Goal: Task Accomplishment & Management: Manage account settings

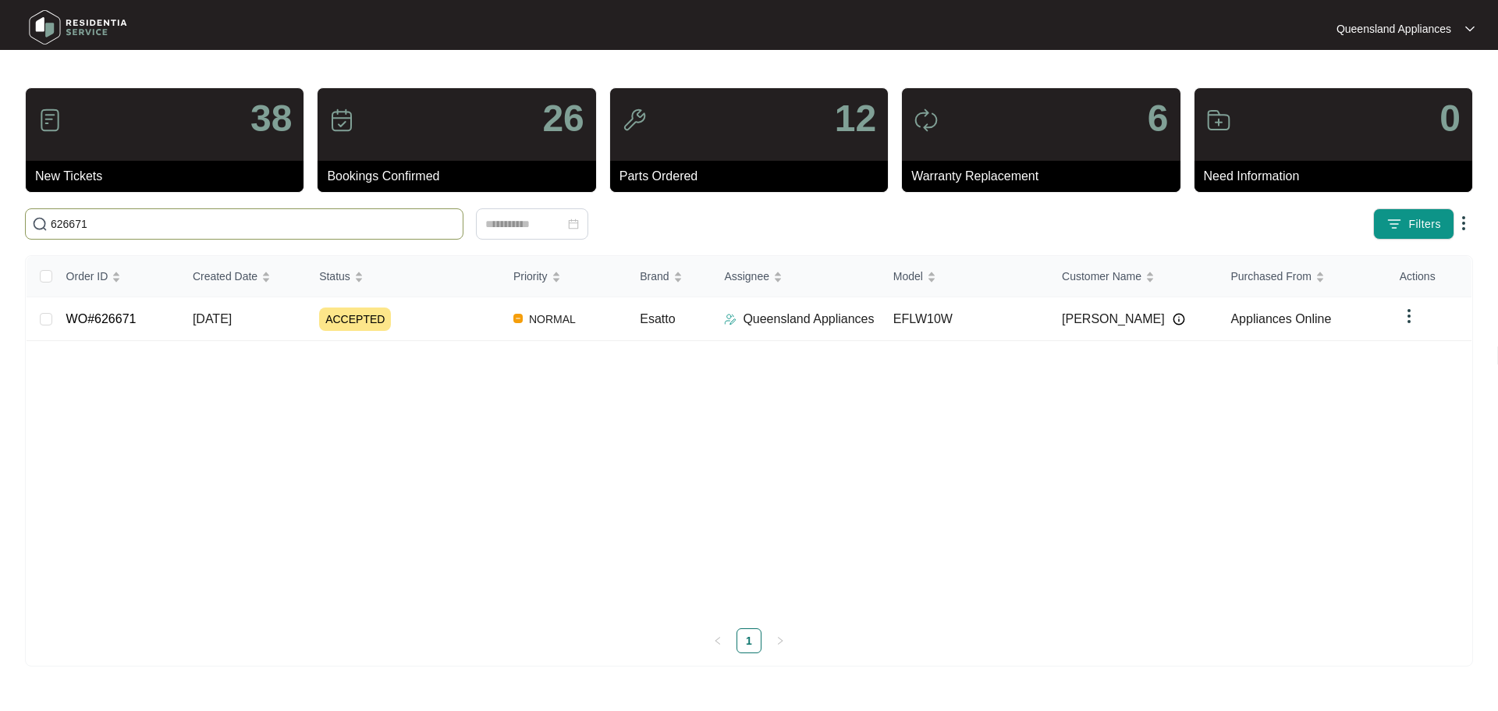
click at [220, 220] on input "626671" at bounding box center [254, 223] width 406 height 17
type input "626742"
click at [416, 324] on div "NEW" at bounding box center [410, 318] width 182 height 23
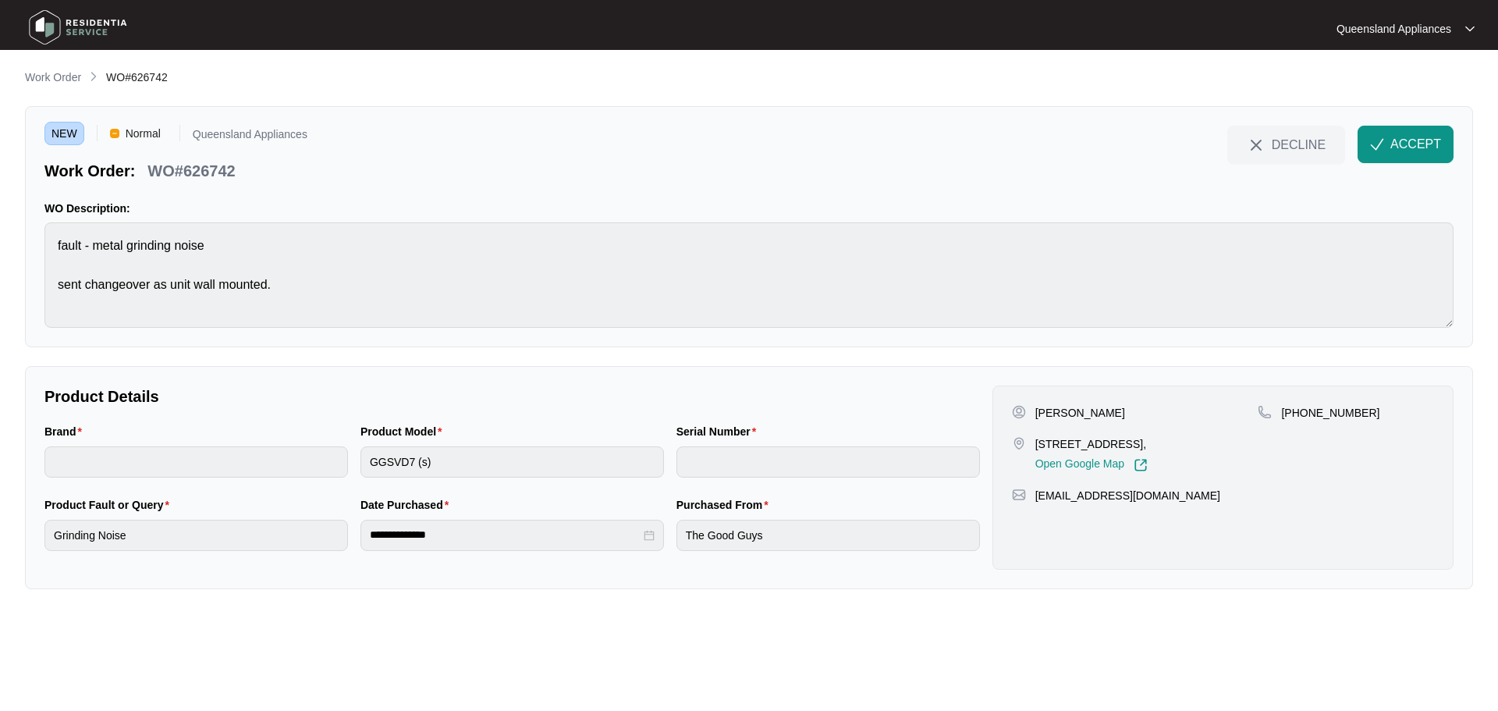
click at [1120, 434] on div "[PERSON_NAME] Crocos [STREET_ADDRESS], Open Google Map" at bounding box center [1135, 438] width 246 height 67
click at [1123, 436] on div "[PERSON_NAME] Crocos [STREET_ADDRESS], Open Google Map" at bounding box center [1135, 438] width 246 height 67
copy p "Munruben"
click at [1390, 132] on button "ACCEPT" at bounding box center [1405, 144] width 96 height 37
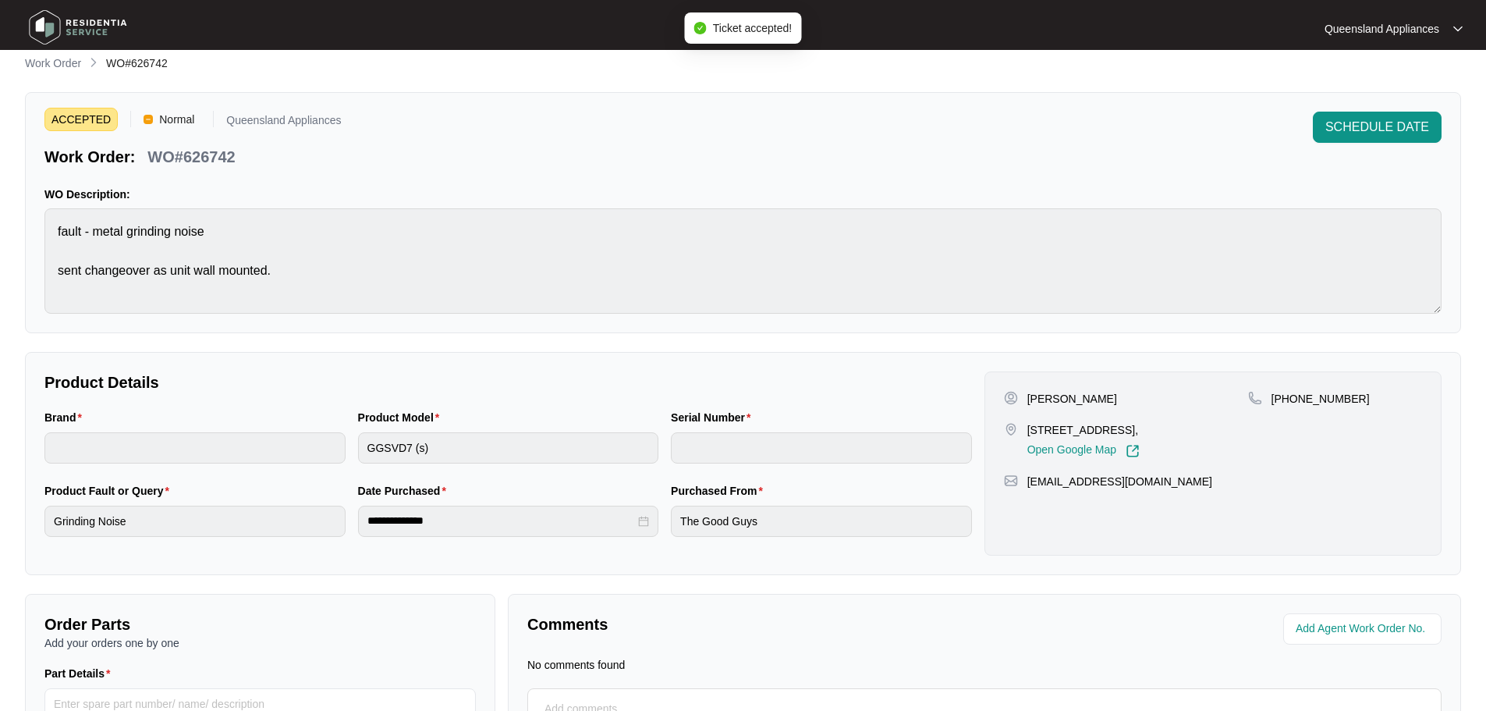
scroll to position [178, 0]
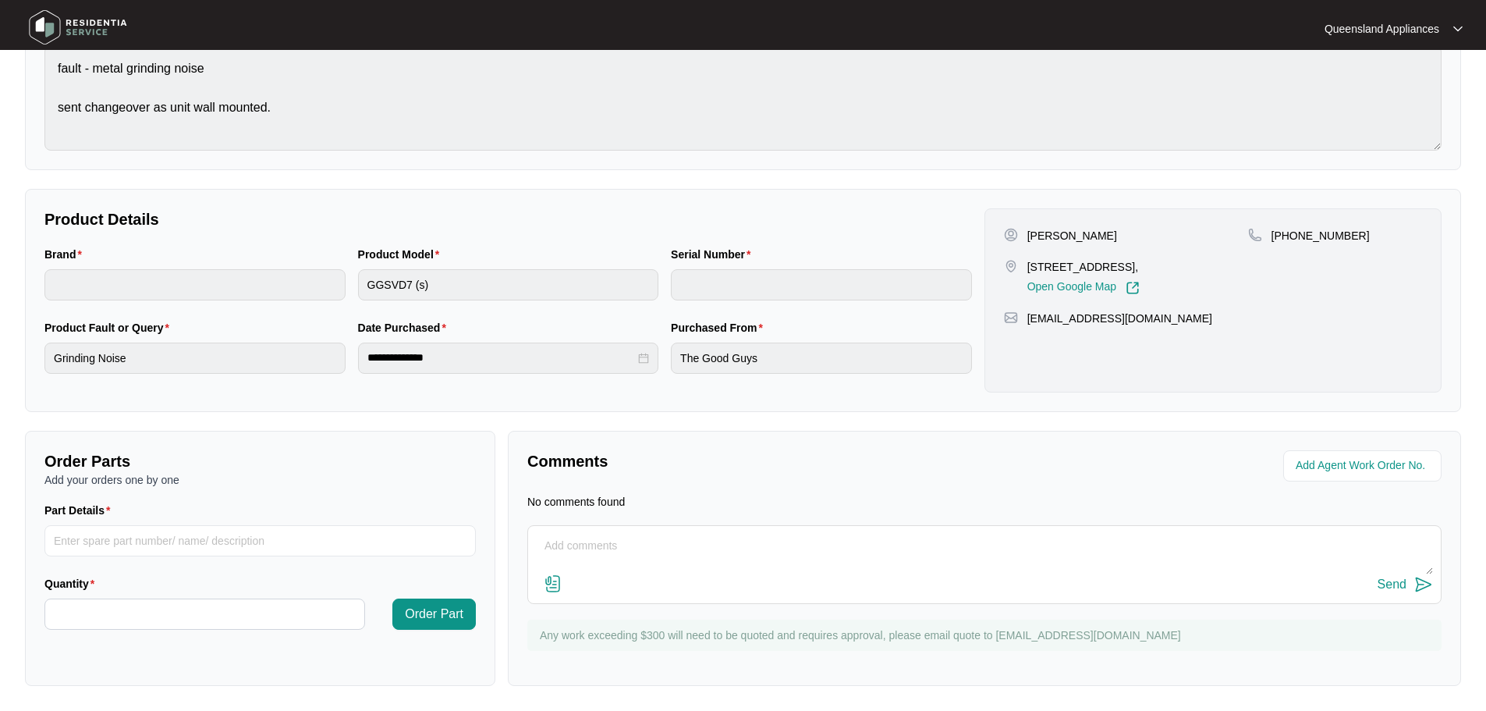
click at [588, 304] on div "Product Model GGSVD7 (s)" at bounding box center [509, 282] width 314 height 73
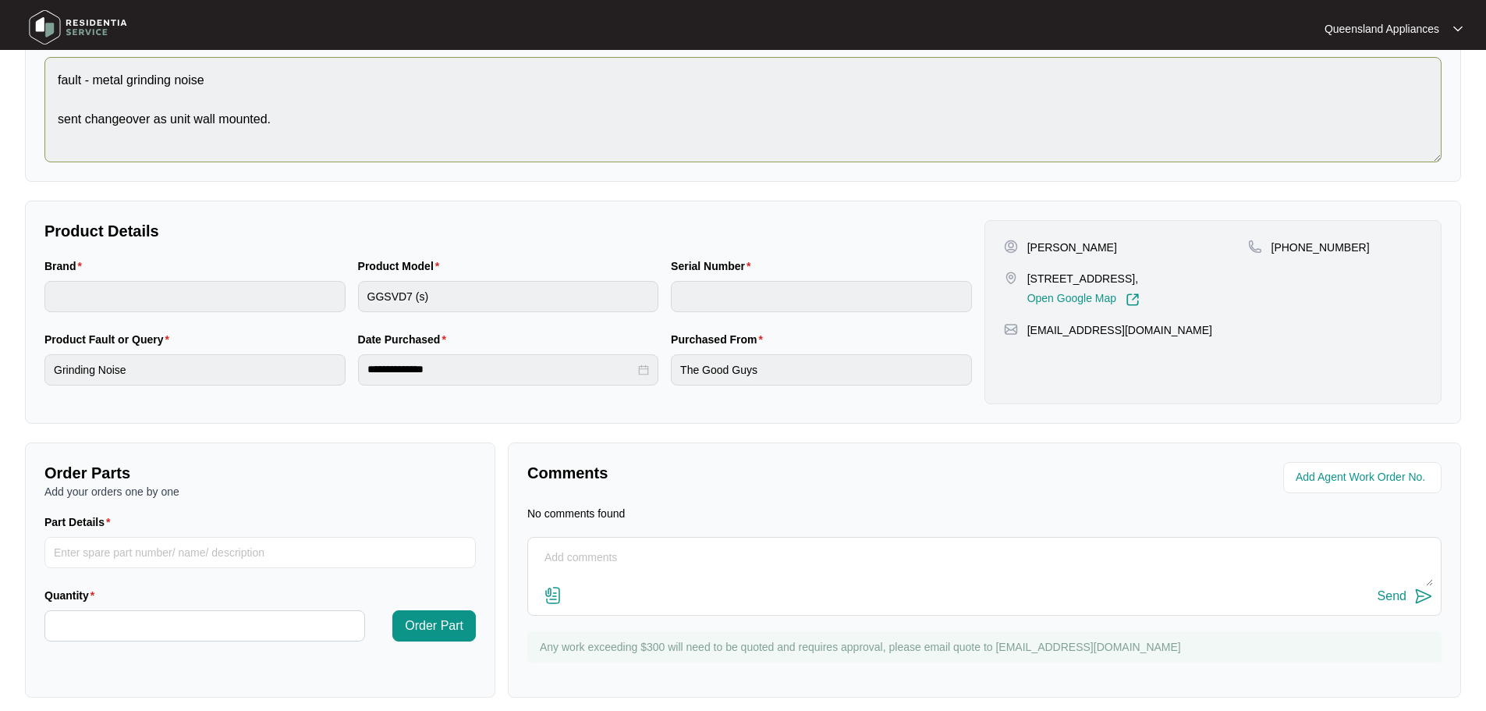
scroll to position [0, 0]
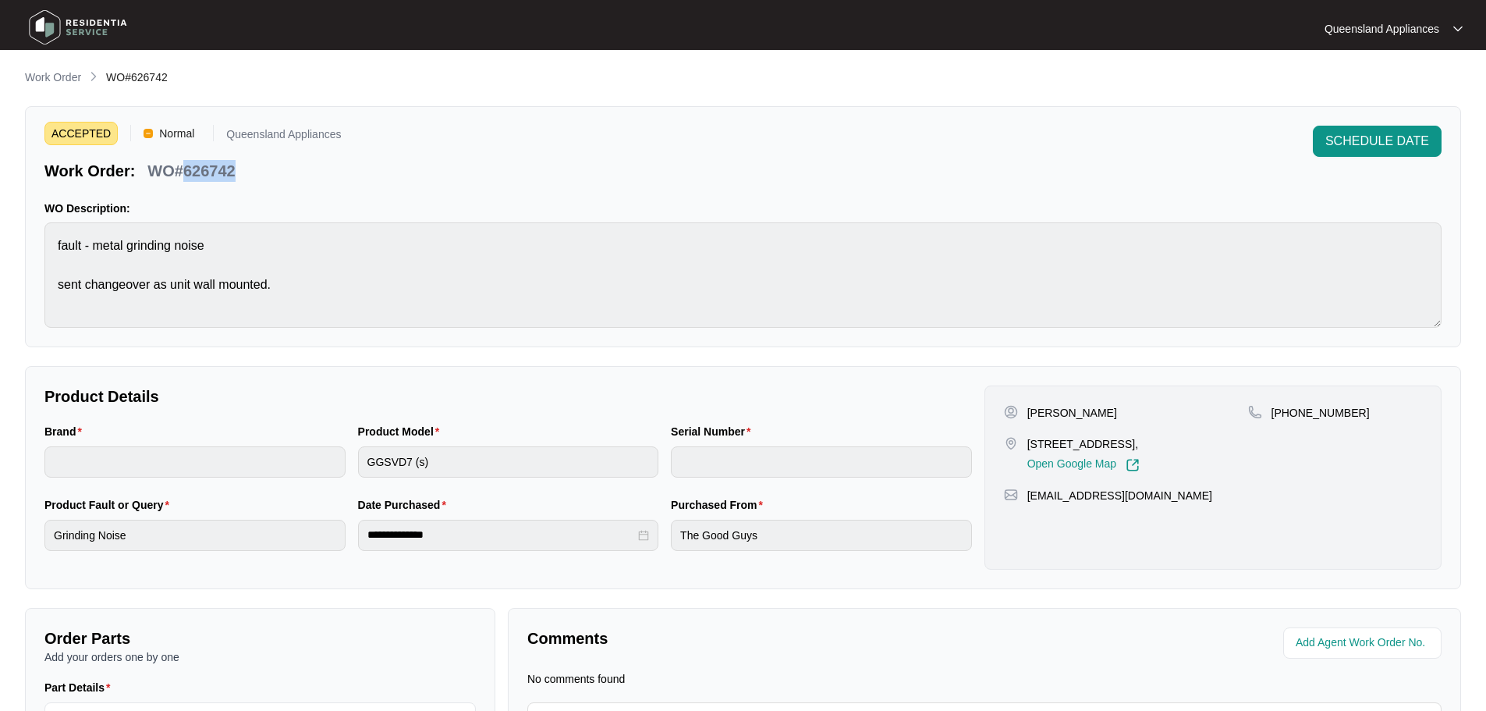
drag, startPoint x: 186, startPoint y: 168, endPoint x: 285, endPoint y: 172, distance: 99.9
click at [285, 172] on div "Work Order: WO#626742" at bounding box center [192, 167] width 296 height 27
copy p "626742"
drag, startPoint x: 1290, startPoint y: 409, endPoint x: 1381, endPoint y: 401, distance: 91.6
click at [1381, 401] on div "[PERSON_NAME] Crocos [STREET_ADDRESS], Open Google Map [PHONE_NUMBER] [EMAIL_AD…" at bounding box center [1212, 477] width 457 height 184
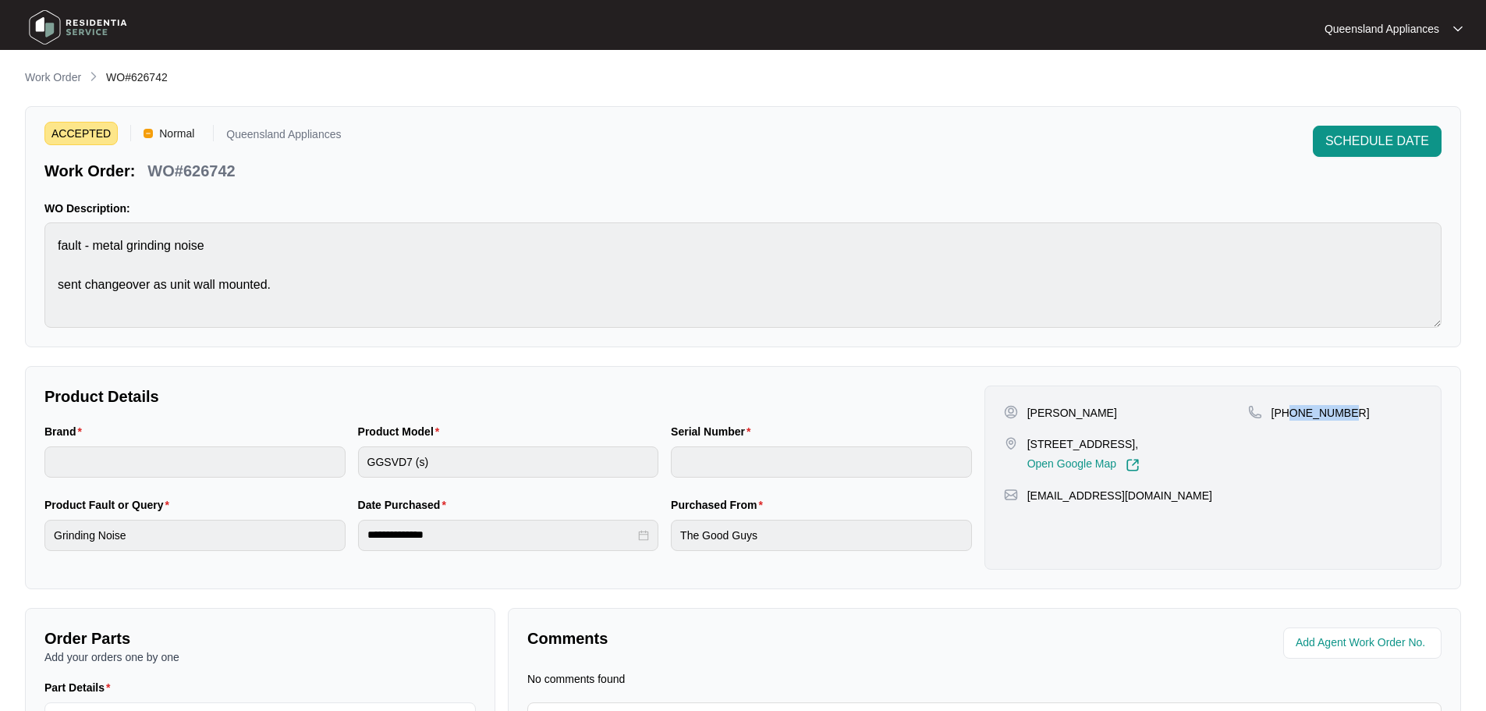
copy p "401925101"
click at [434, 393] on p "Product Details" at bounding box center [507, 396] width 927 height 22
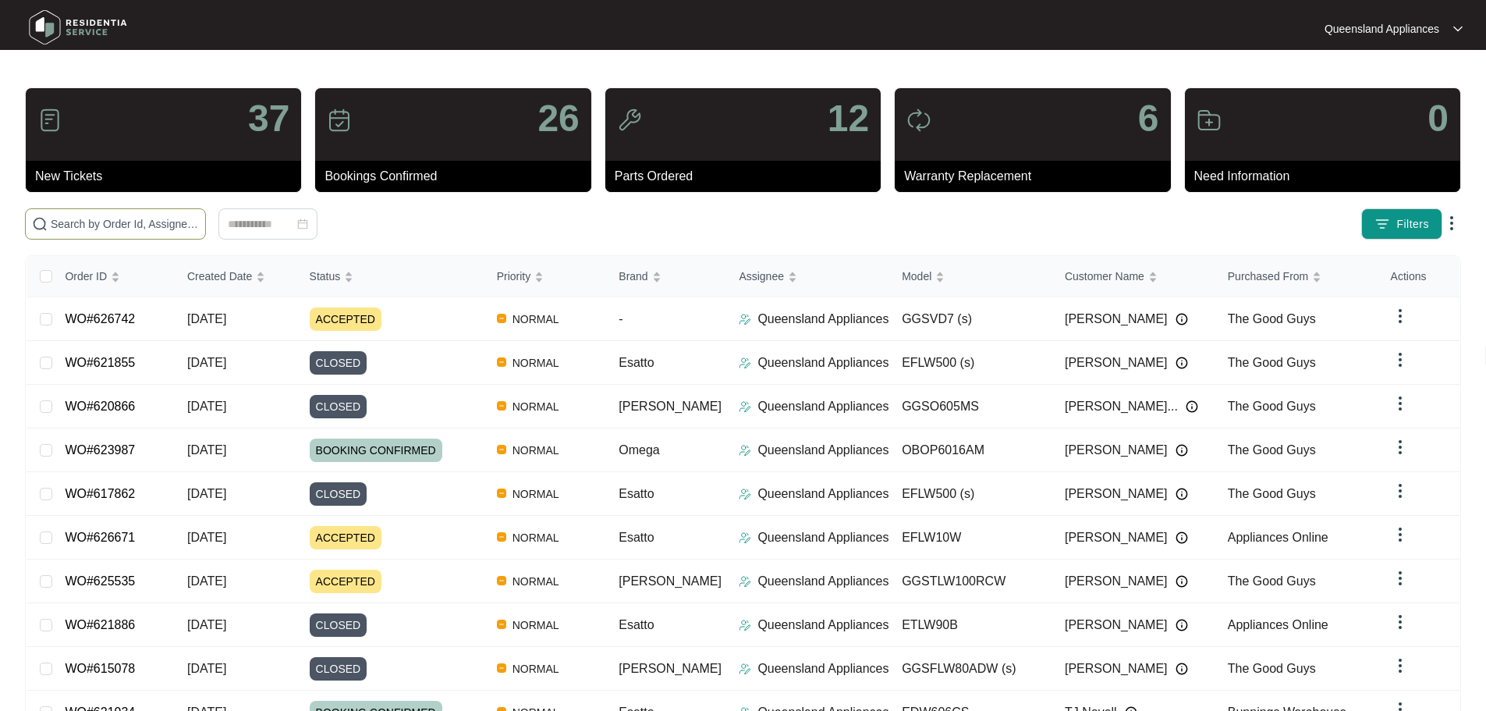
click at [206, 213] on span at bounding box center [115, 223] width 181 height 31
paste input "621802"
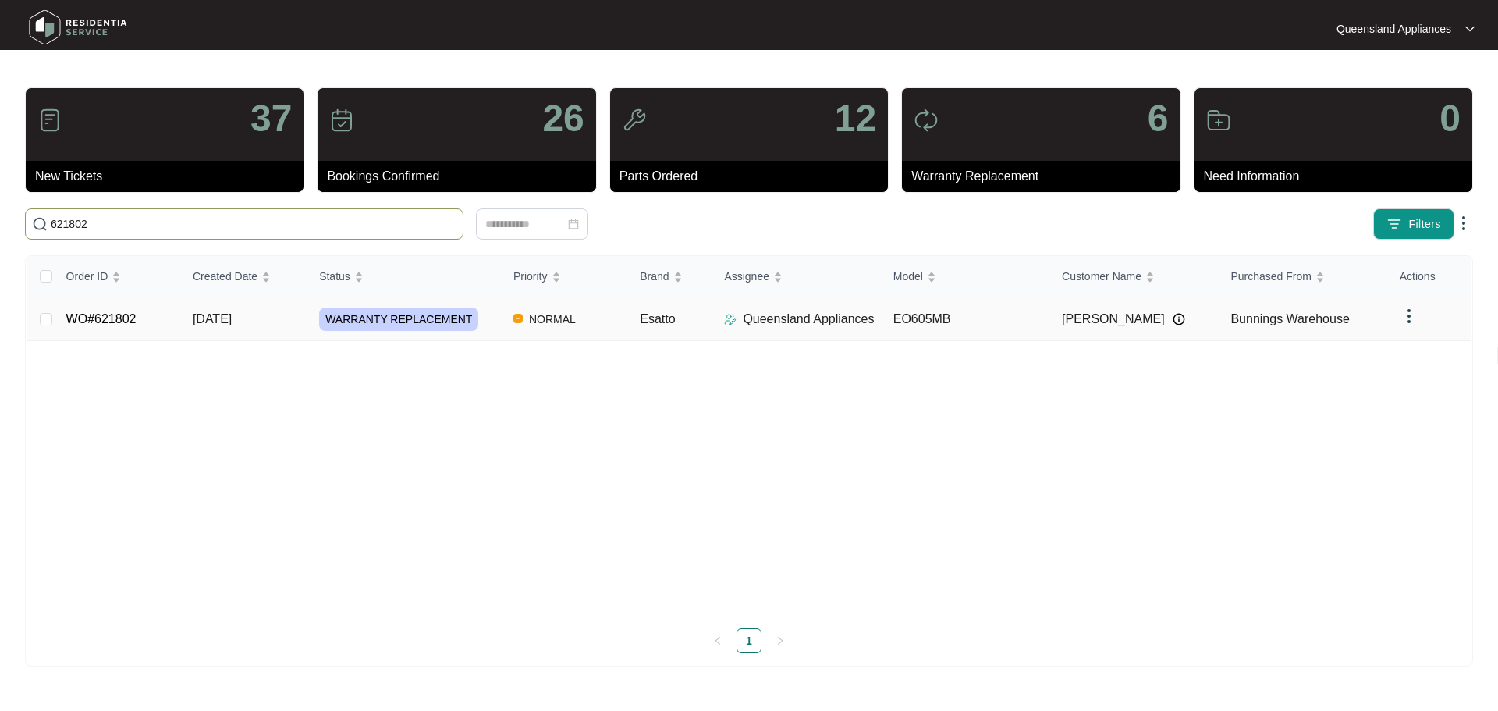
type input "621802"
click at [414, 321] on span "WARRANTY REPLACEMENT" at bounding box center [398, 318] width 159 height 23
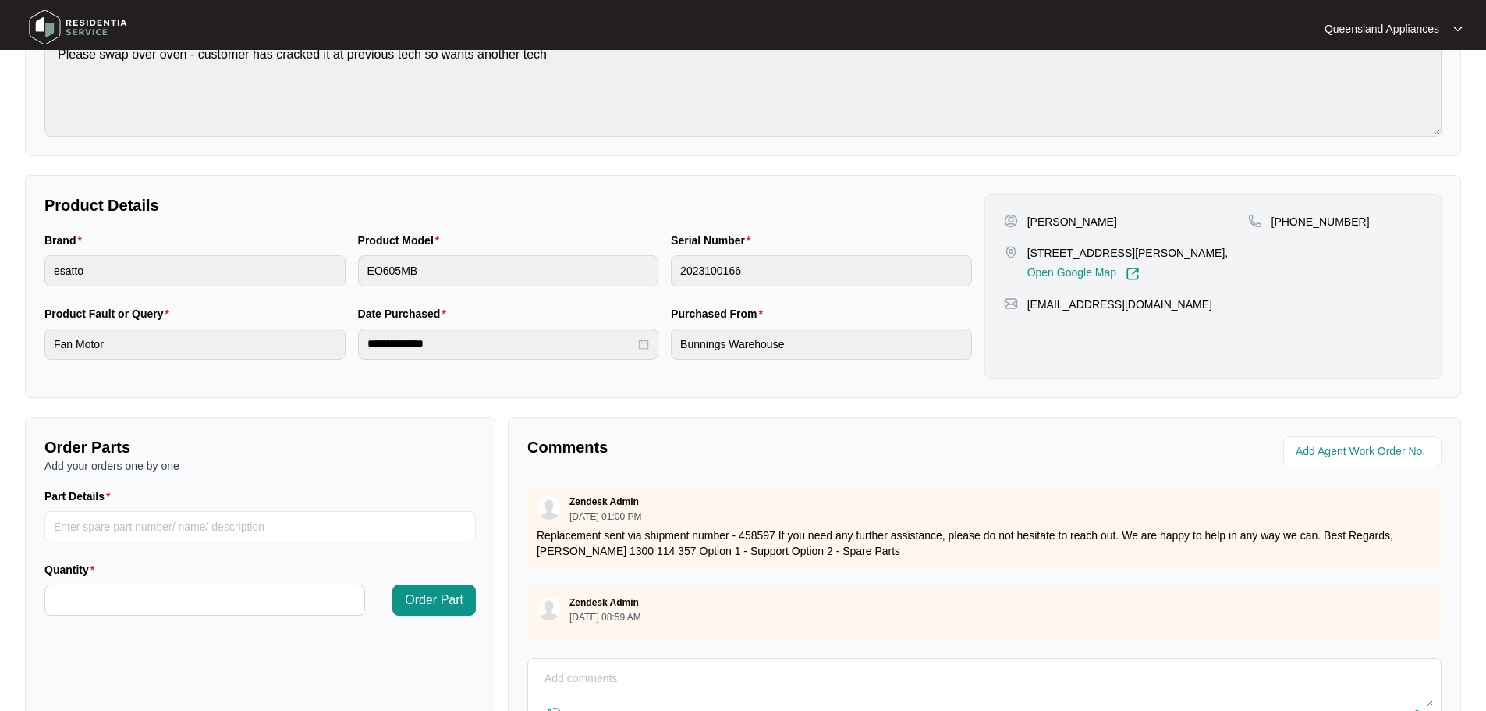
scroll to position [324, 0]
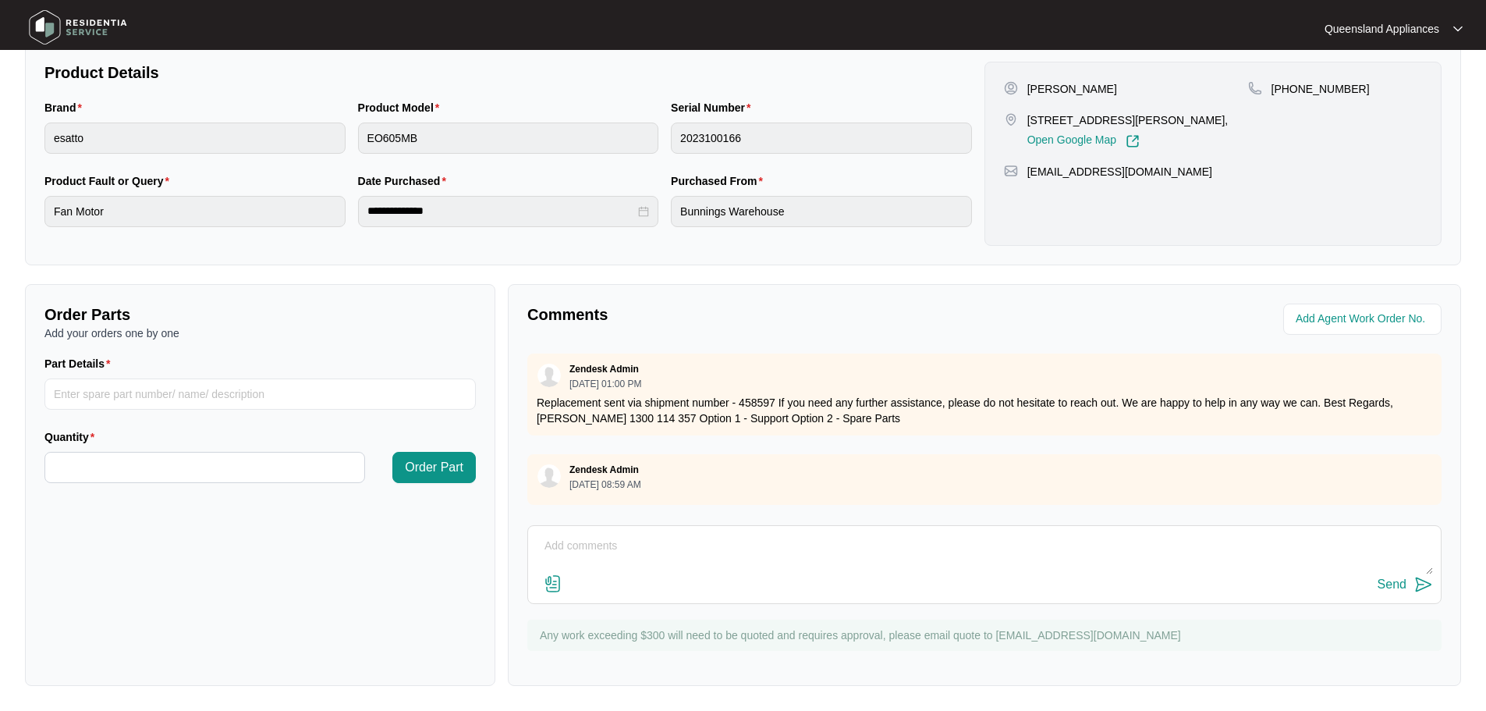
click at [689, 540] on textarea at bounding box center [984, 553] width 897 height 41
type textarea "c"
type textarea "Client has confirmed booking for Friday 15/8/25."
click at [1403, 580] on div "Send" at bounding box center [1391, 584] width 29 height 14
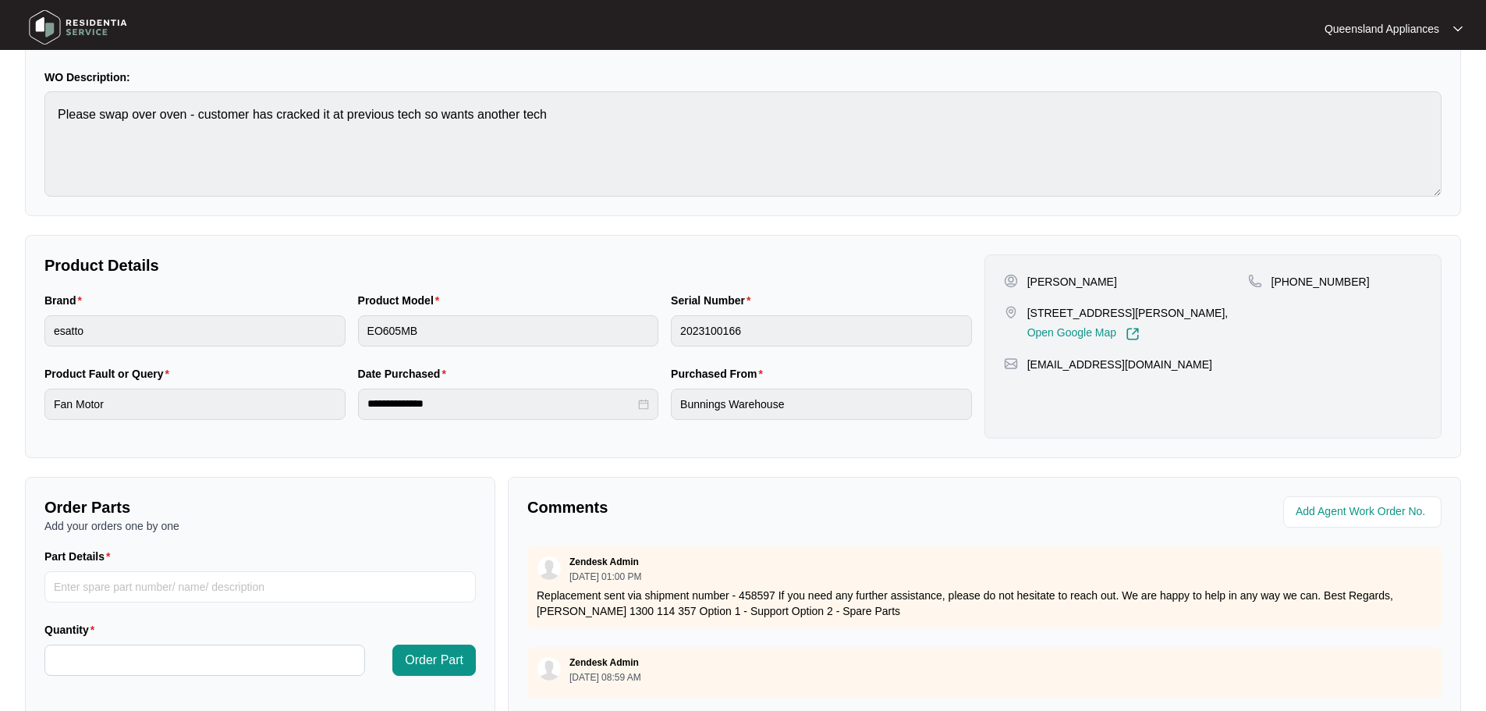
scroll to position [0, 0]
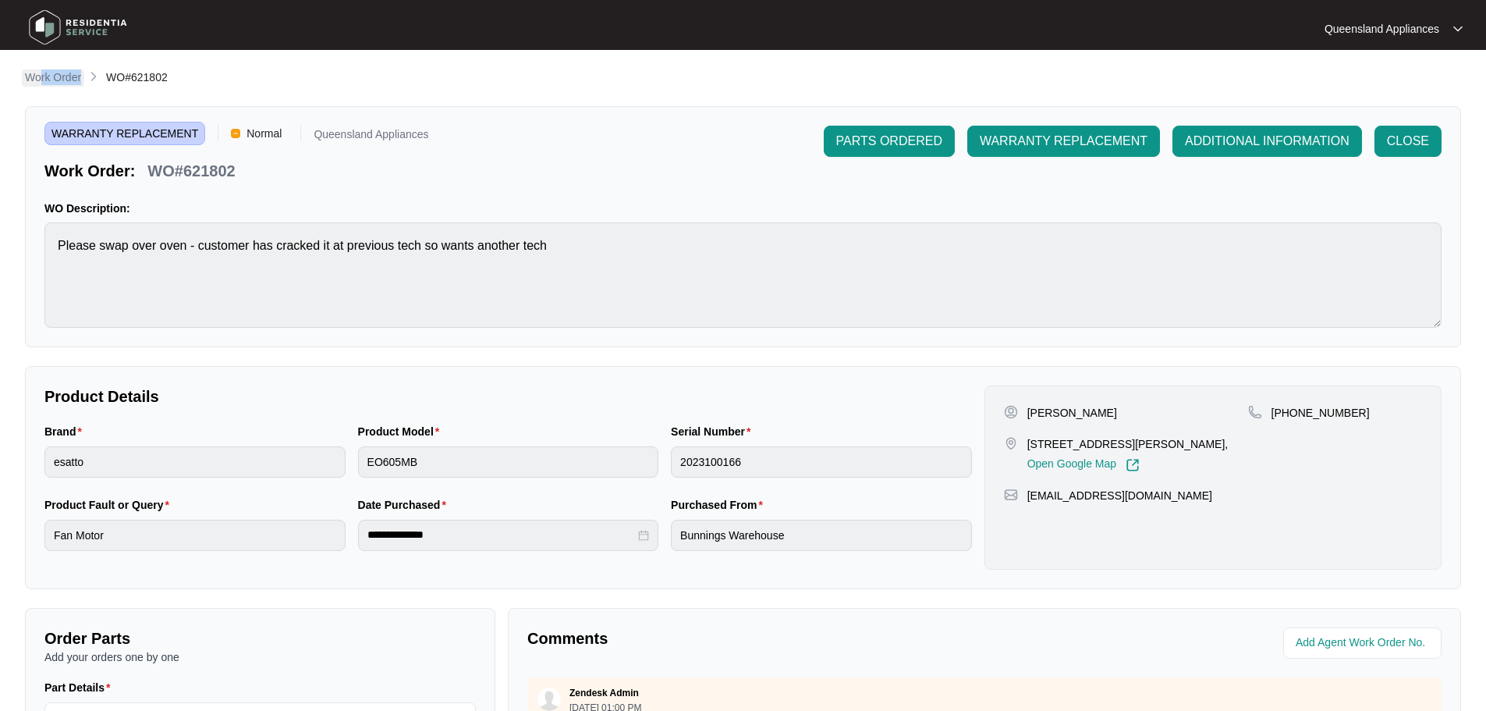
drag, startPoint x: 39, startPoint y: 87, endPoint x: 51, endPoint y: 79, distance: 14.7
click at [39, 85] on li "Work Order" at bounding box center [53, 78] width 56 height 19
click at [54, 77] on p "Work Order" at bounding box center [53, 77] width 56 height 16
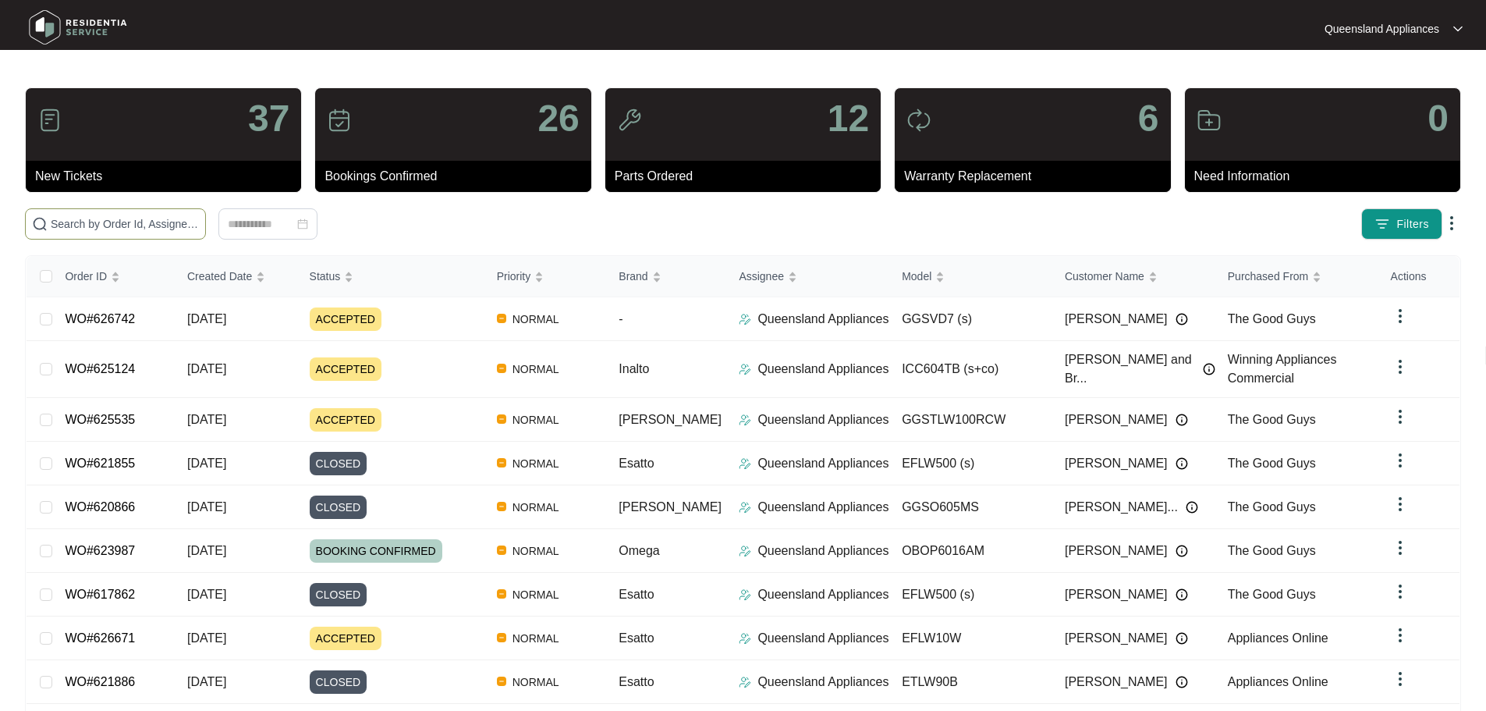
click at [199, 216] on input "text" at bounding box center [125, 223] width 148 height 17
paste input "625124"
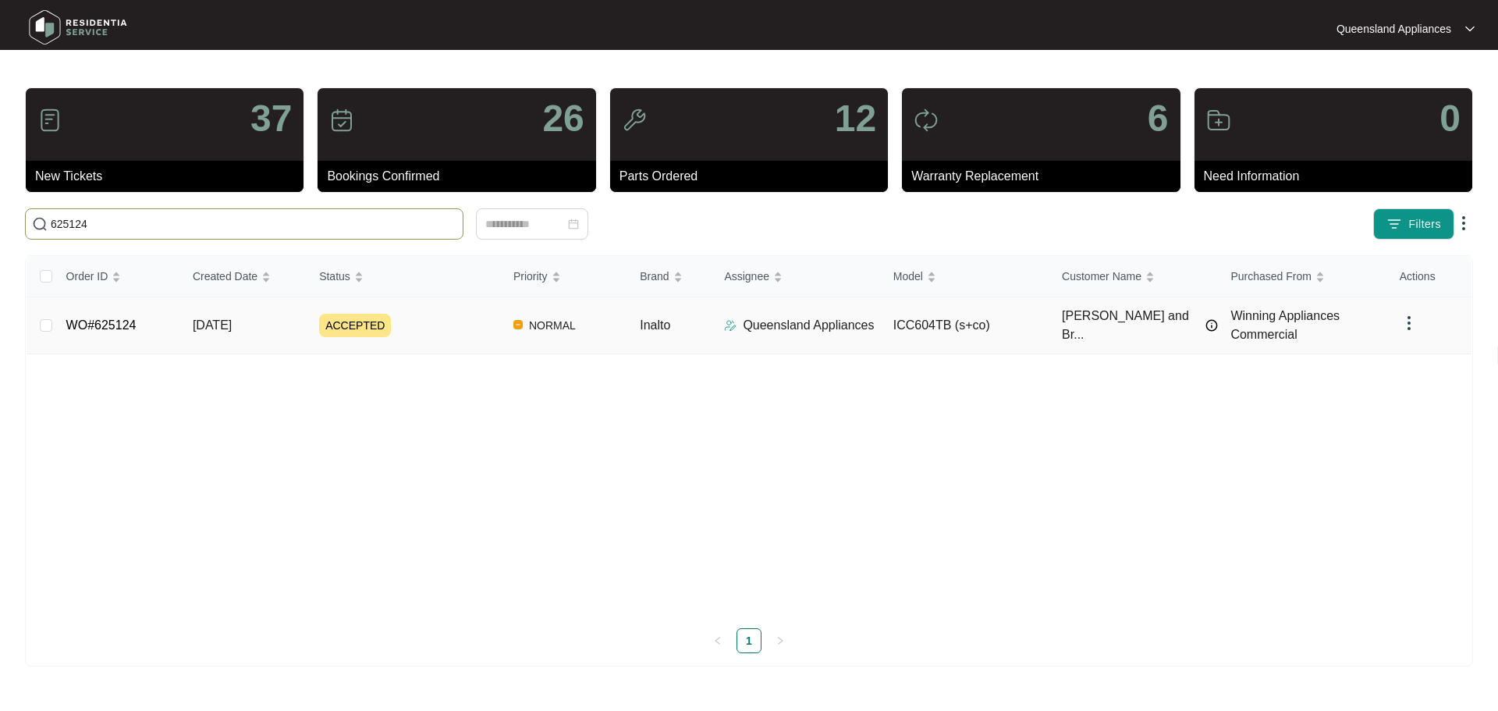
type input "625124"
click at [457, 335] on div "ACCEPTED" at bounding box center [410, 325] width 182 height 23
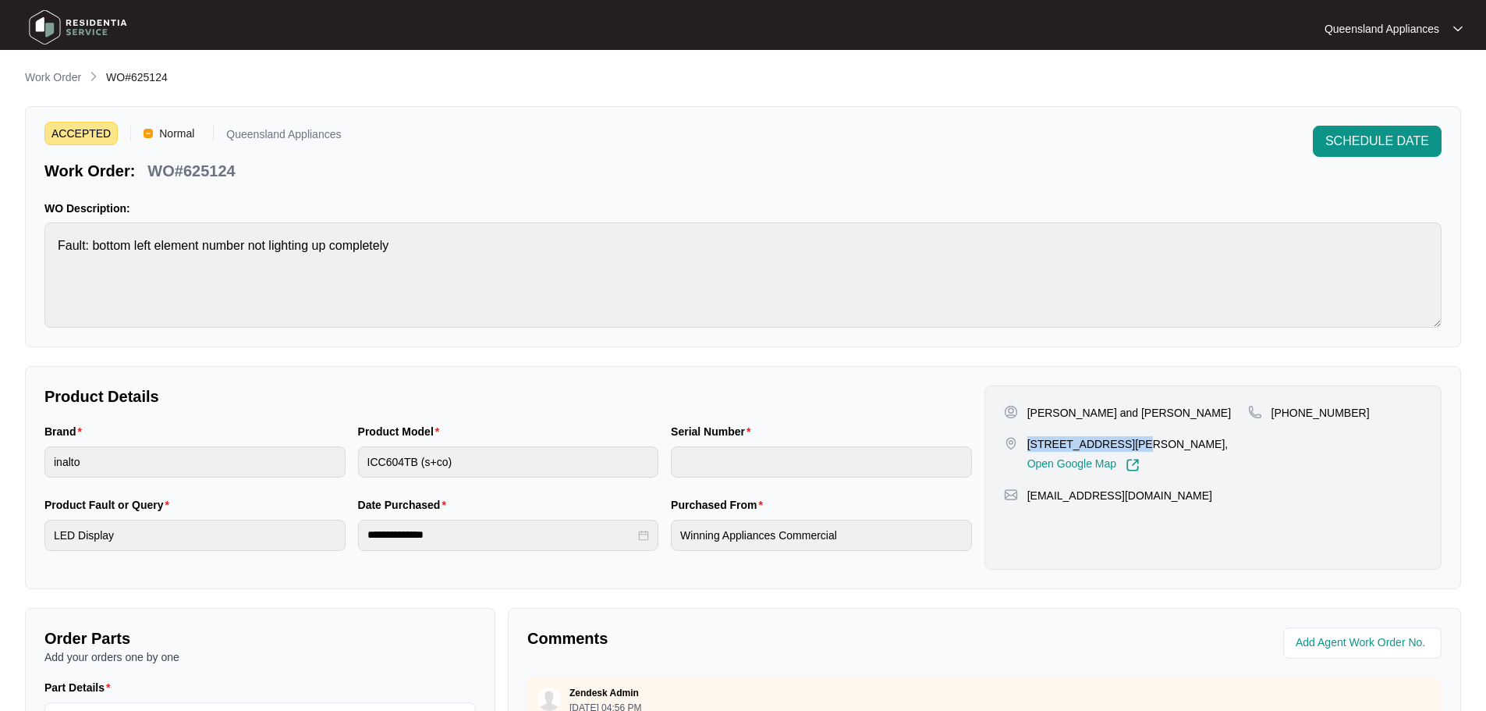
drag, startPoint x: 1028, startPoint y: 442, endPoint x: 1109, endPoint y: 441, distance: 81.1
click at [1122, 441] on p "86/85 Thornton Street, Raceview QLD 4305," at bounding box center [1127, 444] width 201 height 16
copy p "86/85 Thornton Stre"
click at [56, 70] on p "Work Order" at bounding box center [53, 77] width 56 height 16
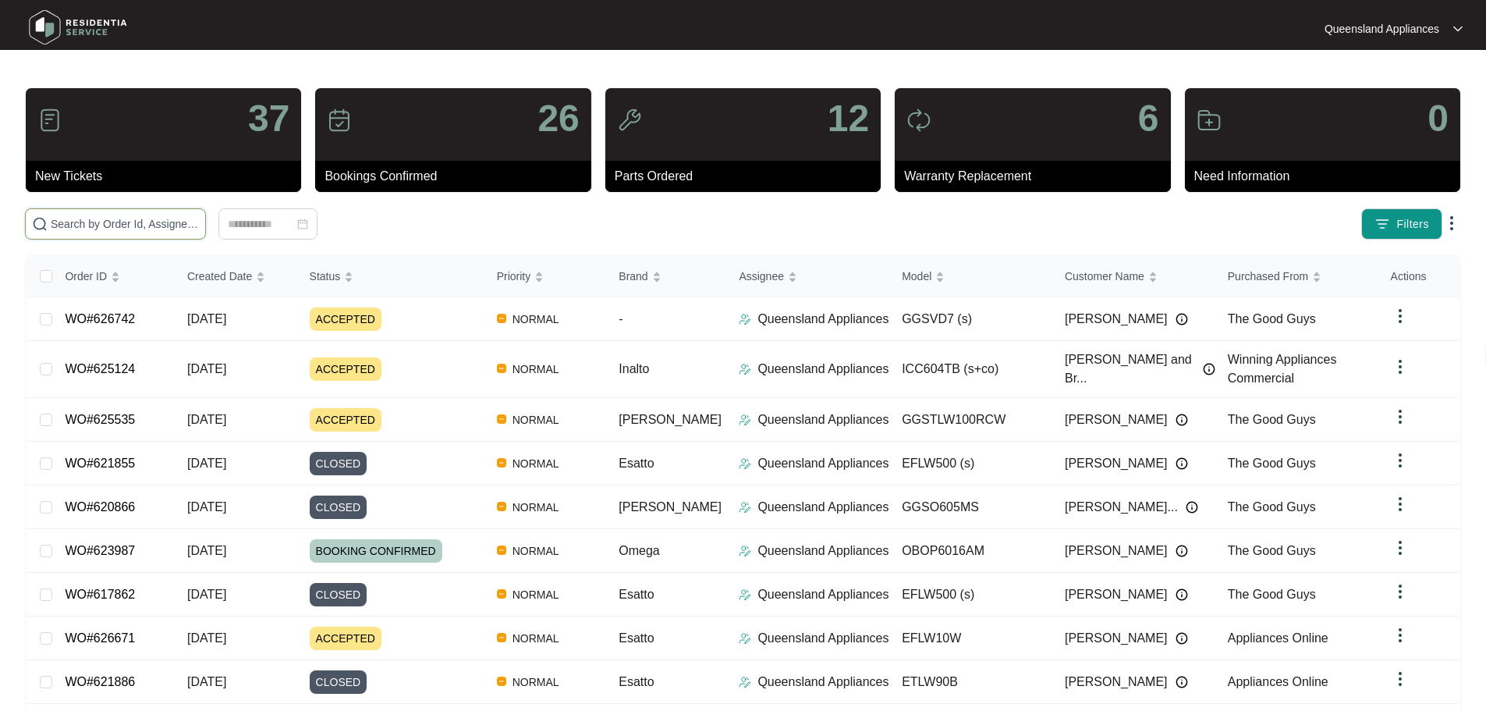
click at [172, 224] on input "text" at bounding box center [125, 223] width 148 height 17
paste input "620989"
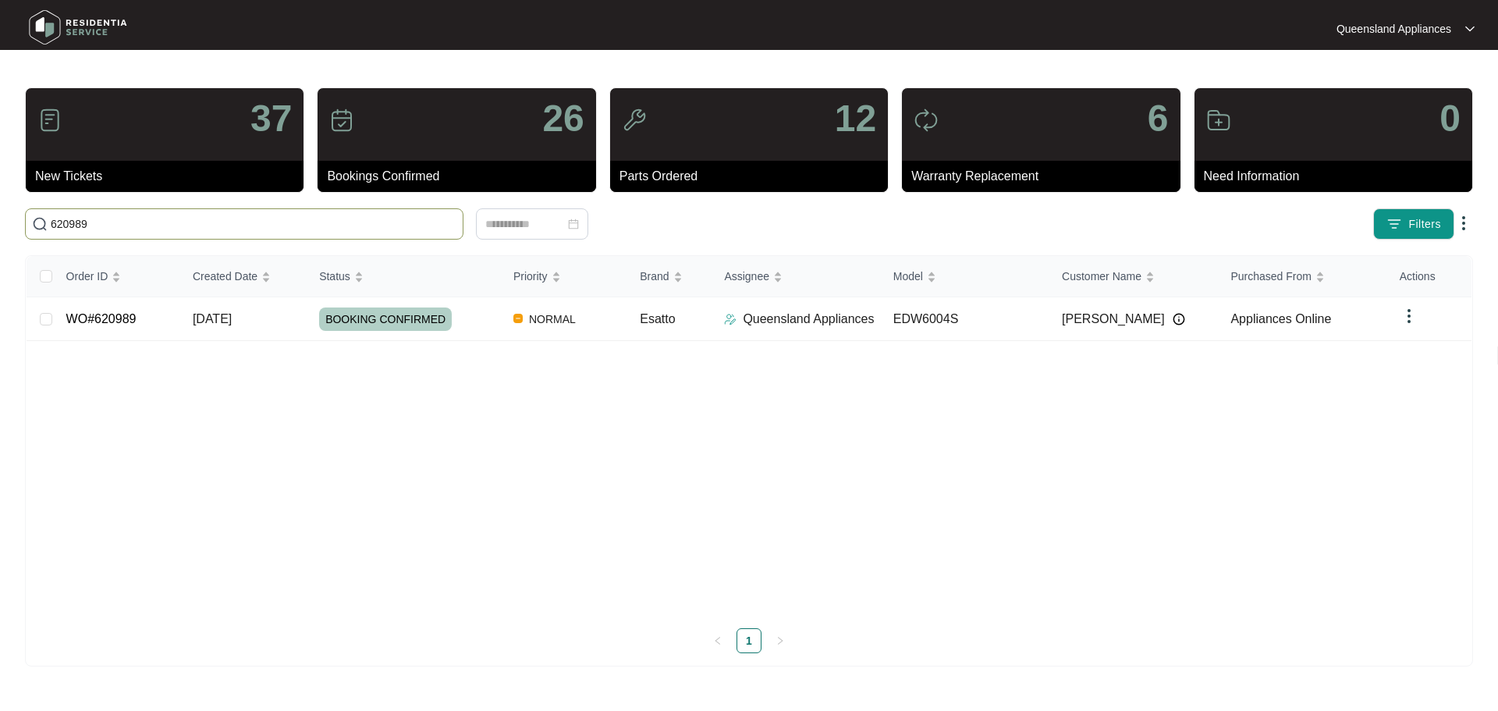
click at [280, 229] on input "620989" at bounding box center [254, 223] width 406 height 17
paste input "210"
type input "620210"
click at [456, 314] on div "PARTS ORDERED" at bounding box center [410, 318] width 182 height 23
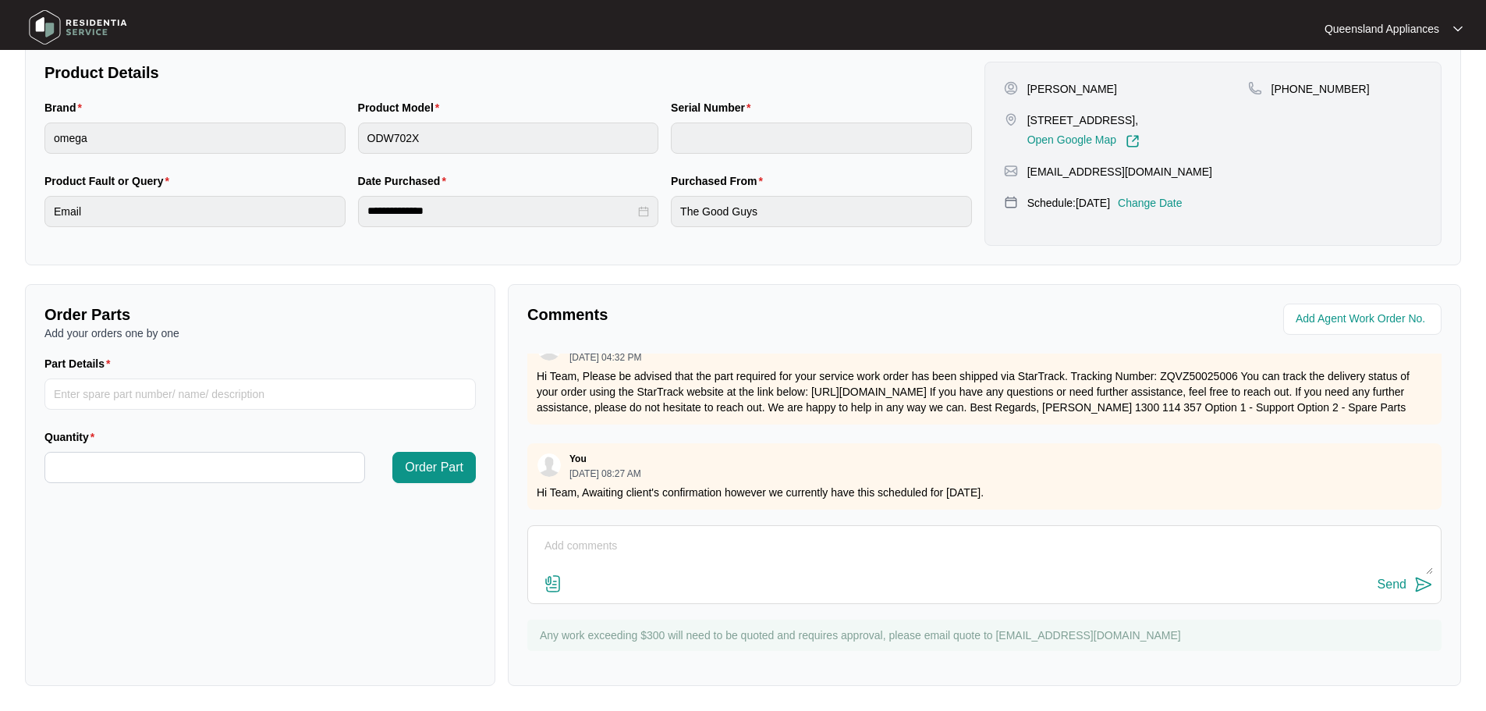
scroll to position [537, 0]
drag, startPoint x: 602, startPoint y: 475, endPoint x: 1188, endPoint y: 490, distance: 585.9
click at [1188, 490] on div "You 08/13/2025 at 08:27 AM Hi Team, Awaiting client's confirmation however we c…" at bounding box center [984, 476] width 914 height 66
drag, startPoint x: 591, startPoint y: 525, endPoint x: 597, endPoint y: 546, distance: 22.0
click at [597, 537] on div "Send" at bounding box center [984, 564] width 914 height 79
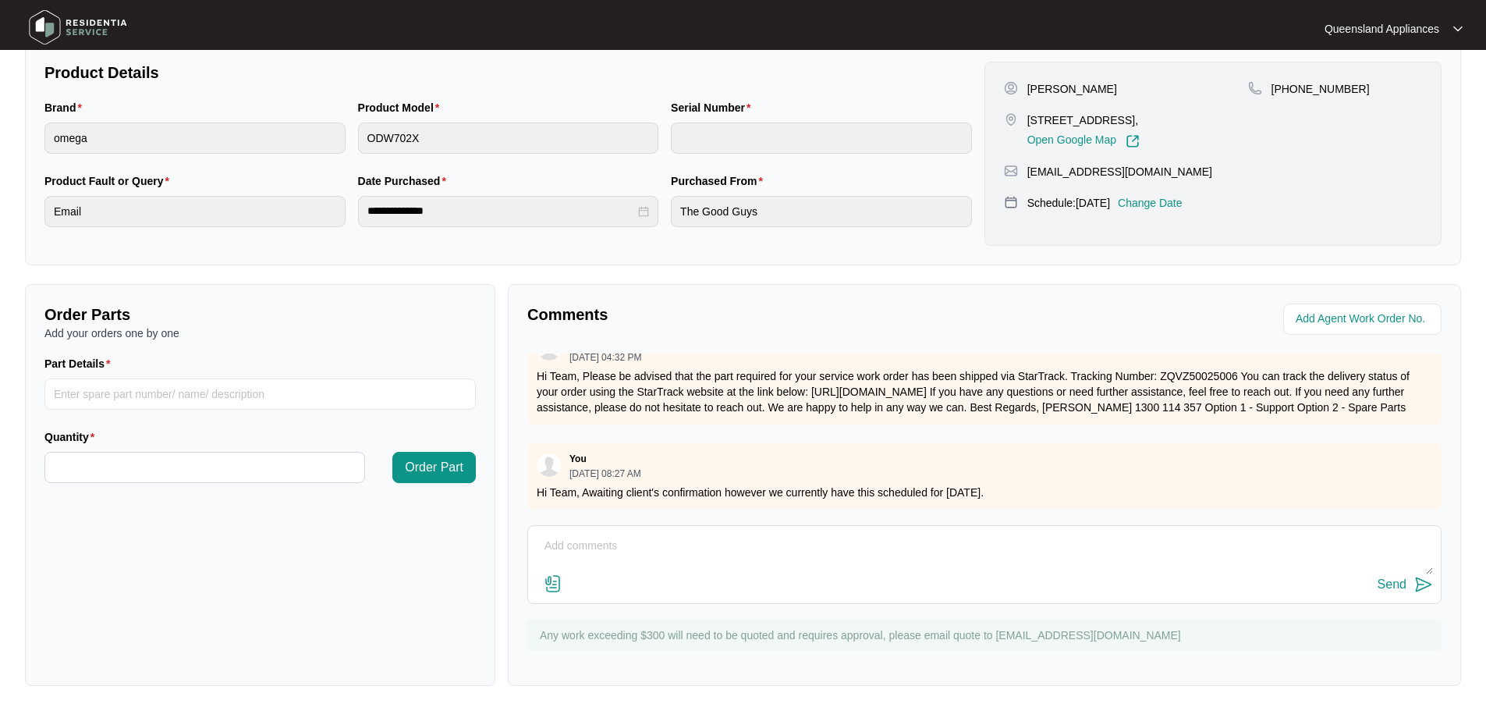
drag, startPoint x: 601, startPoint y: 551, endPoint x: 675, endPoint y: 558, distance: 74.5
click at [653, 550] on textarea at bounding box center [984, 553] width 897 height 41
drag, startPoint x: 726, startPoint y: 624, endPoint x: 701, endPoint y: 622, distance: 25.1
drag, startPoint x: 701, startPoint y: 622, endPoint x: 1006, endPoint y: 548, distance: 313.7
click at [1026, 546] on textarea "Hi Team, We attempted to book this service in for Thursday 14/8 however we reci…" at bounding box center [984, 553] width 897 height 41
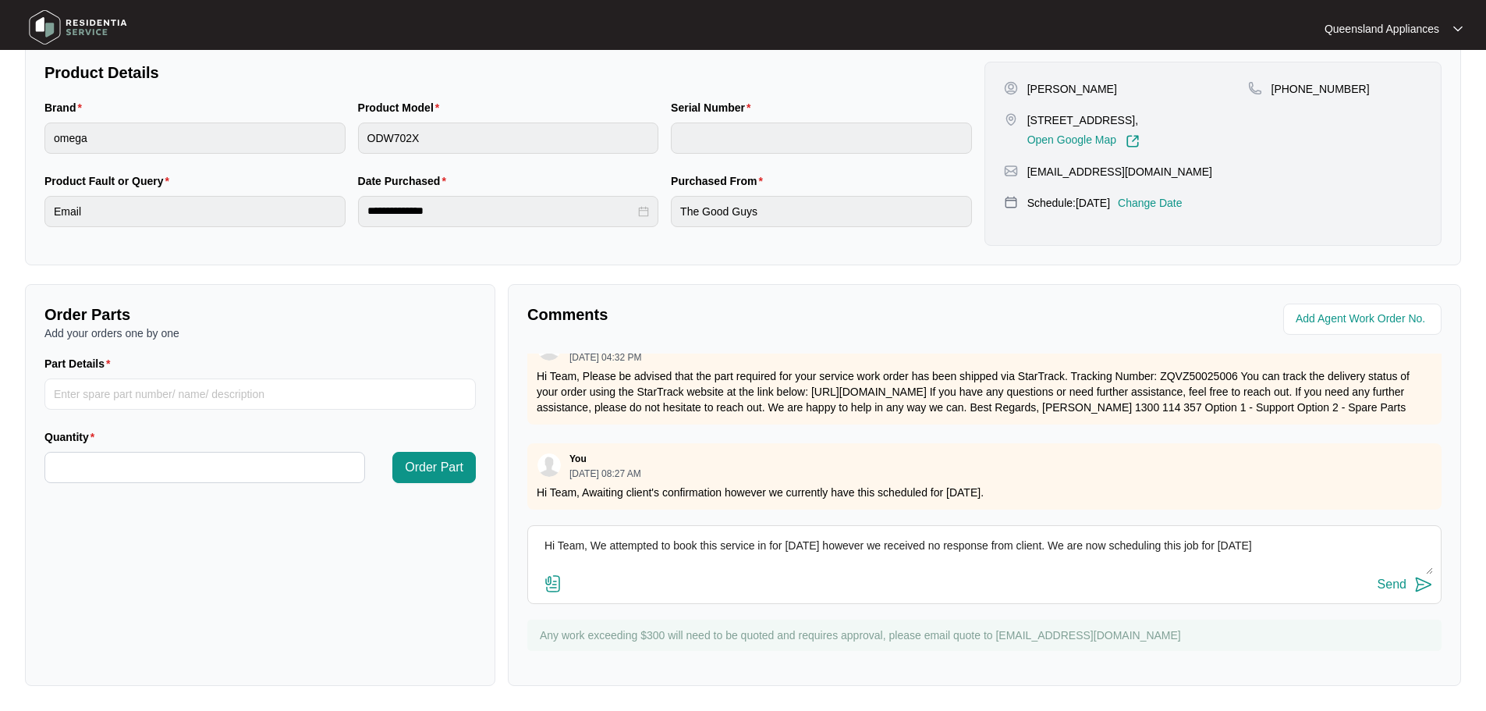
type textarea "Hi Team, We attempted to book this service in for Thursday 14/8 however we rece…"
click at [1398, 583] on div "Send" at bounding box center [1391, 584] width 29 height 14
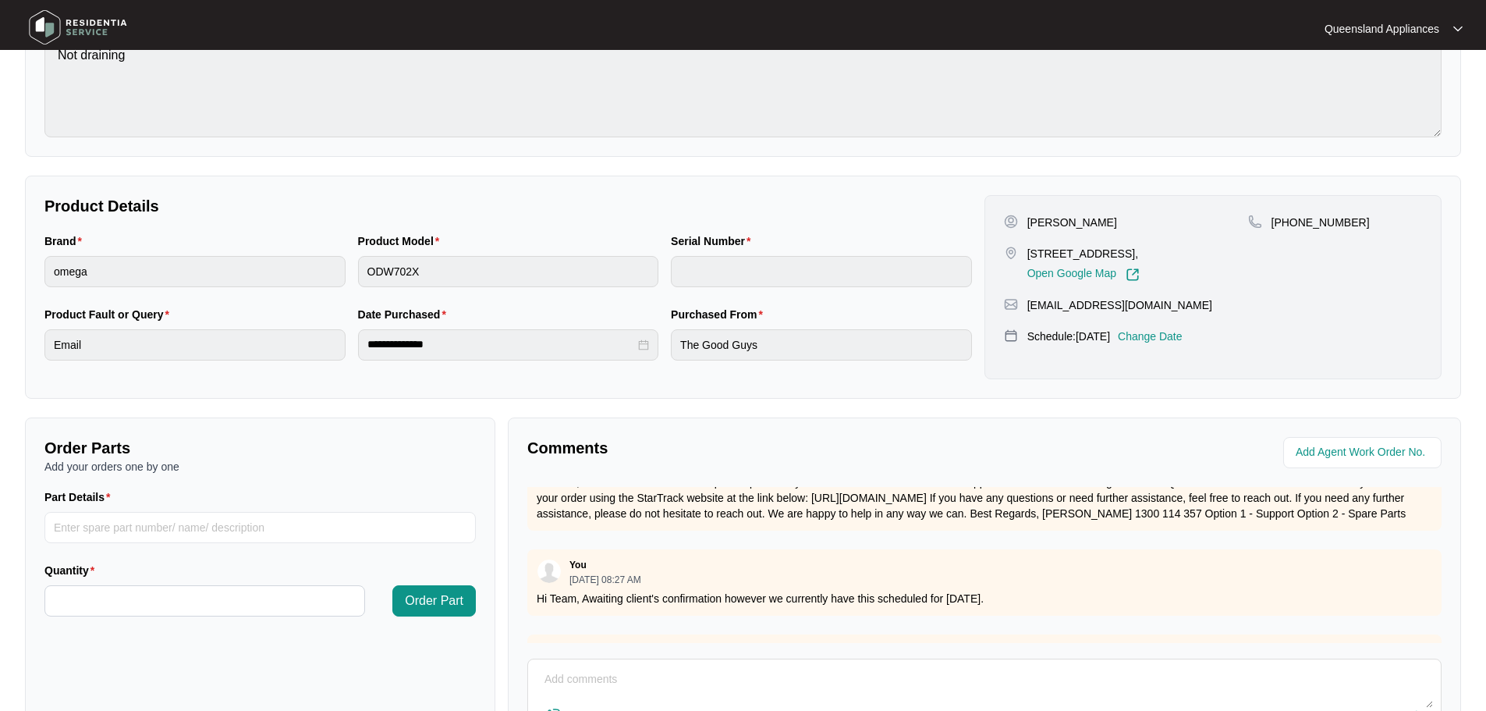
scroll to position [12, 0]
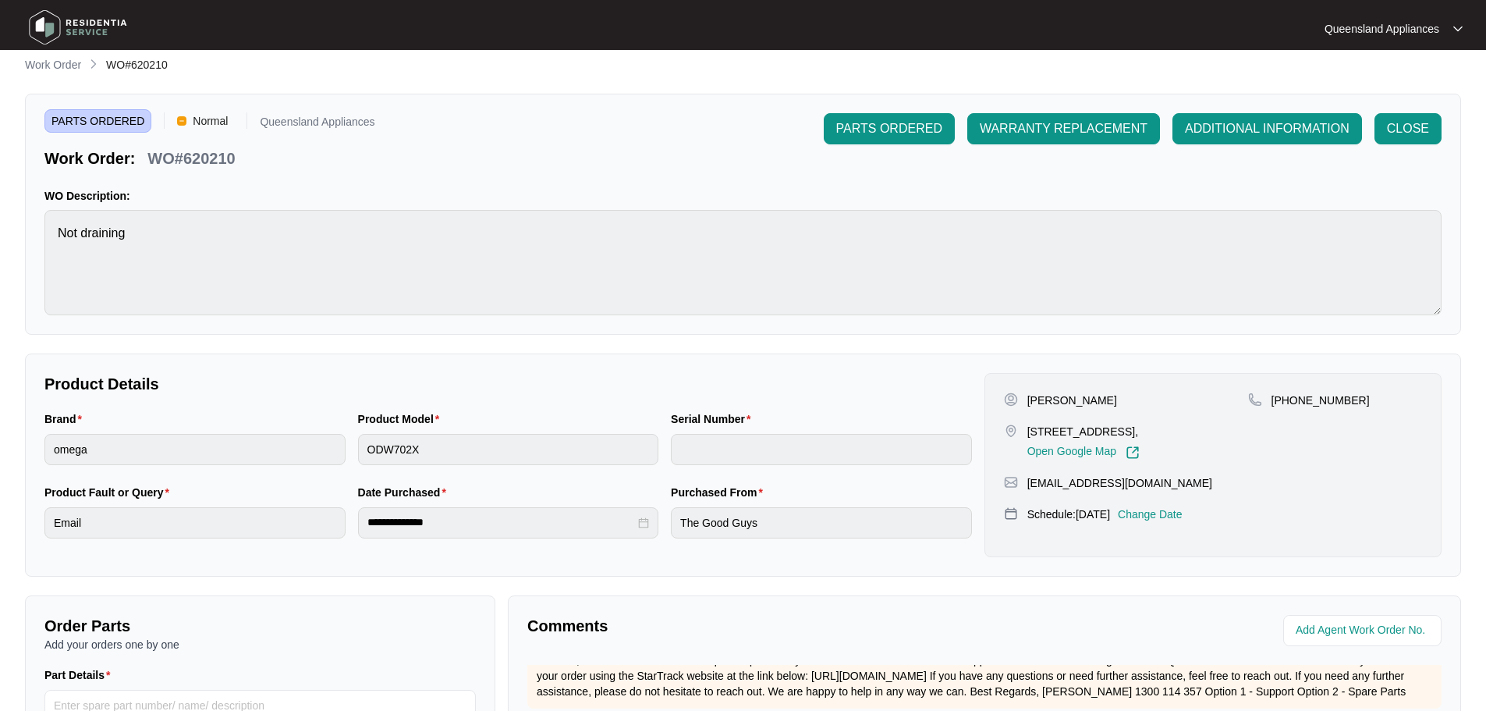
click at [51, 69] on p "Work Order" at bounding box center [53, 65] width 56 height 16
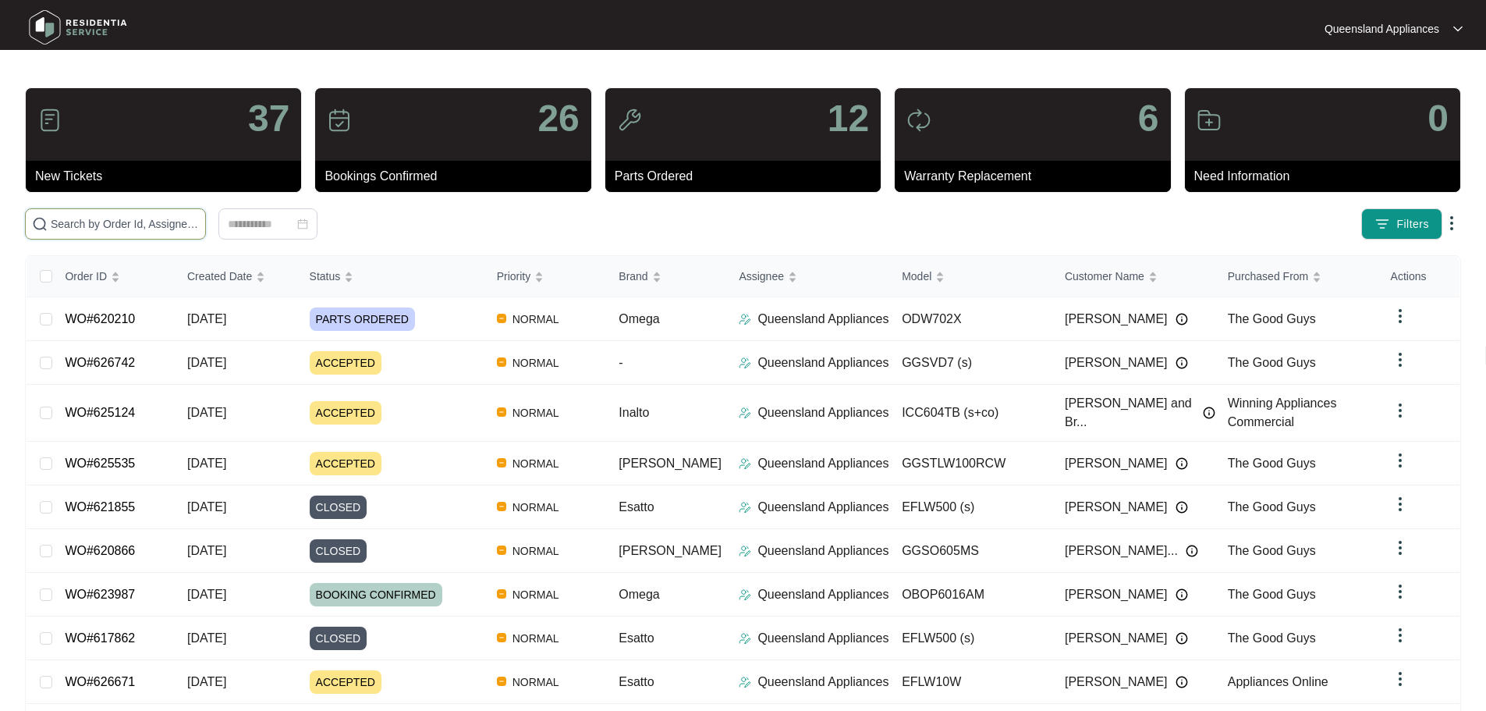
click at [167, 225] on input "text" at bounding box center [125, 223] width 148 height 17
paste input "619453"
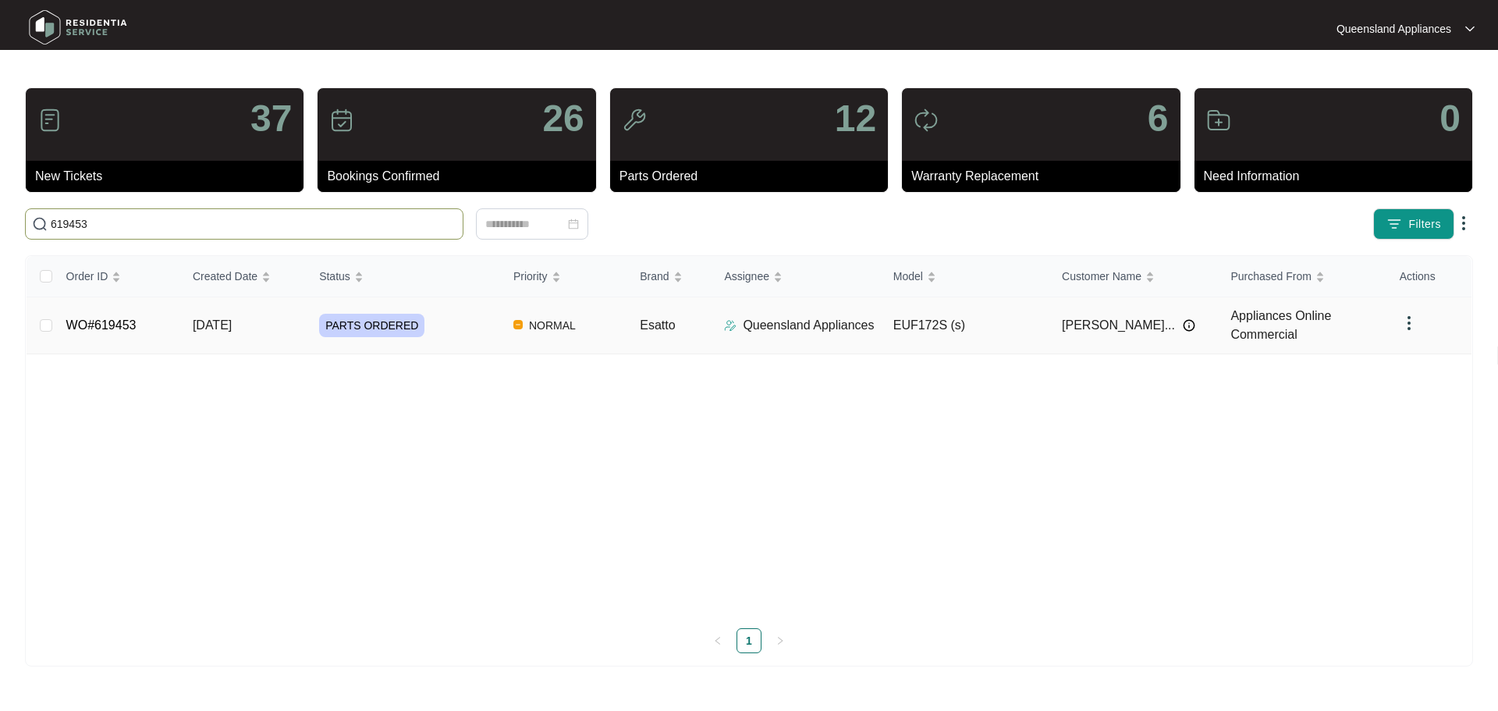
type input "619453"
click at [438, 322] on div "PARTS ORDERED" at bounding box center [410, 325] width 182 height 23
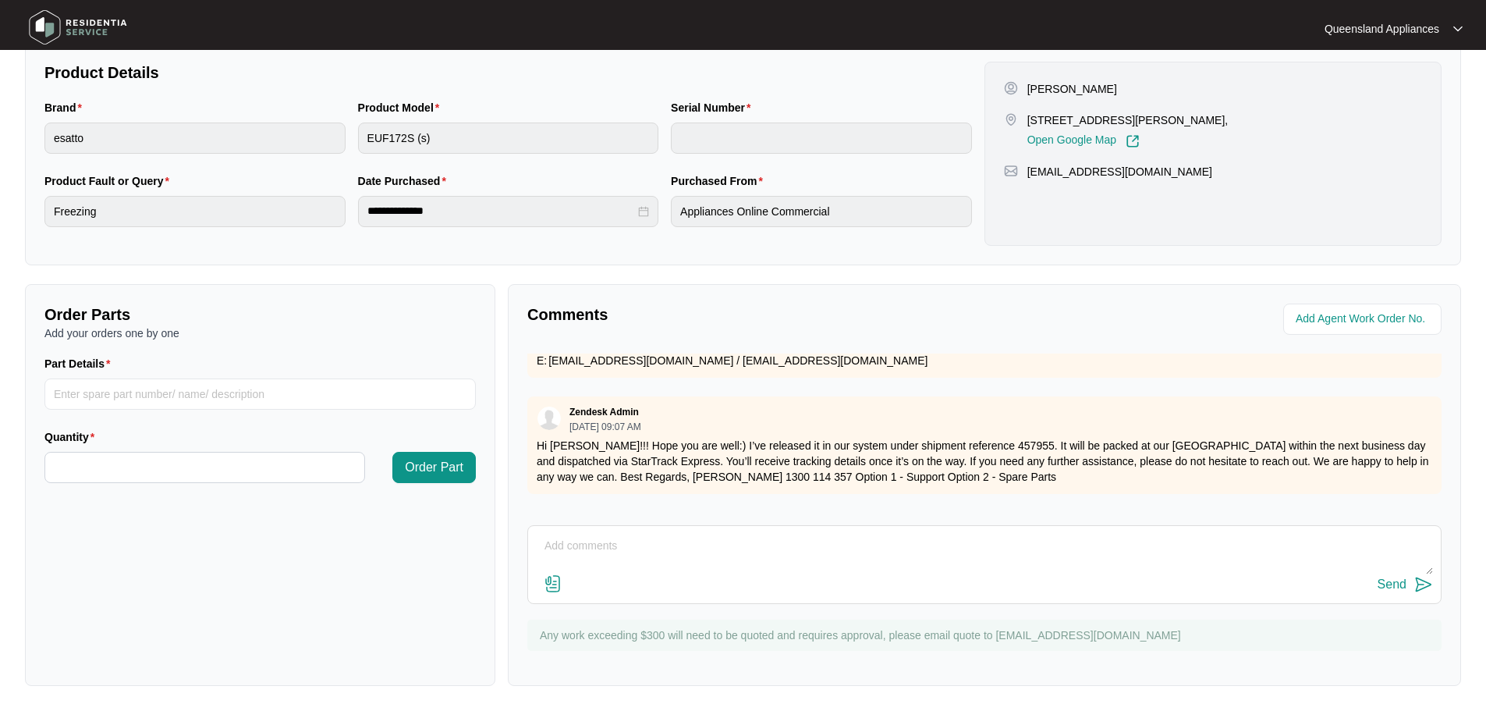
scroll to position [1194, 0]
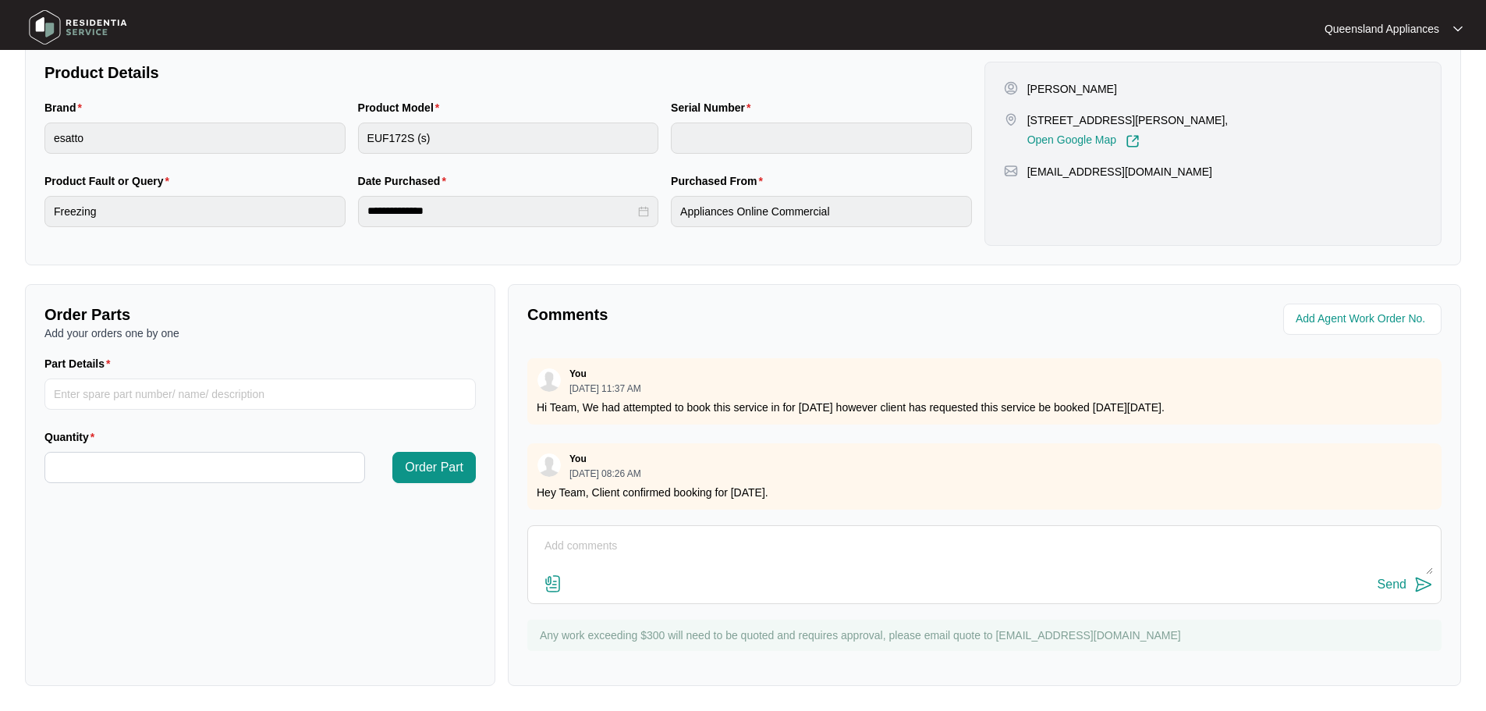
drag, startPoint x: 867, startPoint y: 477, endPoint x: 543, endPoint y: 455, distance: 325.2
click at [548, 457] on div "You 08/13/2025 at 08:26 AM Hey Team, Client confirmed booking for Thursday 14/8…" at bounding box center [984, 476] width 914 height 66
click at [810, 535] on textarea at bounding box center [984, 553] width 897 height 41
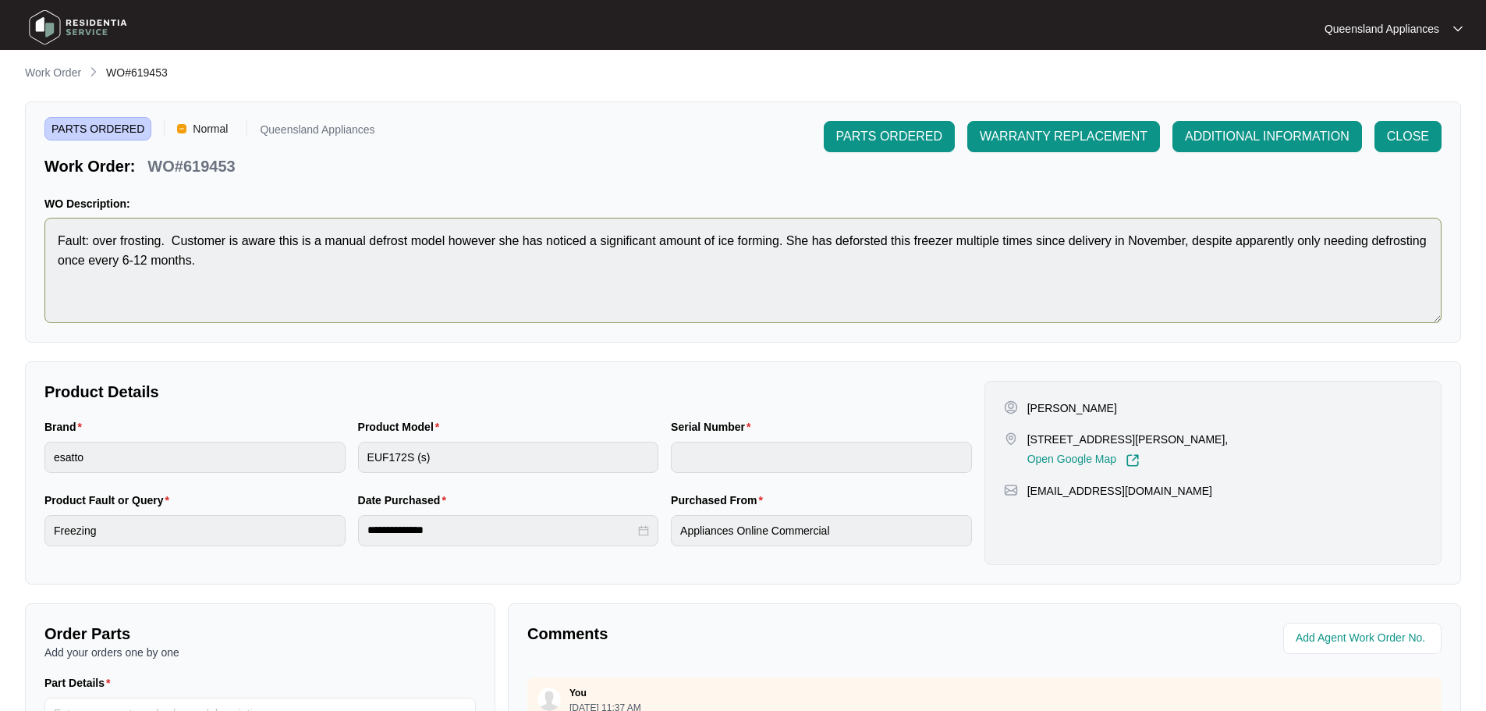
scroll to position [0, 0]
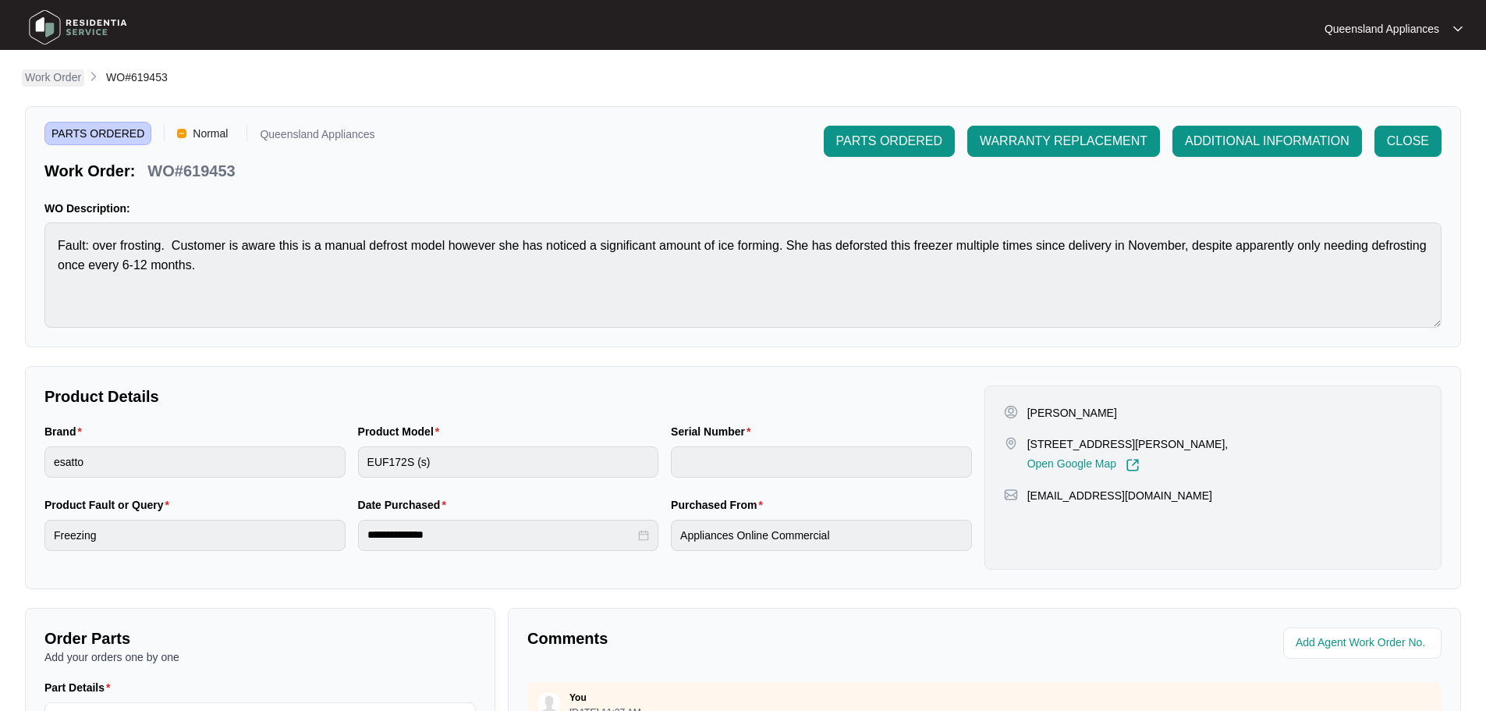
click at [48, 80] on p "Work Order" at bounding box center [53, 77] width 56 height 16
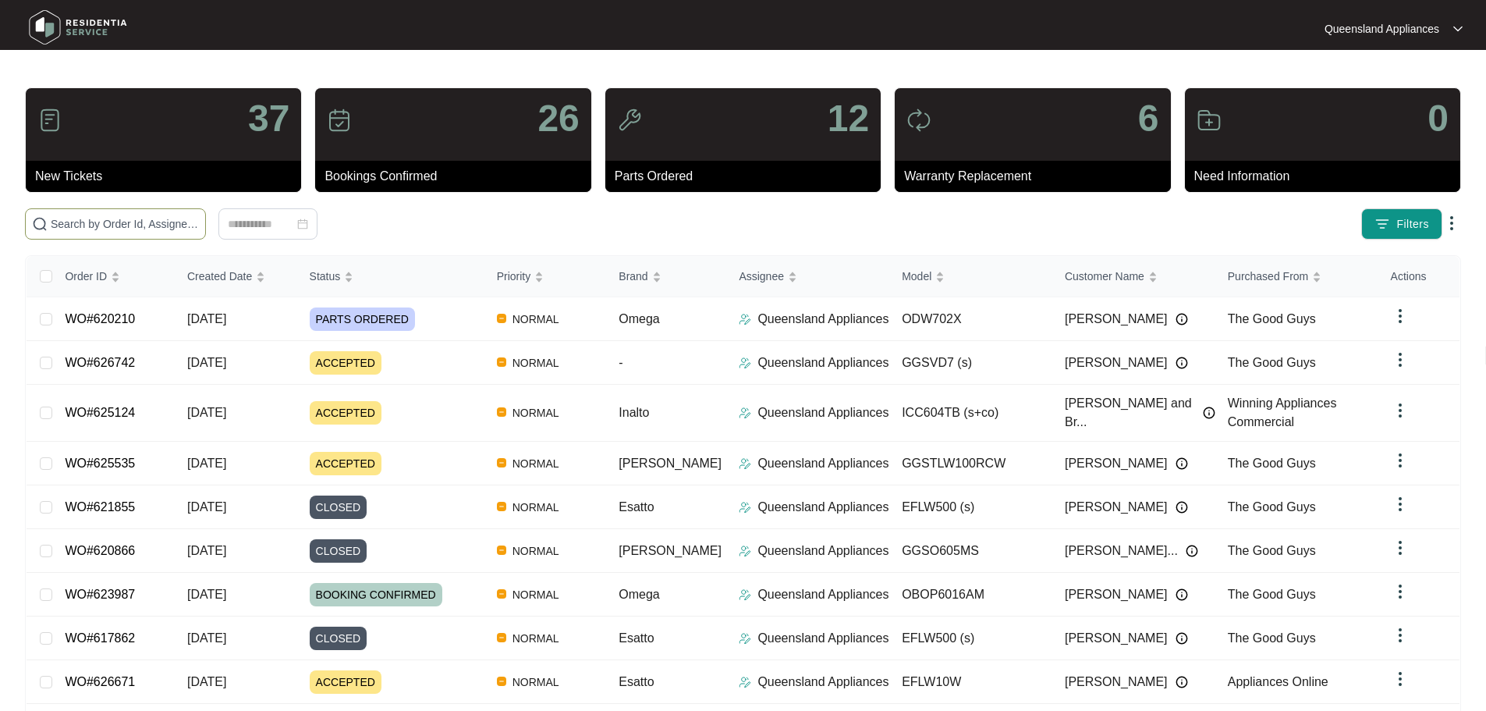
click at [139, 225] on input "text" at bounding box center [125, 223] width 148 height 17
paste input "615185"
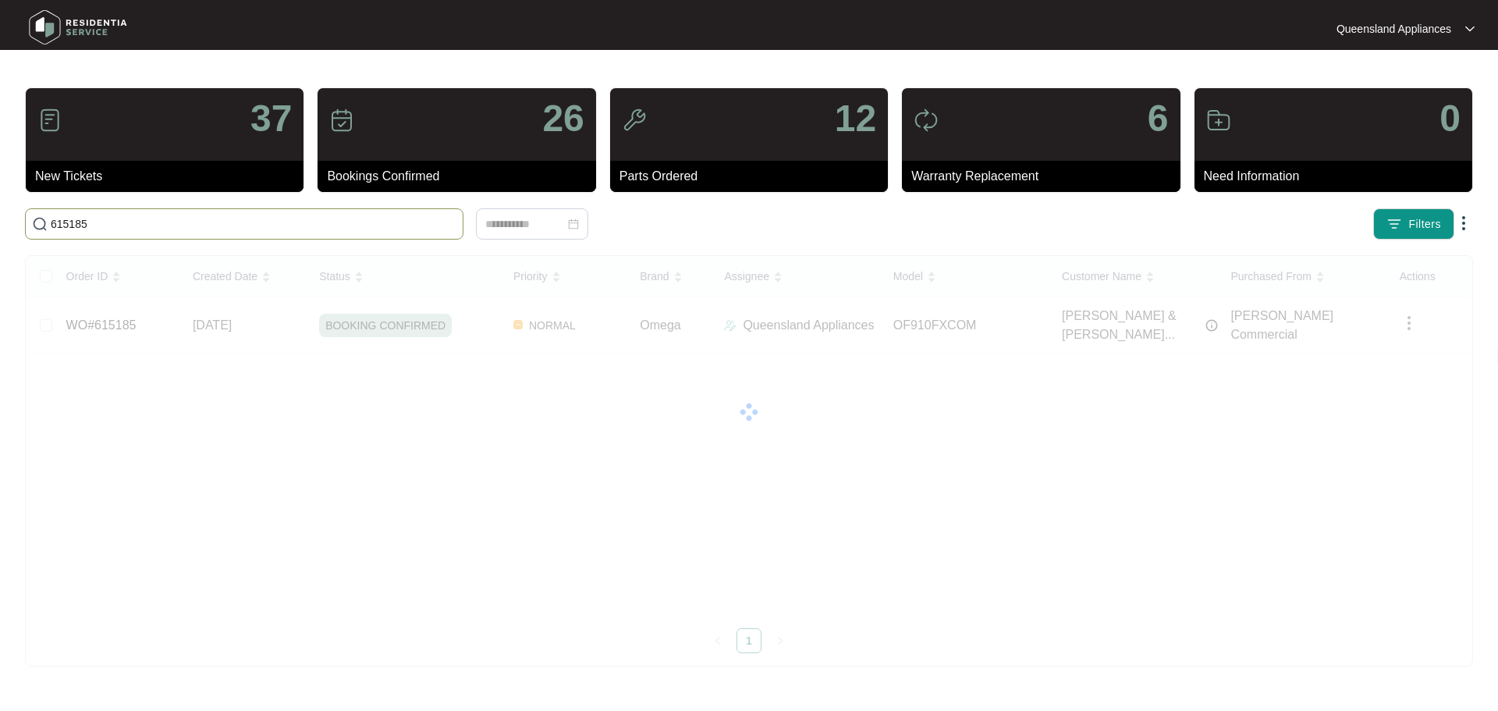
click at [191, 222] on input "615185" at bounding box center [254, 223] width 406 height 17
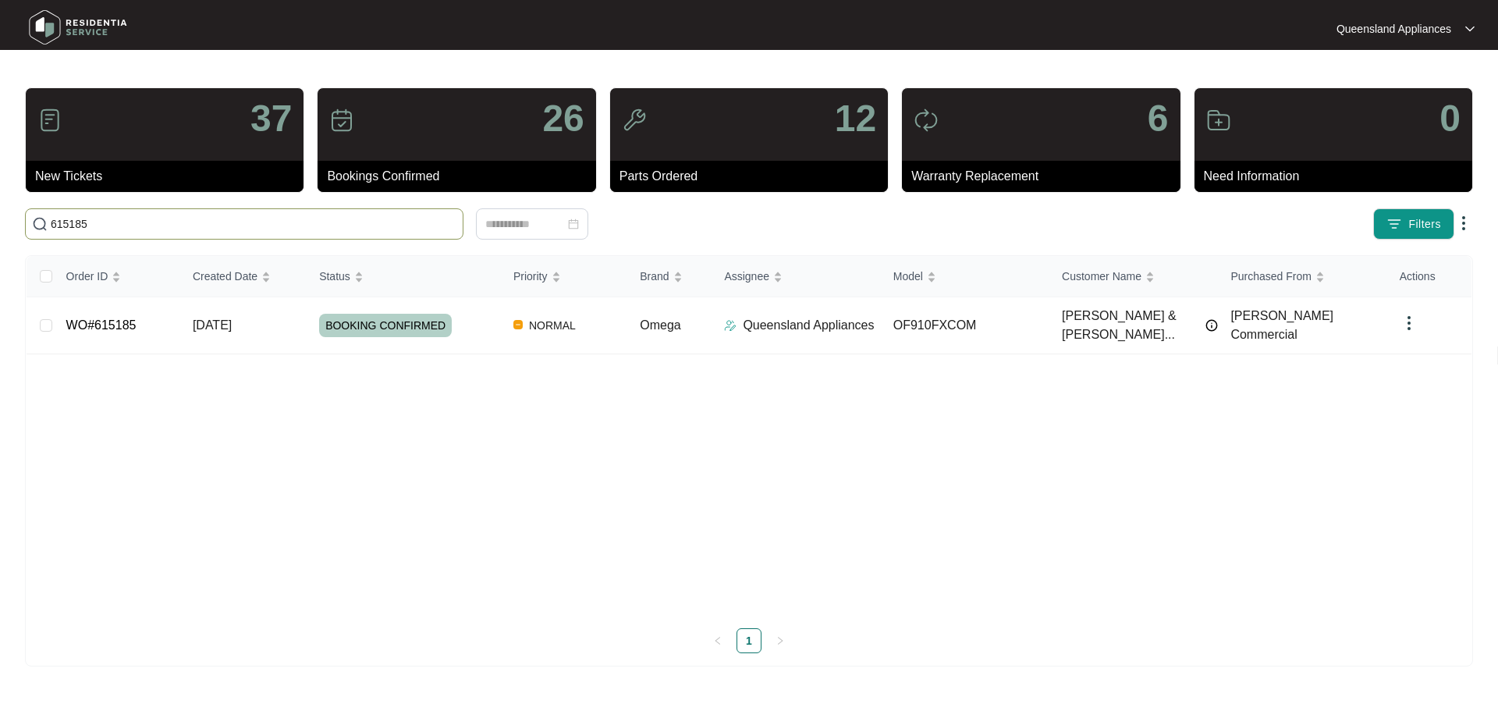
paste input "6324"
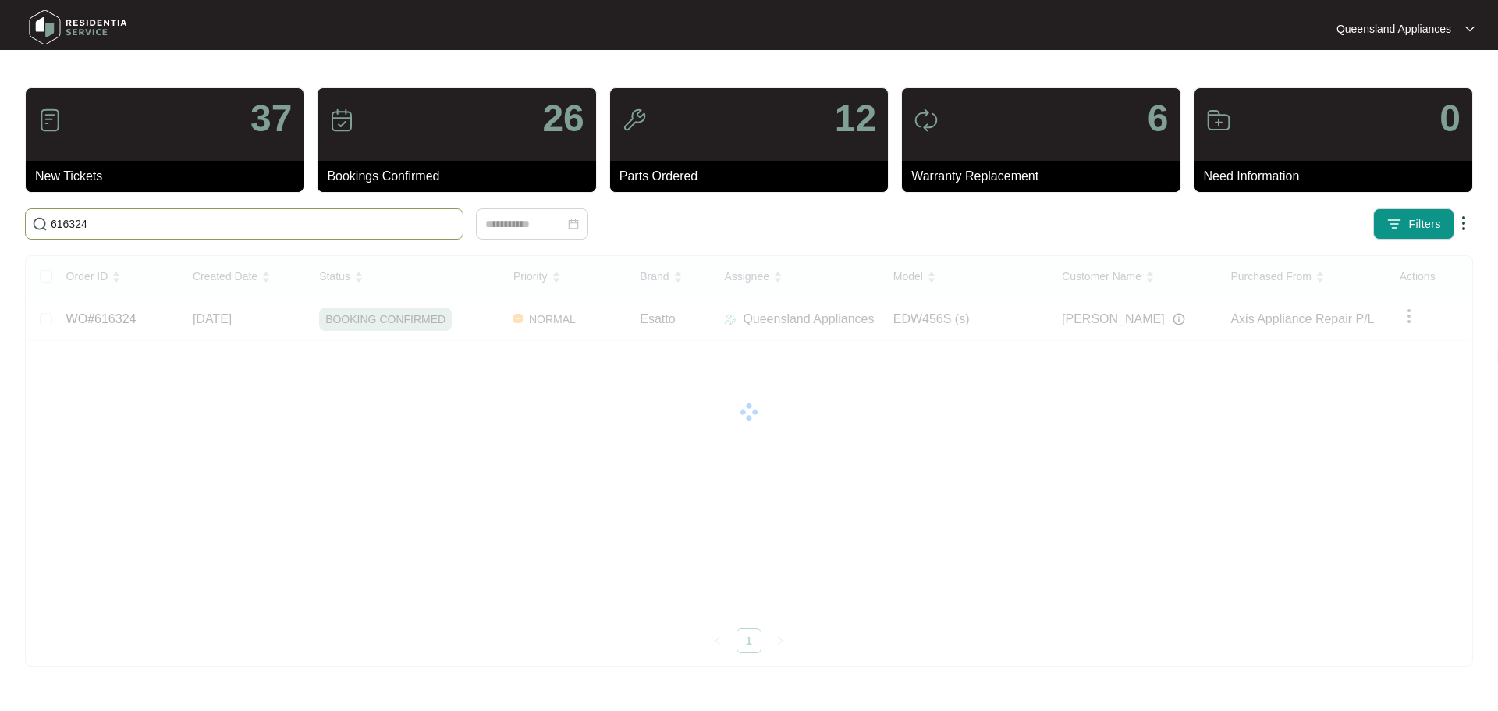
click at [218, 229] on input "616324" at bounding box center [254, 223] width 406 height 17
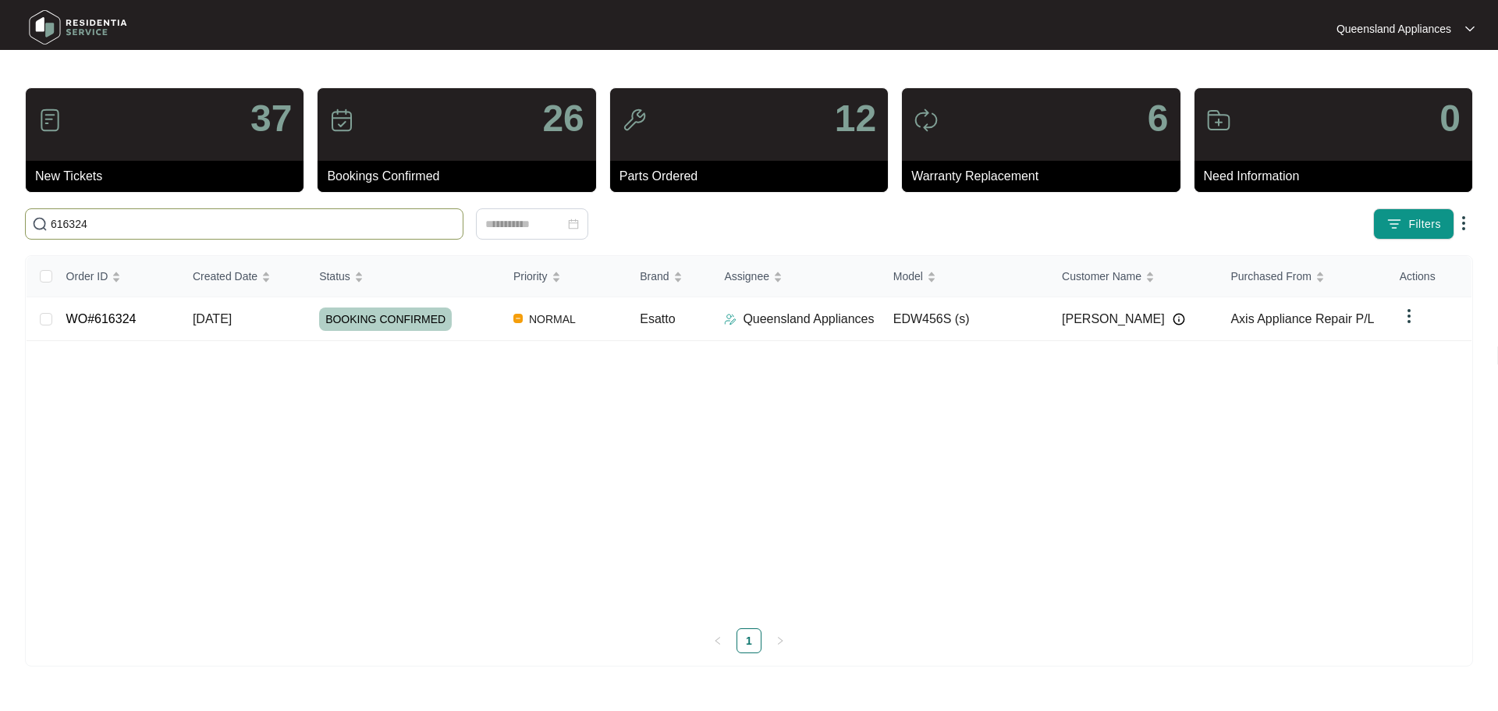
paste input "3895"
type input "613895"
click at [484, 325] on div "WARRANTY REPLACEMENT" at bounding box center [410, 318] width 182 height 23
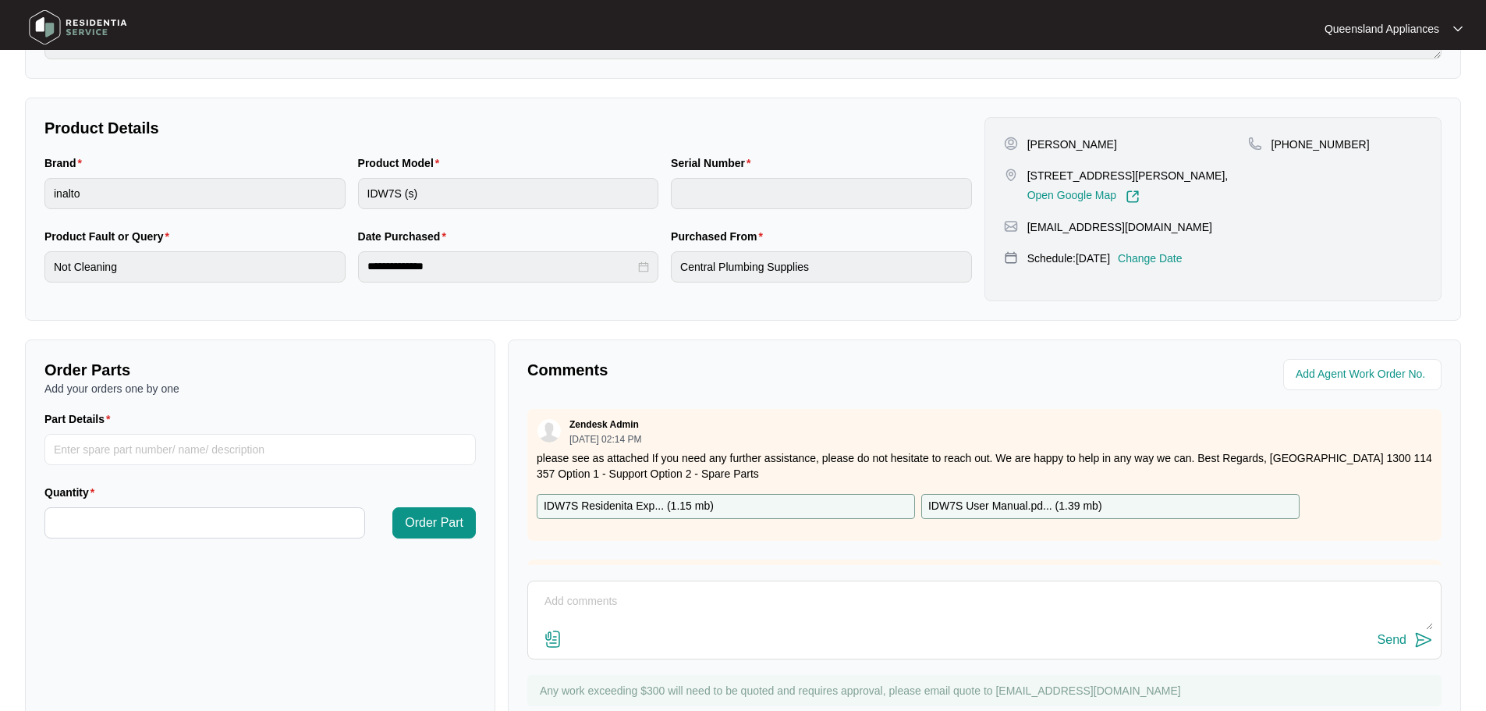
scroll to position [324, 0]
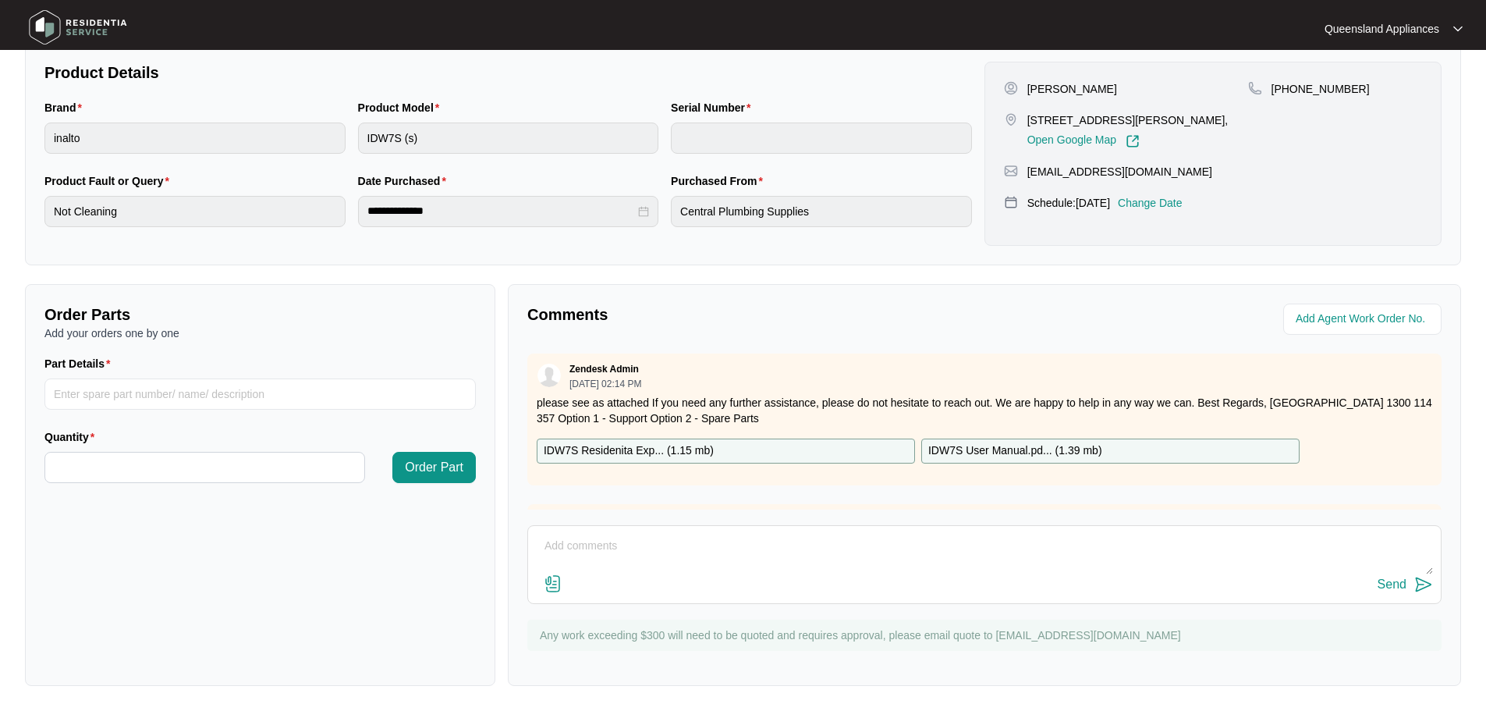
drag, startPoint x: 703, startPoint y: 556, endPoint x: 704, endPoint y: 547, distance: 9.4
click at [704, 547] on textarea at bounding box center [984, 553] width 897 height 41
type textarea "h"
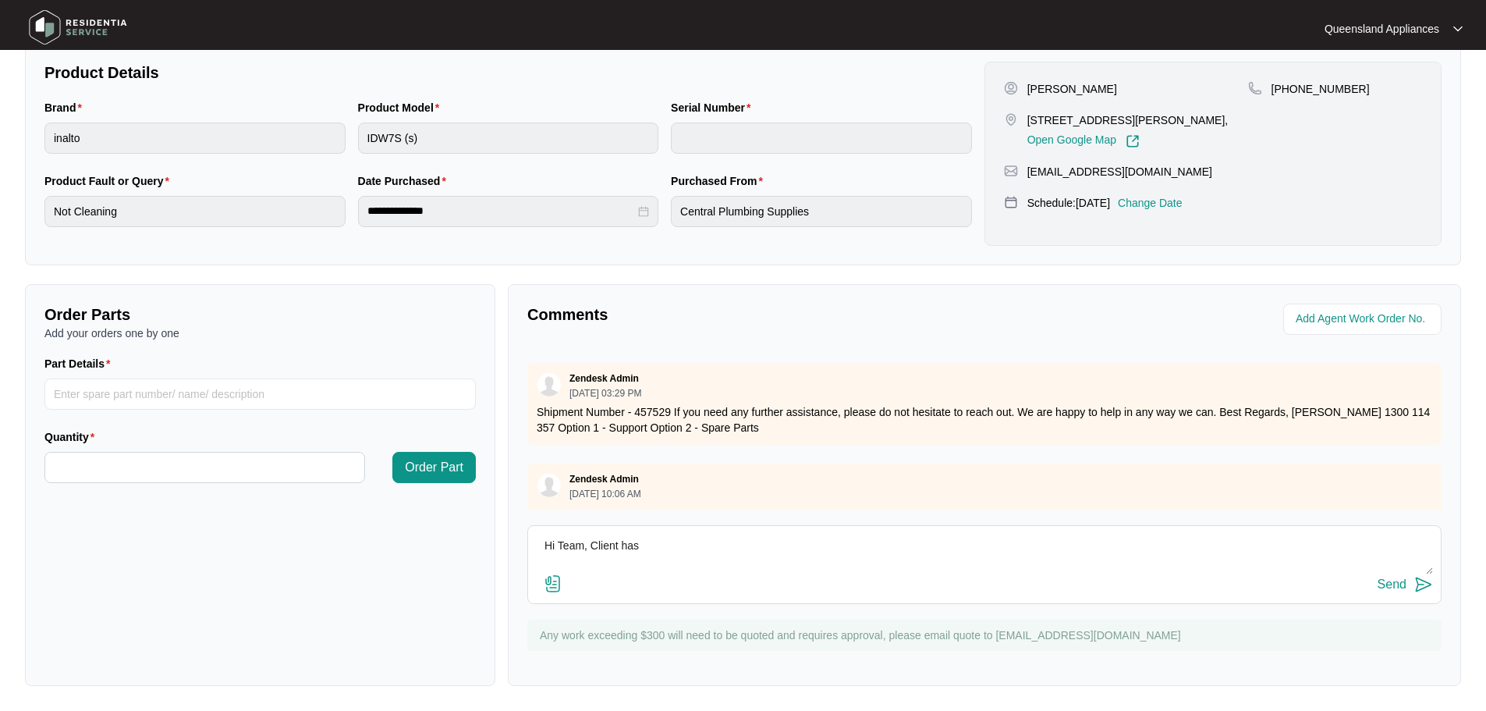
scroll to position [943, 0]
drag, startPoint x: 694, startPoint y: 468, endPoint x: 555, endPoint y: 471, distance: 139.6
click at [555, 472] on div "Zendesk Admin 08/06/2025 at 10:06 AM" at bounding box center [984, 485] width 895 height 26
click at [700, 472] on div "Zendesk Admin 08/06/2025 at 10:06 AM" at bounding box center [984, 485] width 895 height 26
click at [695, 474] on div "Zendesk Admin 08/06/2025 at 10:06 AM" at bounding box center [984, 485] width 895 height 26
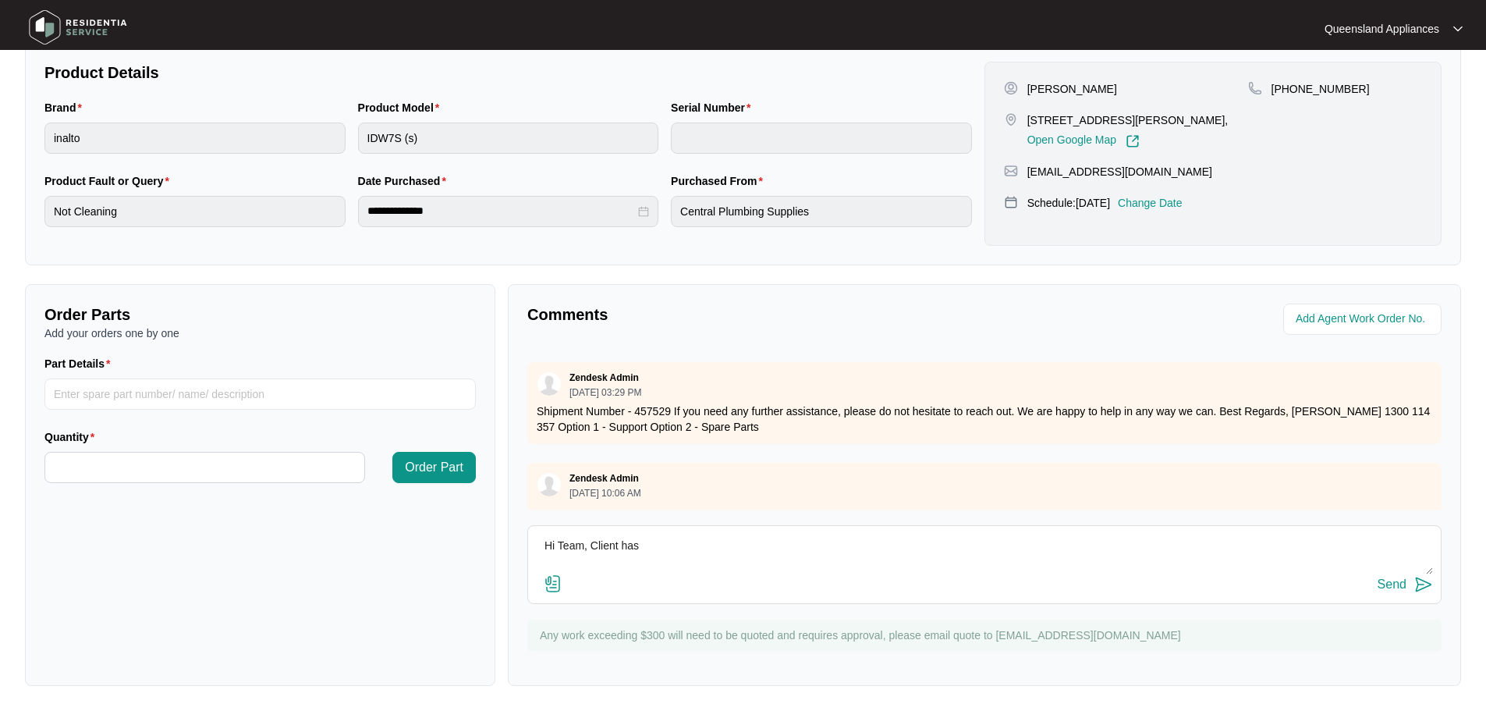
click at [694, 474] on div "Zendesk Admin 08/06/2025 at 10:06 AM" at bounding box center [984, 485] width 895 height 26
click at [703, 543] on textarea "Hi Team, Client has" at bounding box center [984, 553] width 897 height 41
drag, startPoint x: 654, startPoint y: 544, endPoint x: 402, endPoint y: 533, distance: 251.4
click at [384, 516] on div "Order Parts Add your orders one by one Part Details Quantity Order Part Comment…" at bounding box center [743, 485] width 1448 height 402
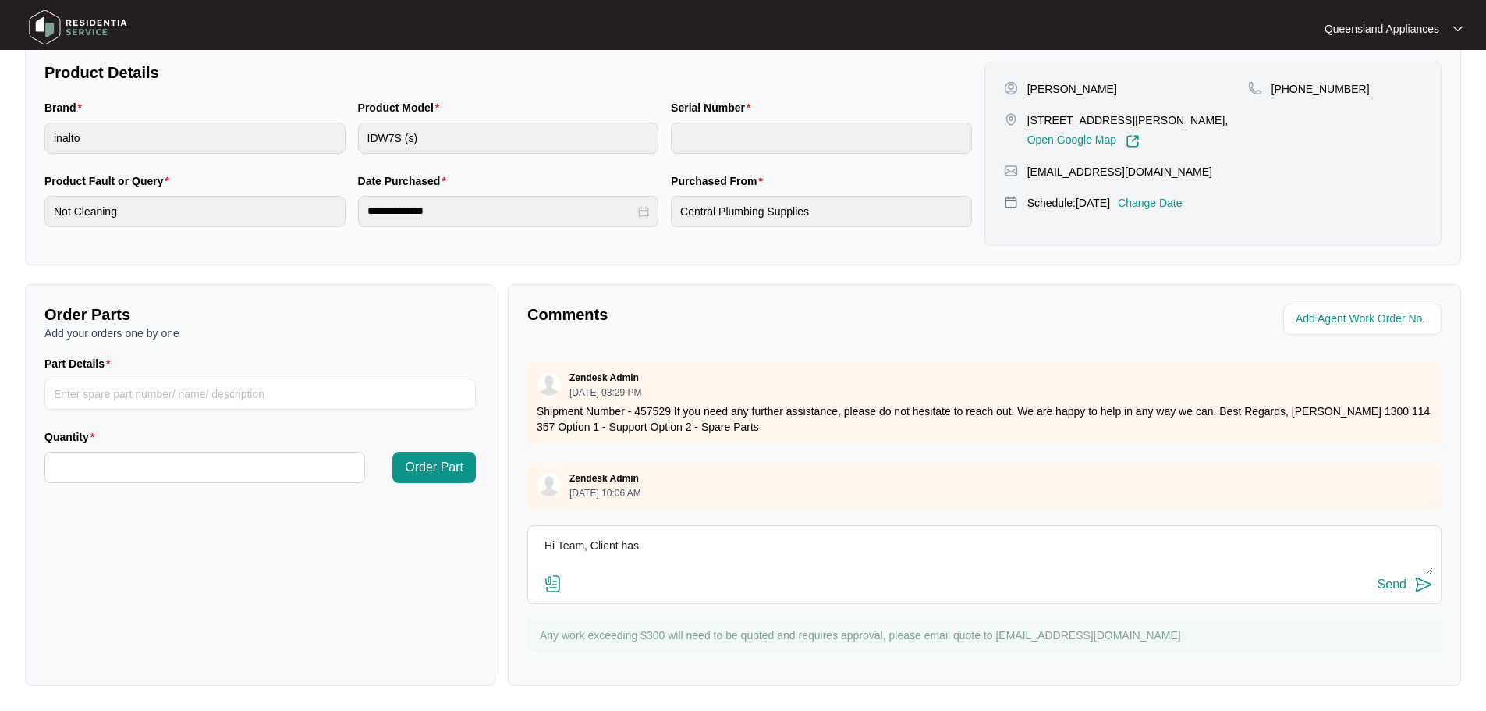
drag, startPoint x: 706, startPoint y: 529, endPoint x: 682, endPoint y: 541, distance: 27.2
click at [707, 531] on div "Hi Team, Client has Send" at bounding box center [984, 564] width 914 height 79
drag, startPoint x: 589, startPoint y: 545, endPoint x: 677, endPoint y: 540, distance: 88.3
click at [677, 540] on textarea "Hi Team, Client has" at bounding box center [984, 553] width 897 height 41
type textarea "Hi Team, We have received the replacement unit and are organizing with the clie…"
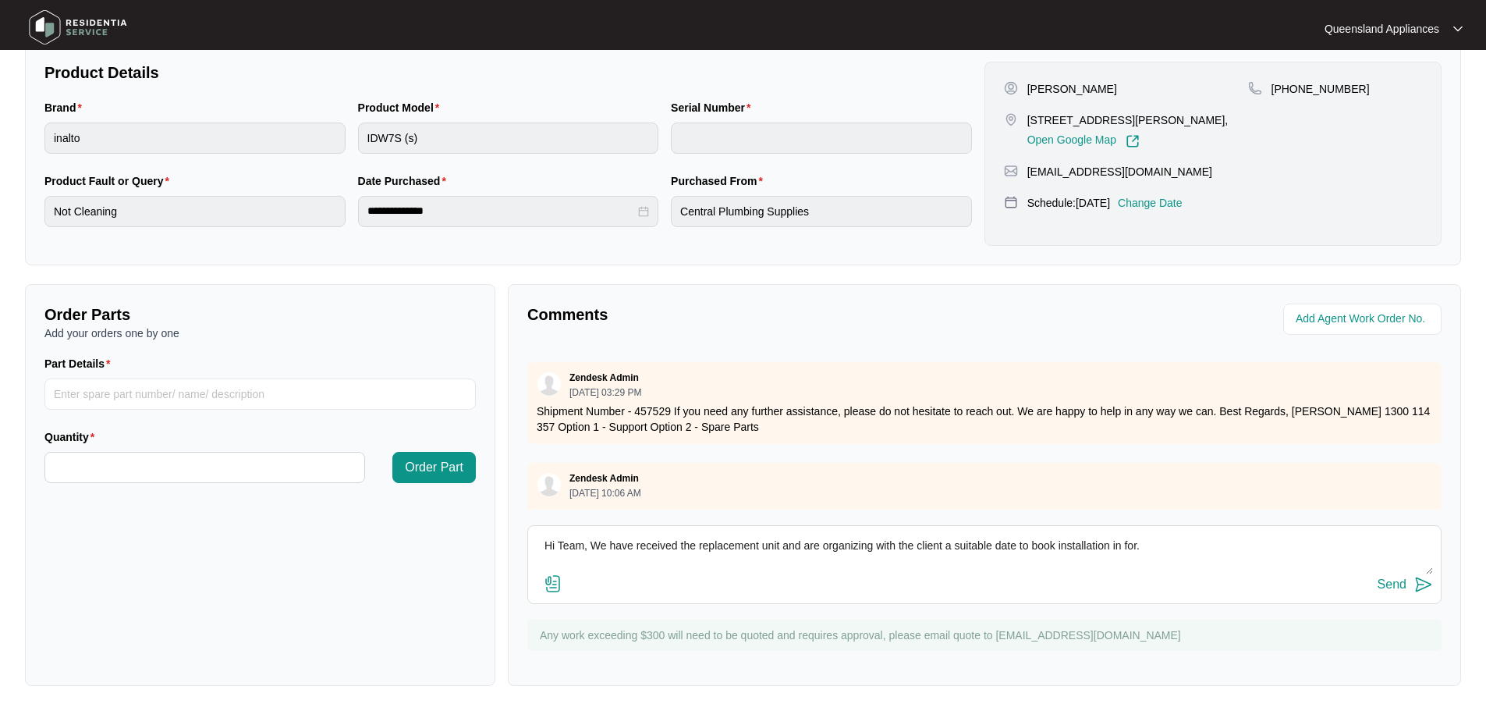
click at [1415, 587] on img at bounding box center [1423, 584] width 19 height 19
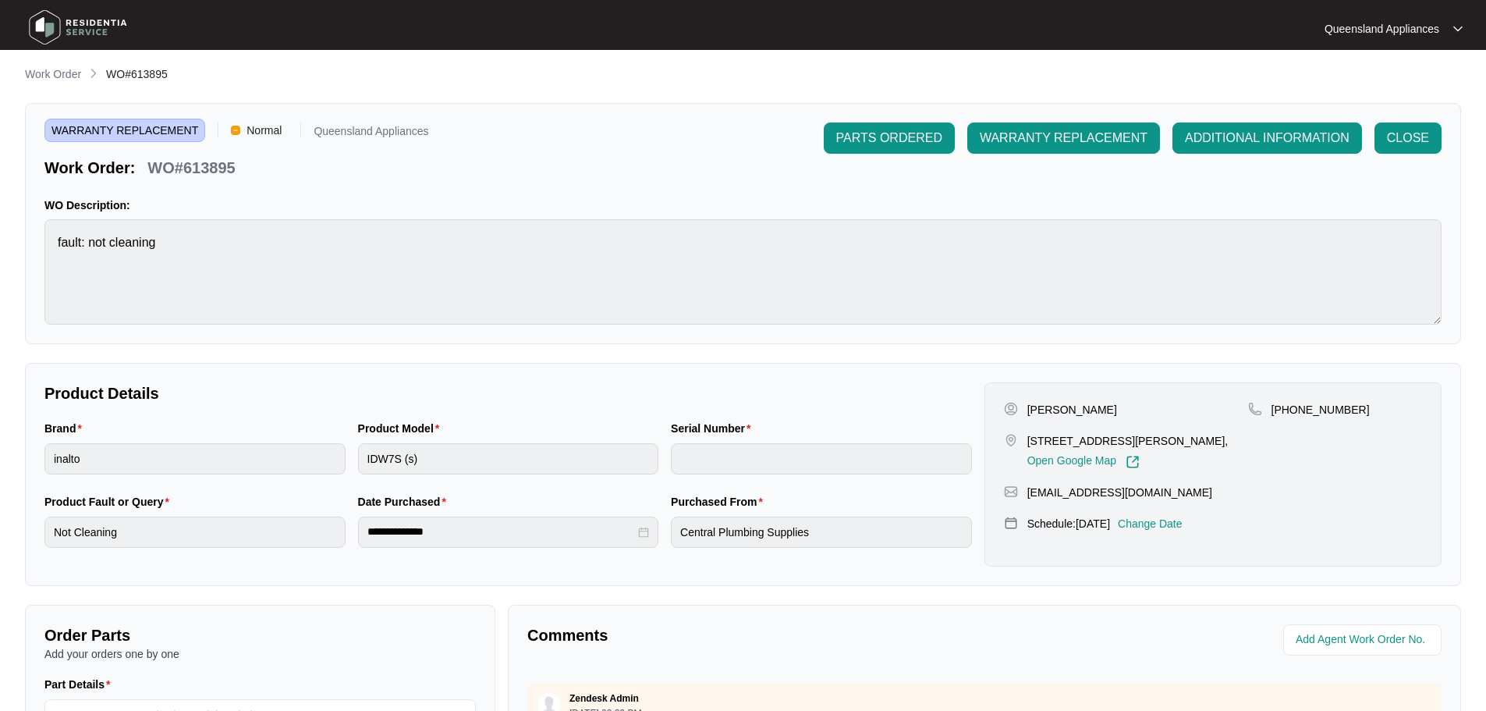
scroll to position [0, 0]
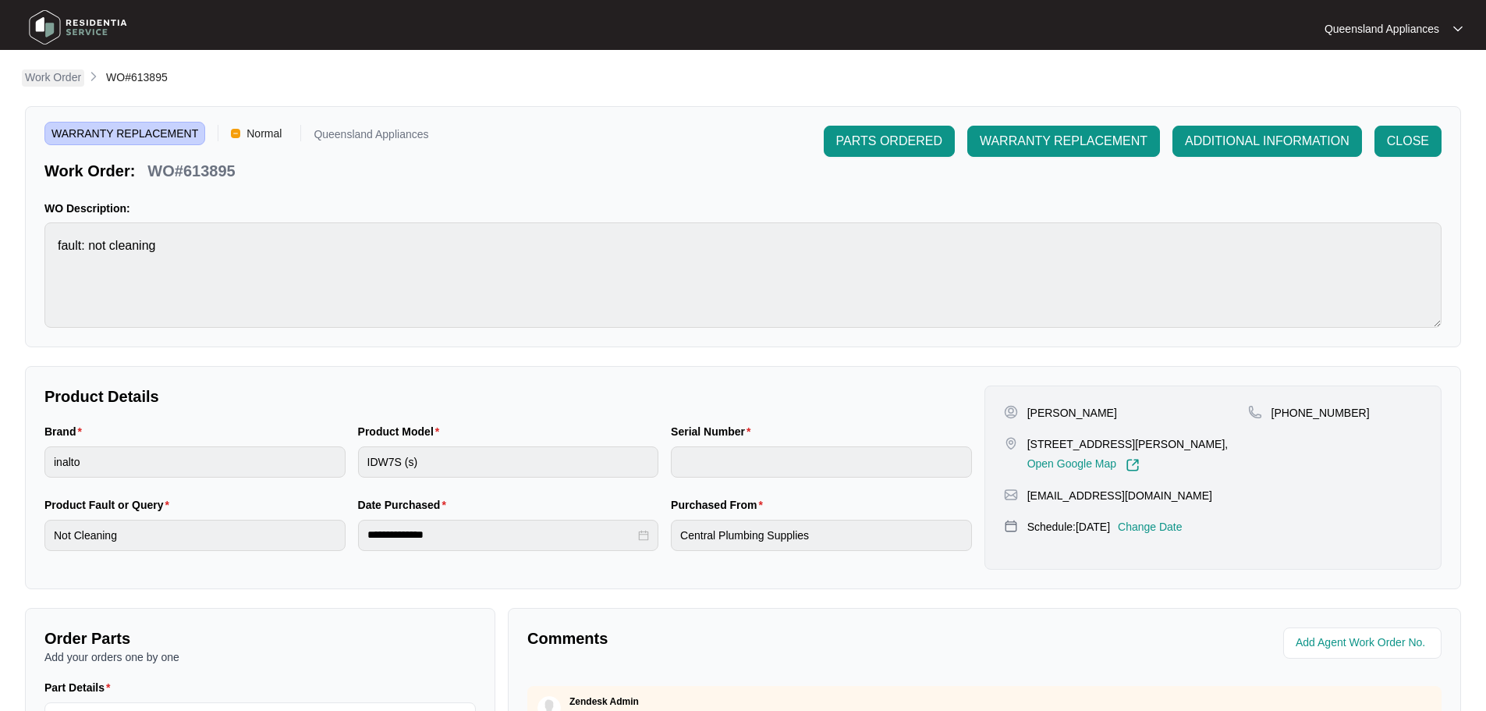
click at [69, 69] on p "Work Order" at bounding box center [53, 77] width 56 height 16
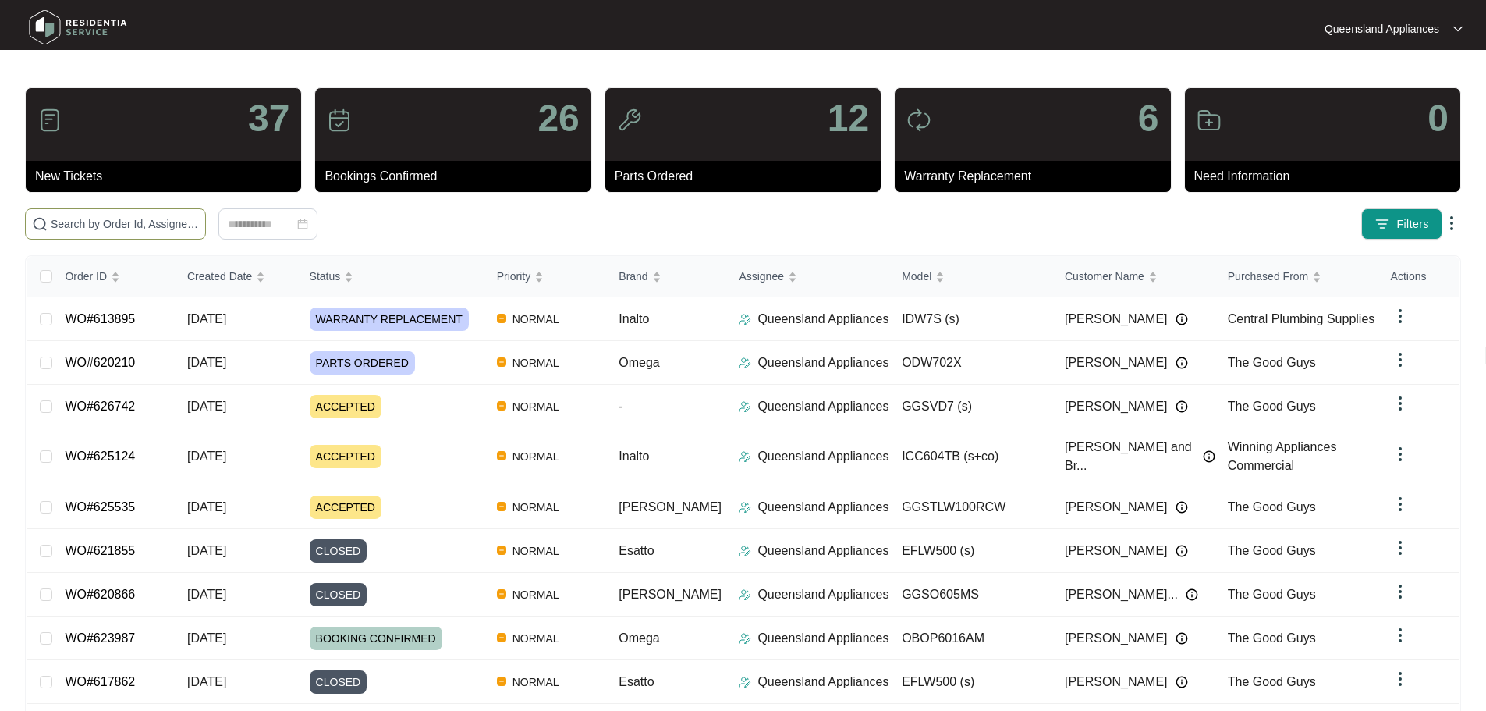
drag, startPoint x: 147, startPoint y: 235, endPoint x: 147, endPoint y: 225, distance: 10.1
click at [147, 229] on span at bounding box center [115, 223] width 181 height 31
click at [147, 225] on input "text" at bounding box center [125, 223] width 148 height 17
paste input "597382"
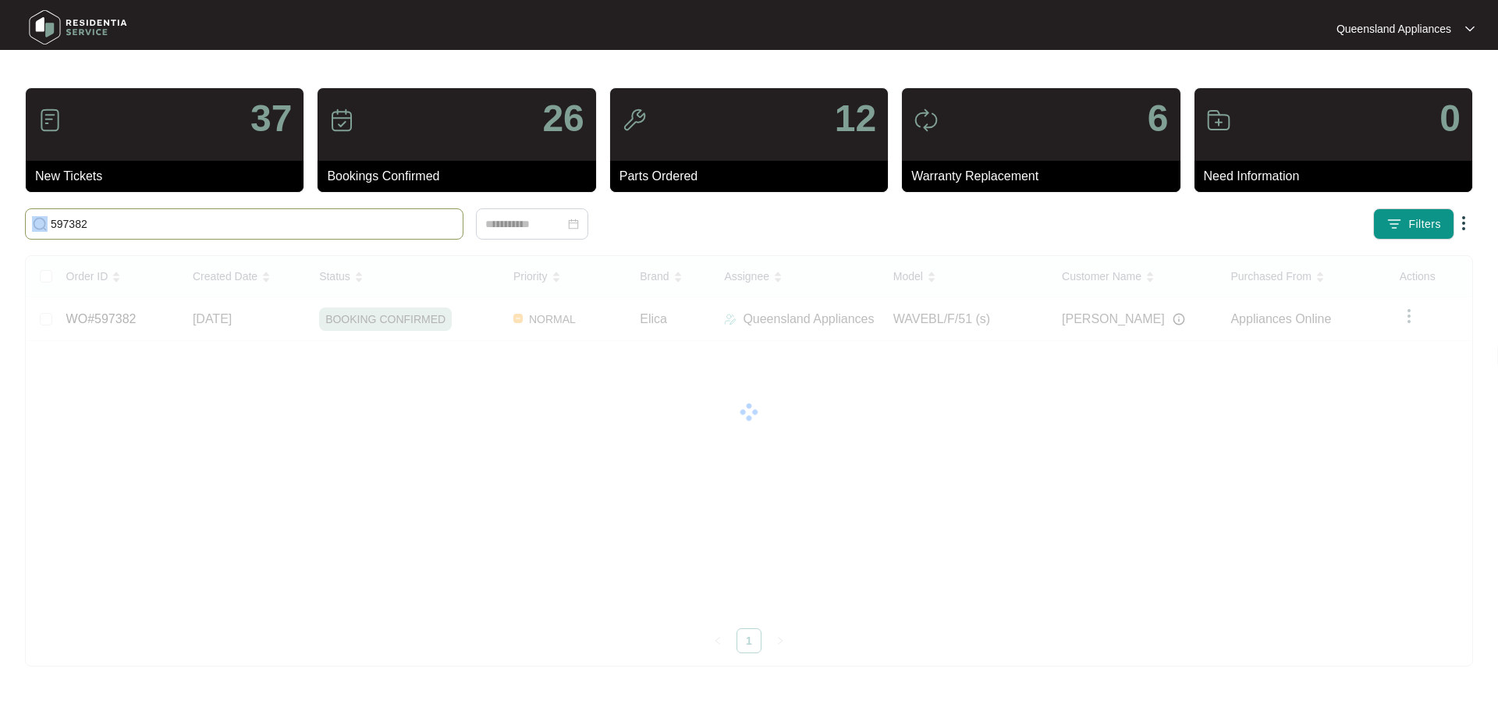
drag, startPoint x: 111, startPoint y: 206, endPoint x: 93, endPoint y: 218, distance: 21.9
click at [27, 211] on div "37 New Tickets 26 Bookings Confirmed 12 Parts Ordered 6 Warranty Replacement 0 …" at bounding box center [749, 376] width 1448 height 579
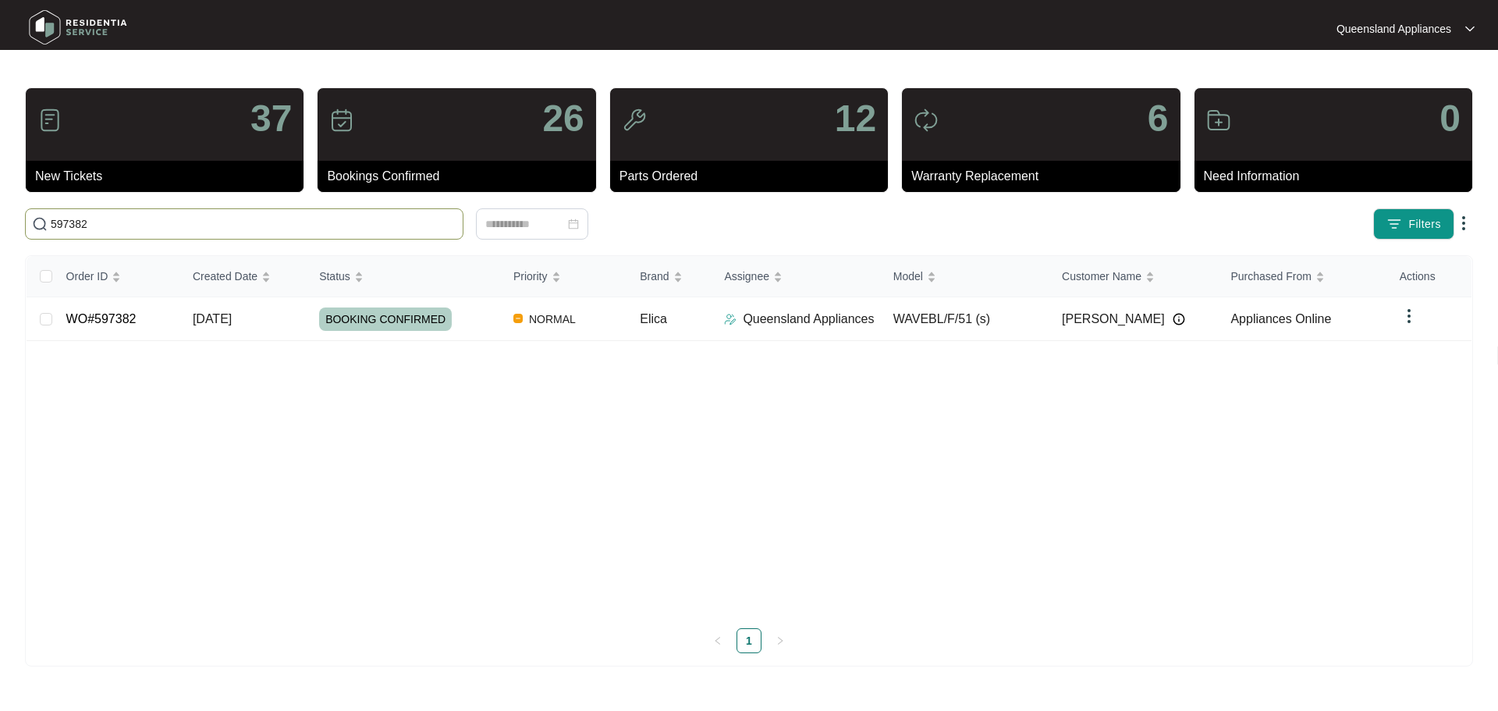
click at [108, 217] on input "597382" at bounding box center [254, 223] width 406 height 17
click at [107, 216] on input "597382" at bounding box center [254, 223] width 406 height 17
paste input "625391"
click at [239, 217] on input "625391" at bounding box center [254, 223] width 406 height 17
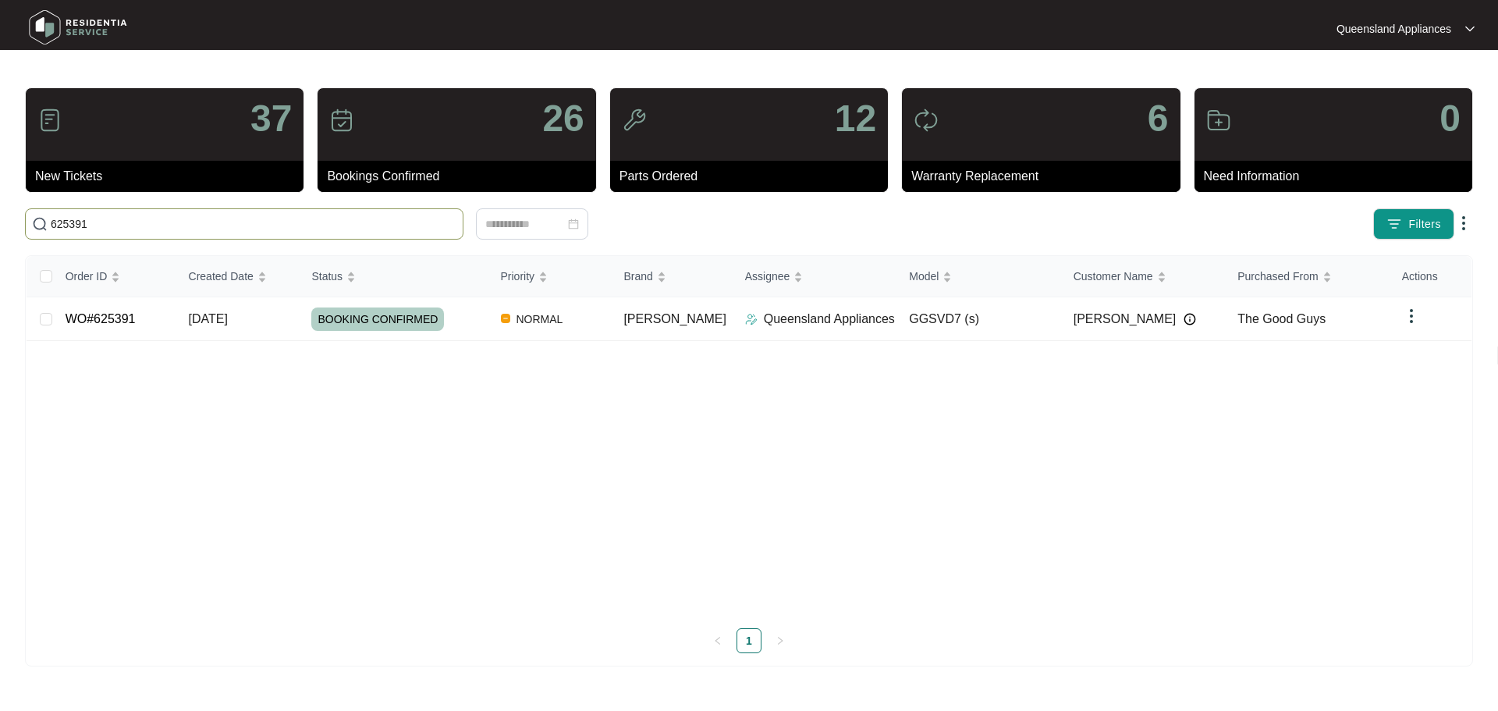
paste input "625084"
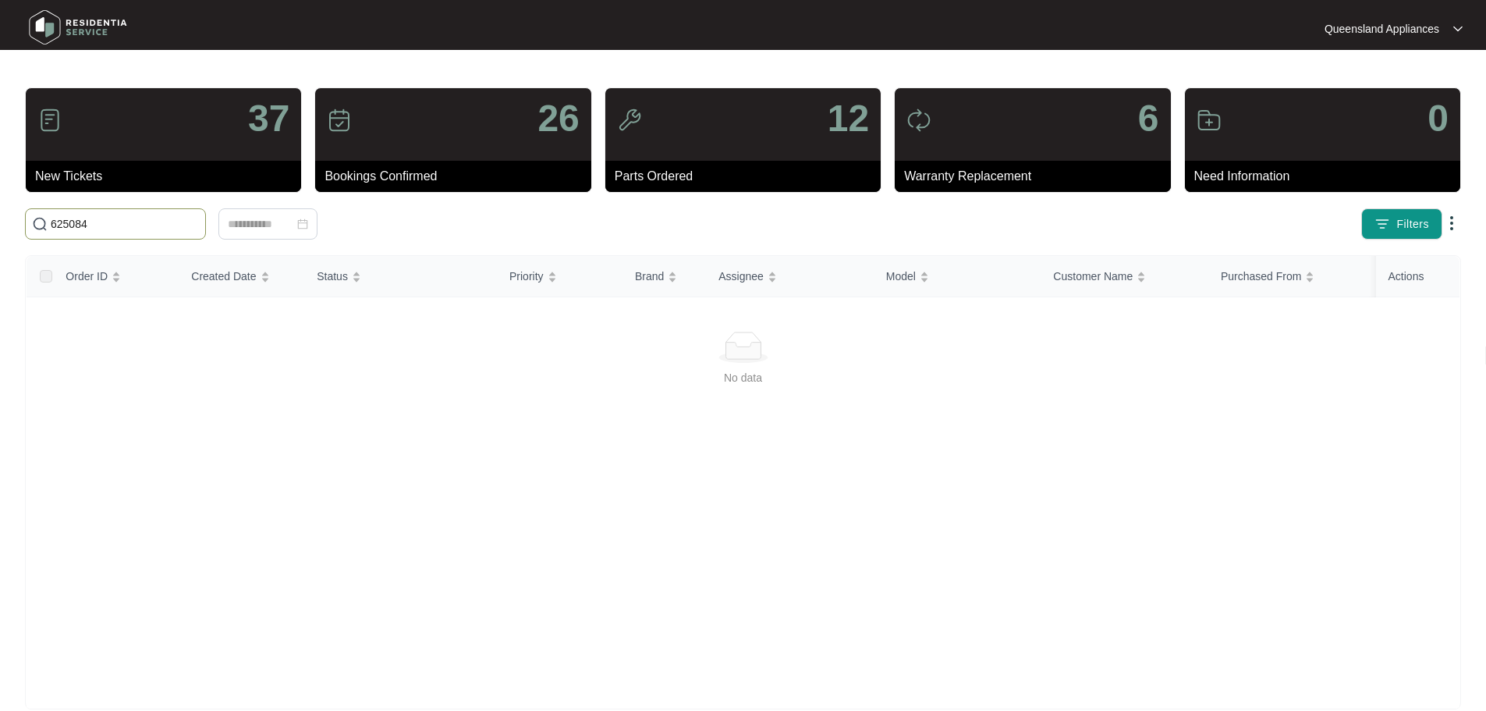
drag, startPoint x: 79, startPoint y: 220, endPoint x: 0, endPoint y: 220, distance: 78.8
click at [0, 220] on main "37 New Tickets 26 Bookings Confirmed 12 Parts Ordered 6 Warranty Replacement 0 …" at bounding box center [743, 367] width 1486 height 734
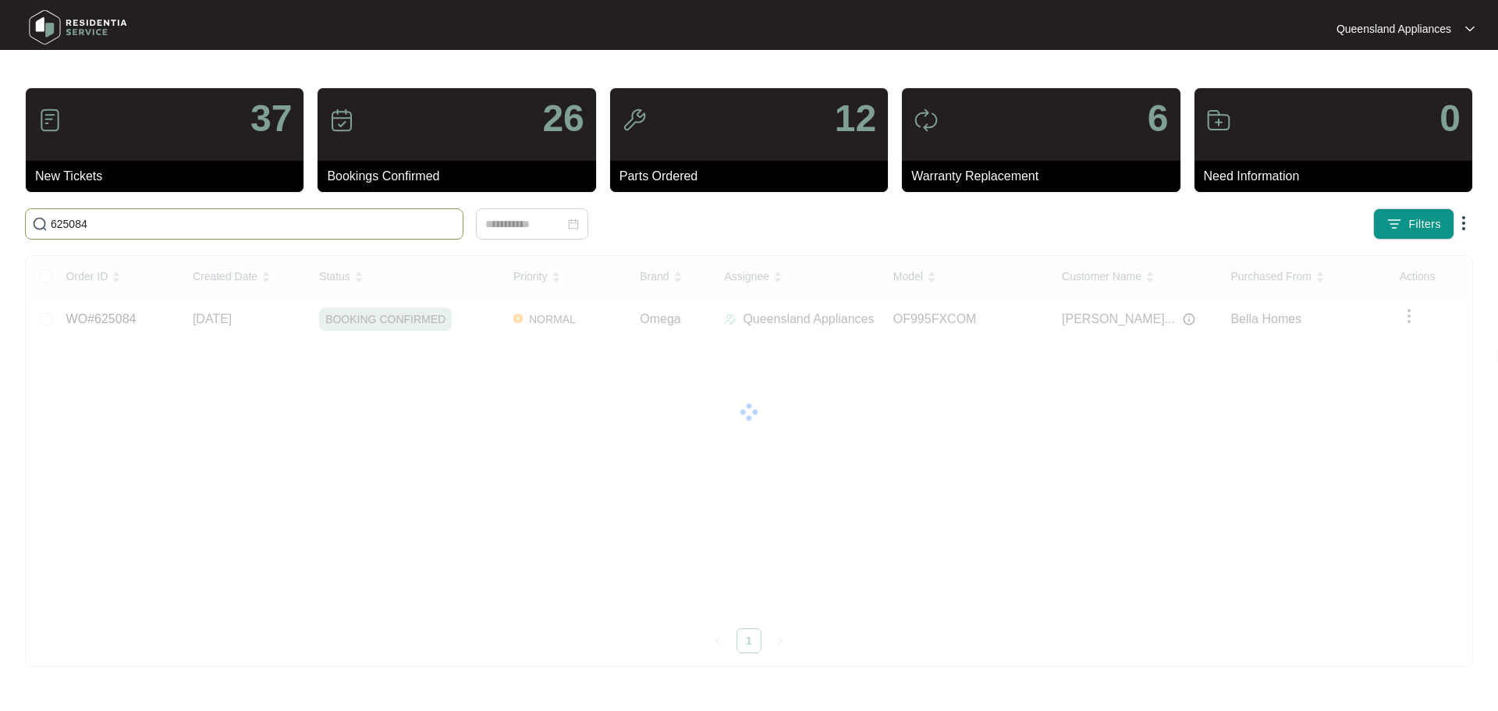
click at [138, 217] on input "625084" at bounding box center [254, 223] width 406 height 17
click at [137, 219] on input "625084" at bounding box center [254, 223] width 406 height 17
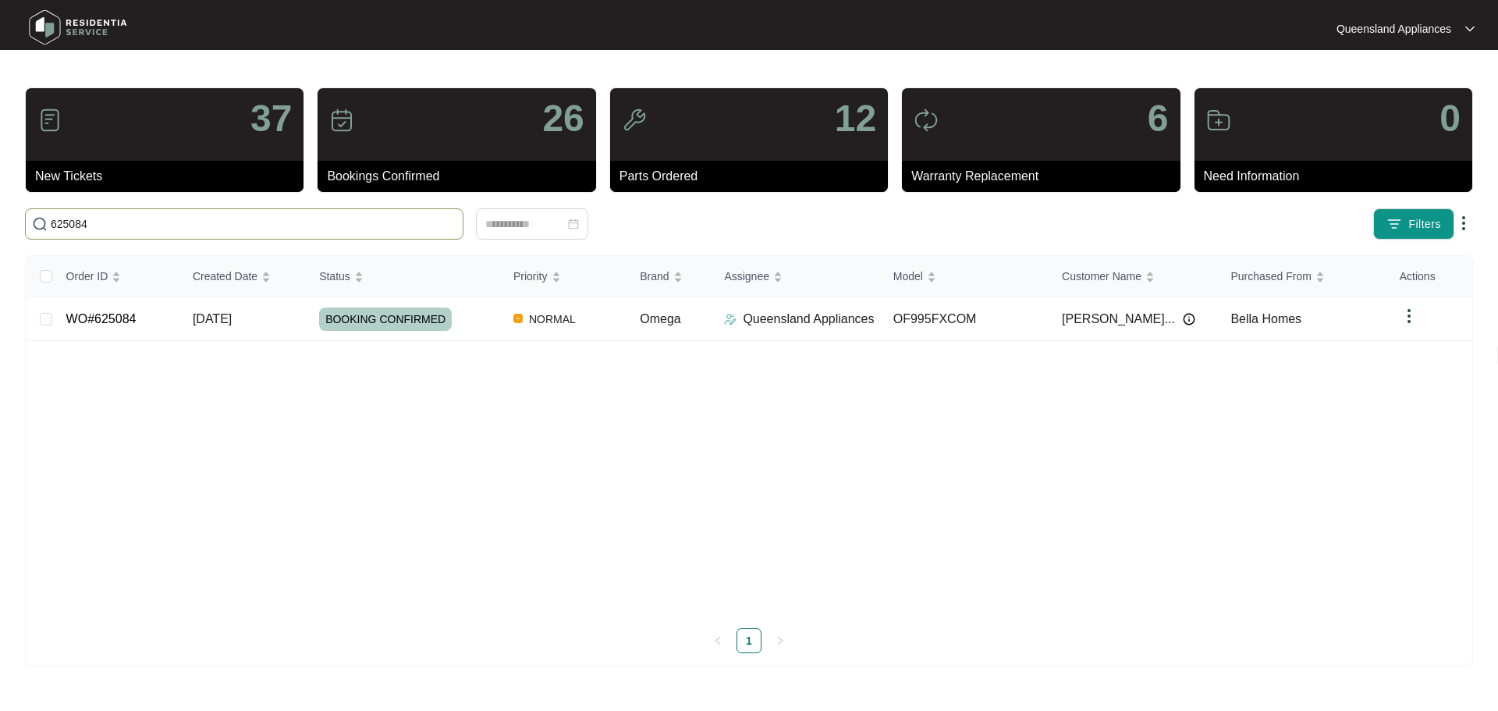
paste input "625807"
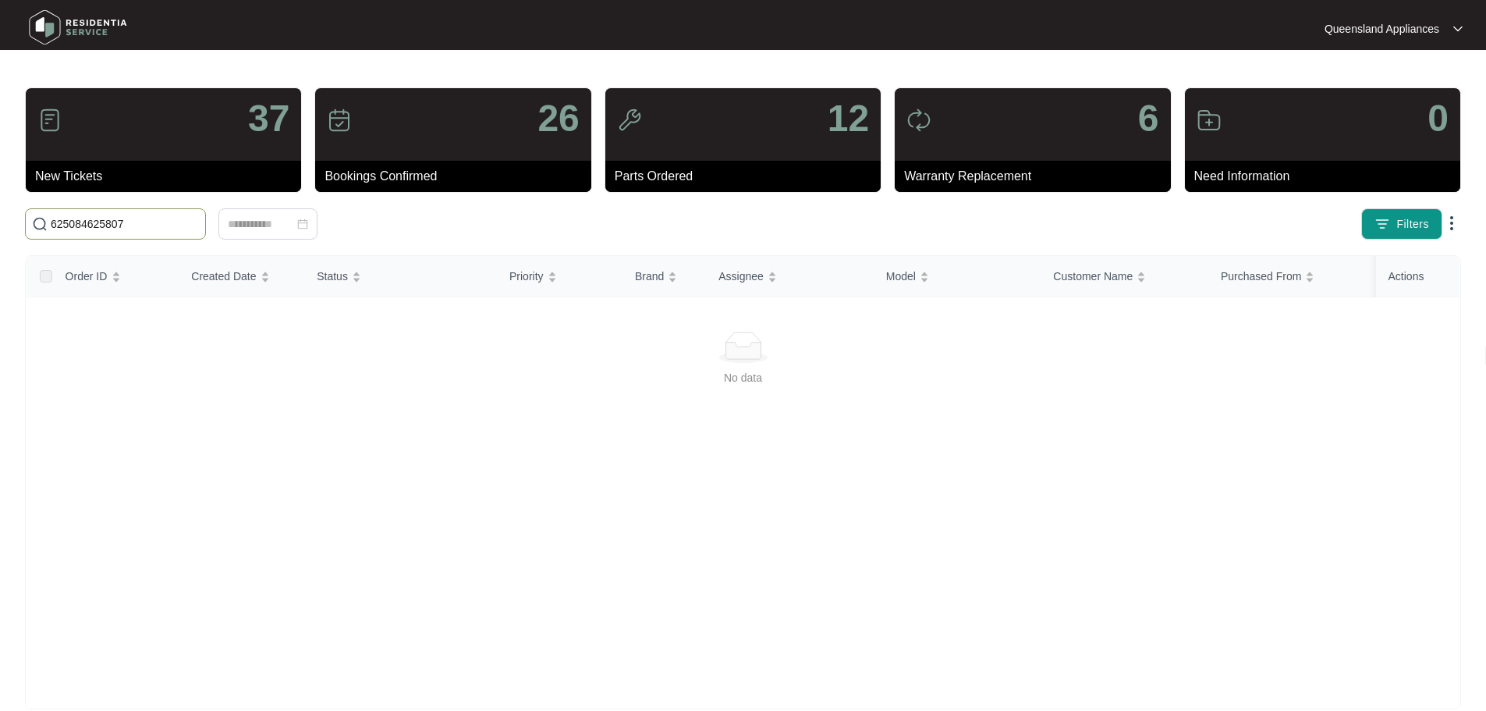
drag, startPoint x: 126, startPoint y: 226, endPoint x: 13, endPoint y: 225, distance: 113.1
click at [0, 225] on main "37 New Tickets 26 Bookings Confirmed 12 Parts Ordered 6 Warranty Replacement 0 …" at bounding box center [743, 367] width 1486 height 734
paste input "text"
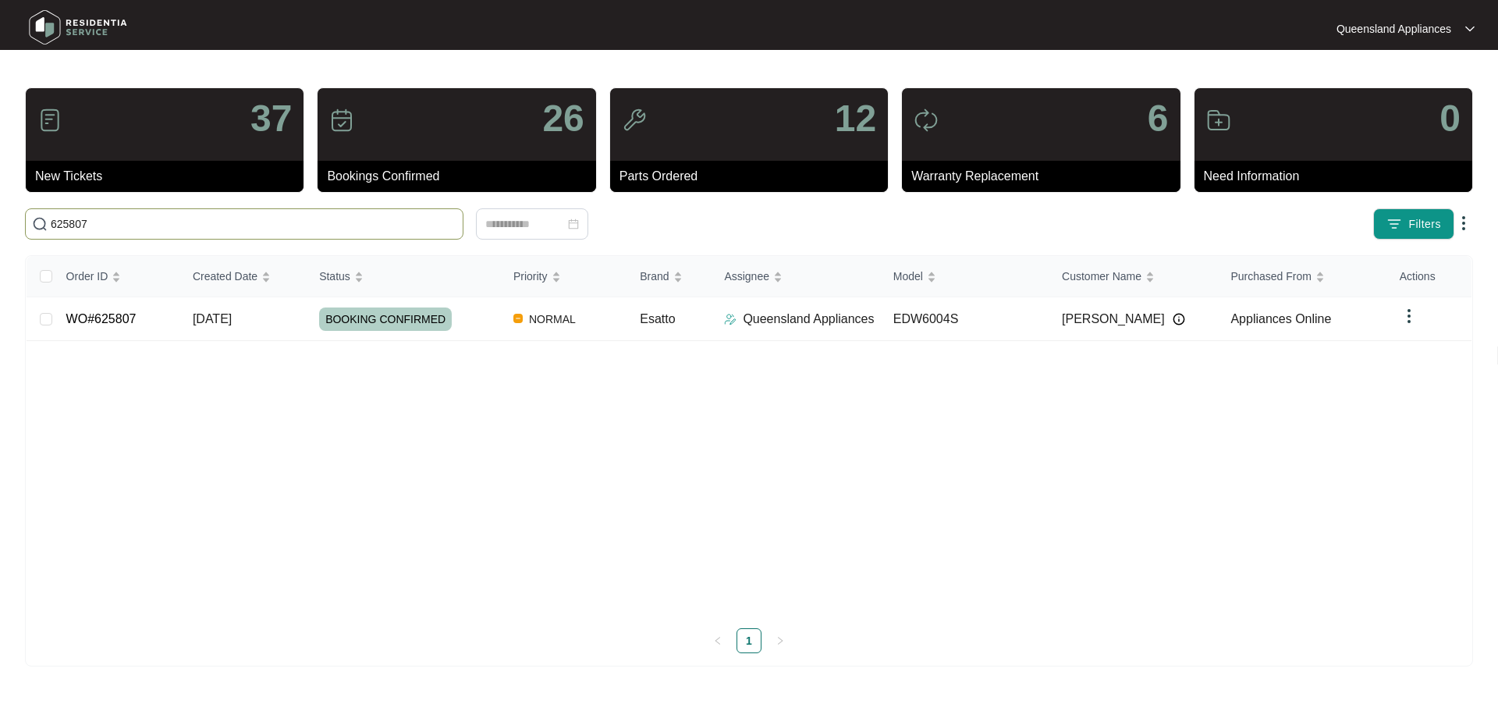
drag, startPoint x: 289, startPoint y: 222, endPoint x: 1, endPoint y: 216, distance: 287.9
click at [0, 216] on main "37 New Tickets 26 Bookings Confirmed 12 Parts Ordered 6 Warranty Replacement 0 …" at bounding box center [749, 355] width 1498 height 711
paste input "776"
drag, startPoint x: 90, startPoint y: 222, endPoint x: 32, endPoint y: 218, distance: 58.6
click at [32, 218] on span "625776" at bounding box center [244, 223] width 438 height 31
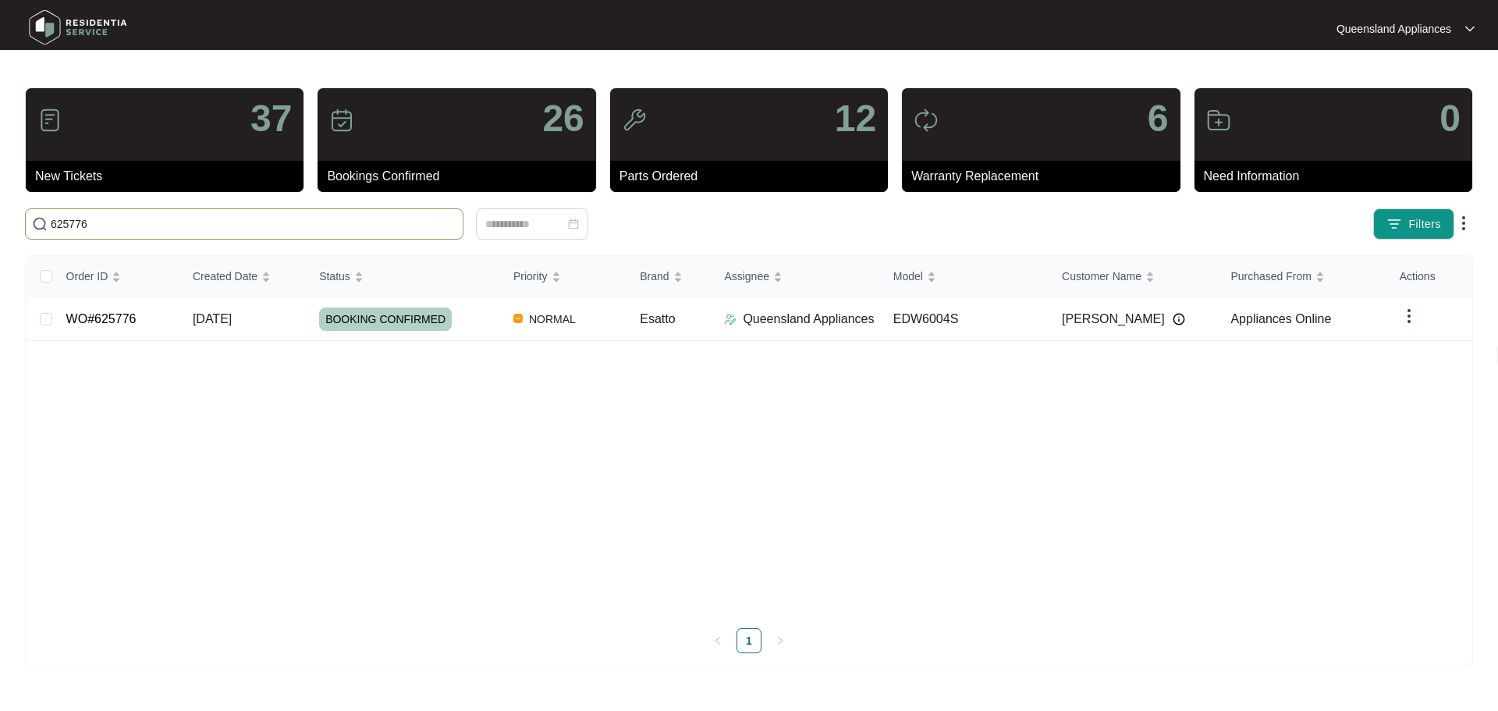
paste input "05"
click at [239, 226] on input "625705" at bounding box center [254, 223] width 406 height 17
click at [239, 227] on input "625705" at bounding box center [254, 223] width 406 height 17
paste input "6042"
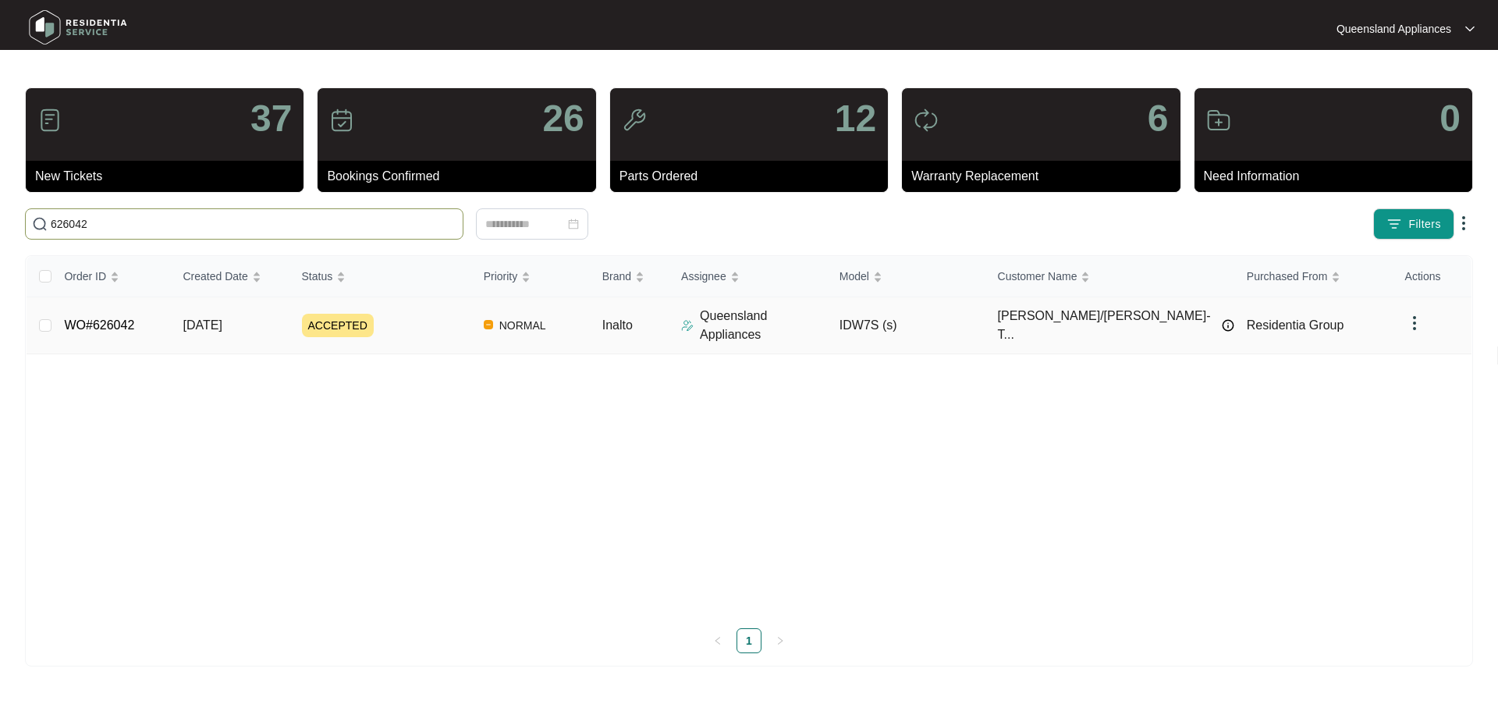
type input "626042"
click at [275, 326] on td "12/08/2025" at bounding box center [229, 325] width 119 height 57
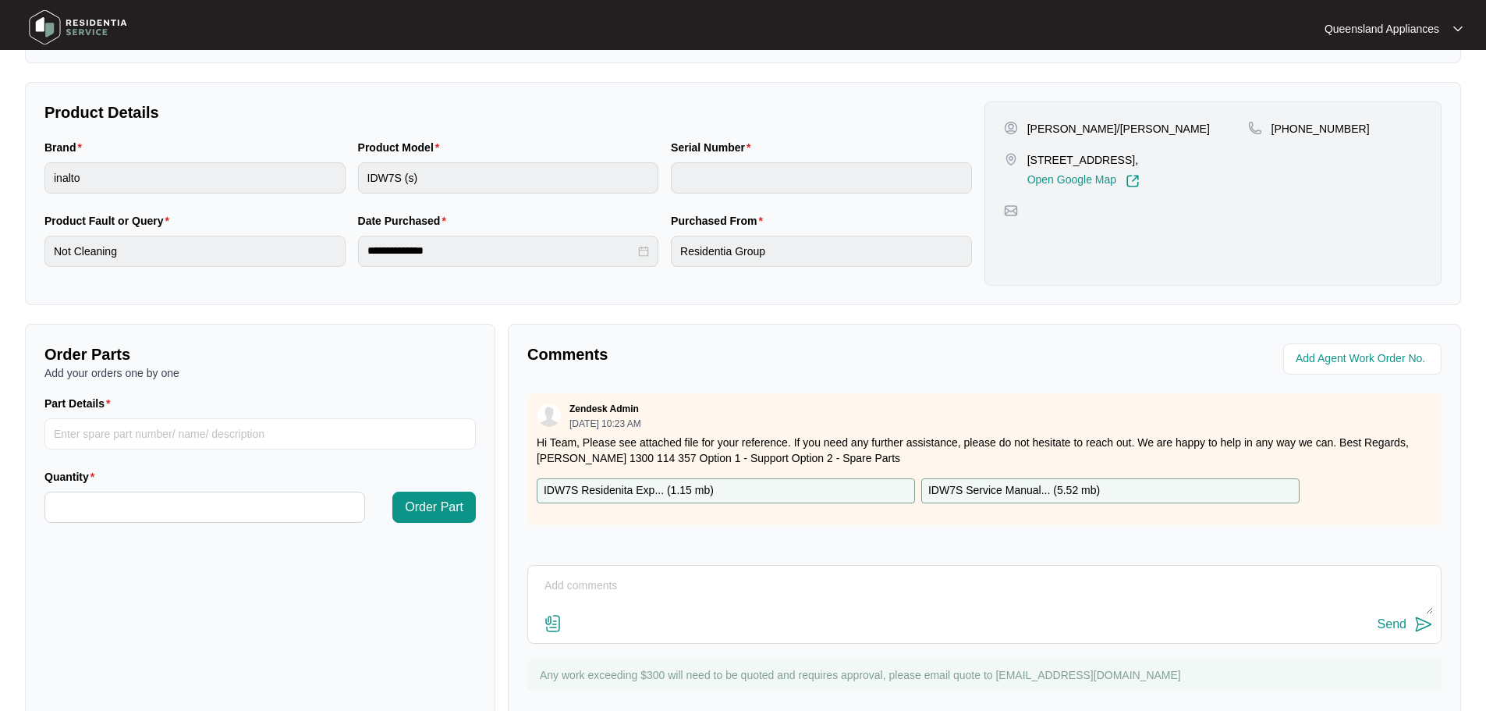
scroll to position [324, 0]
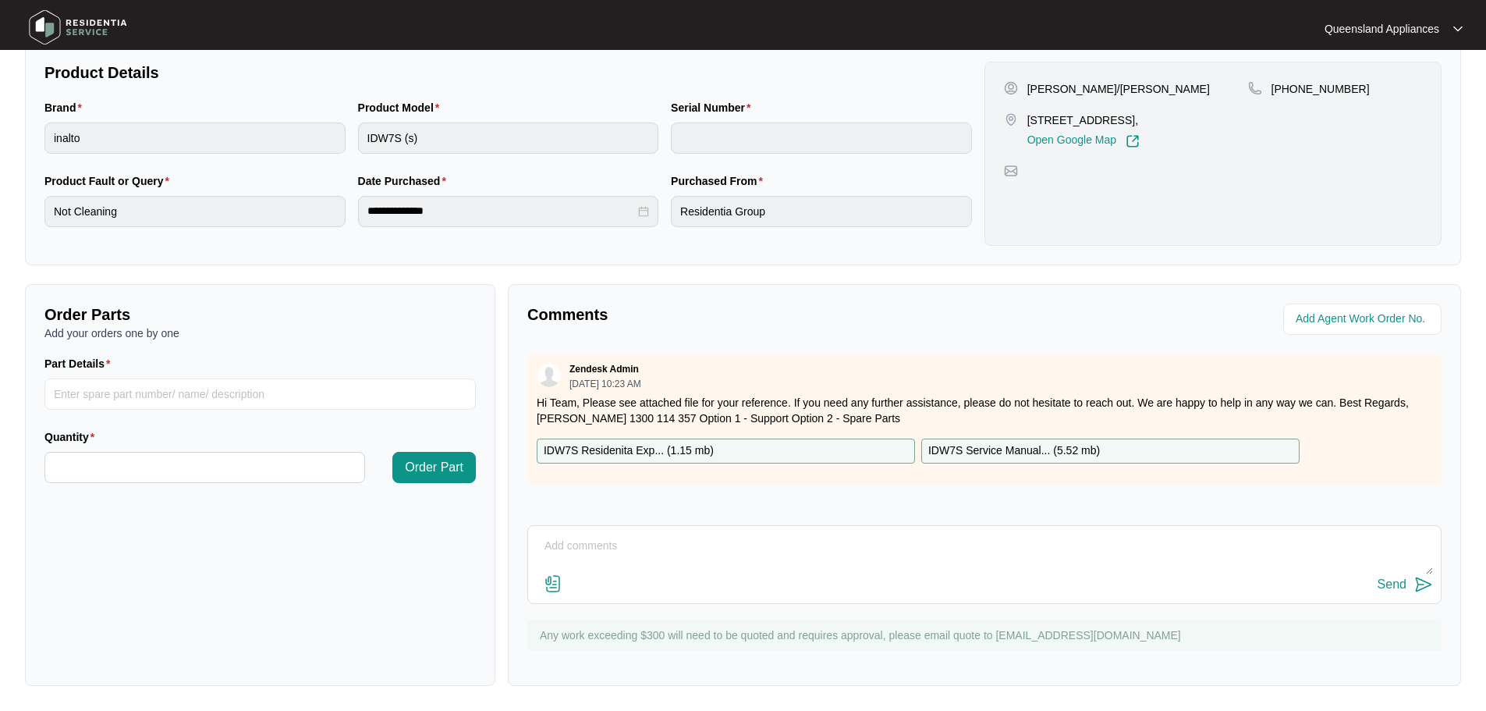
click at [731, 531] on div "Send" at bounding box center [984, 564] width 914 height 79
click at [725, 555] on textarea at bounding box center [984, 553] width 897 height 41
type textarea "Hi Team, Awaiting client's confirmation however we currently have this in for F…"
click at [1395, 584] on div "Send" at bounding box center [1391, 584] width 29 height 14
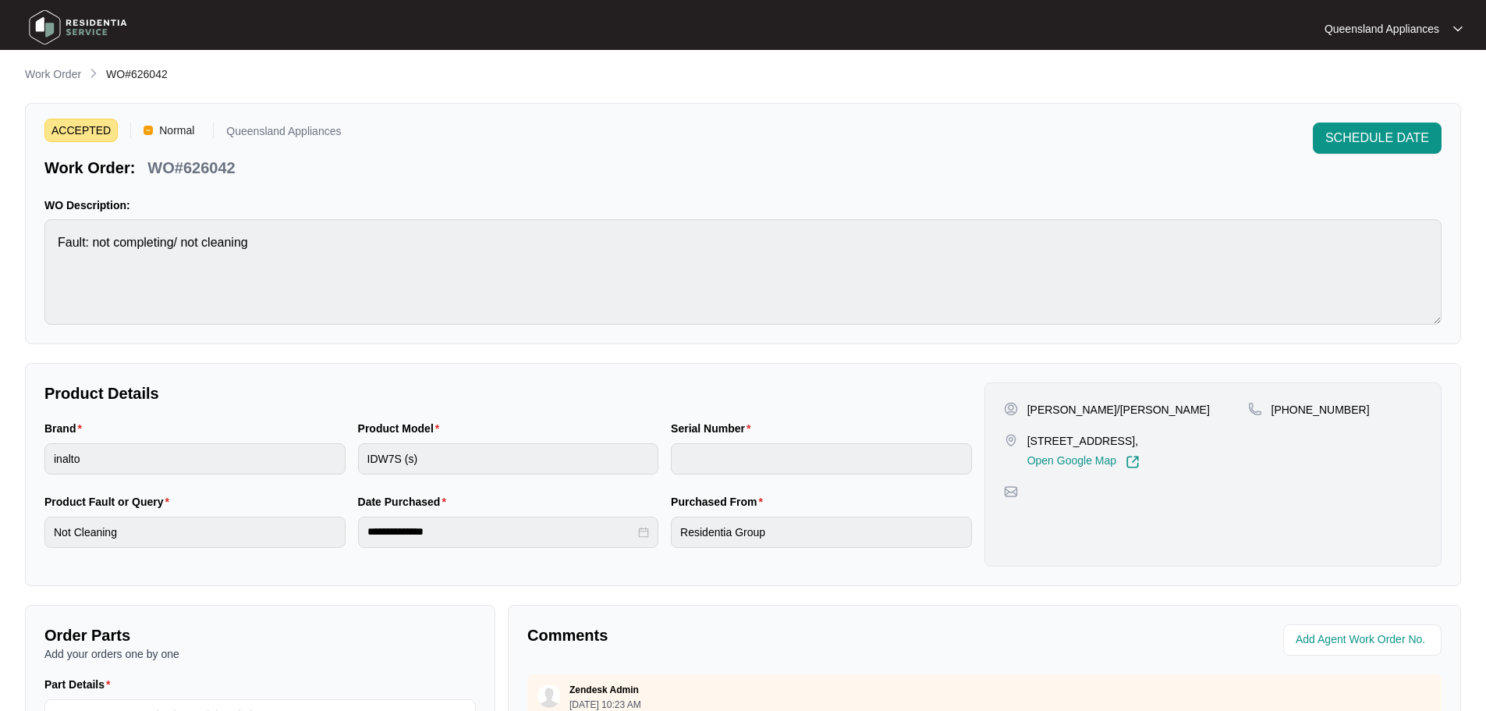
scroll to position [0, 0]
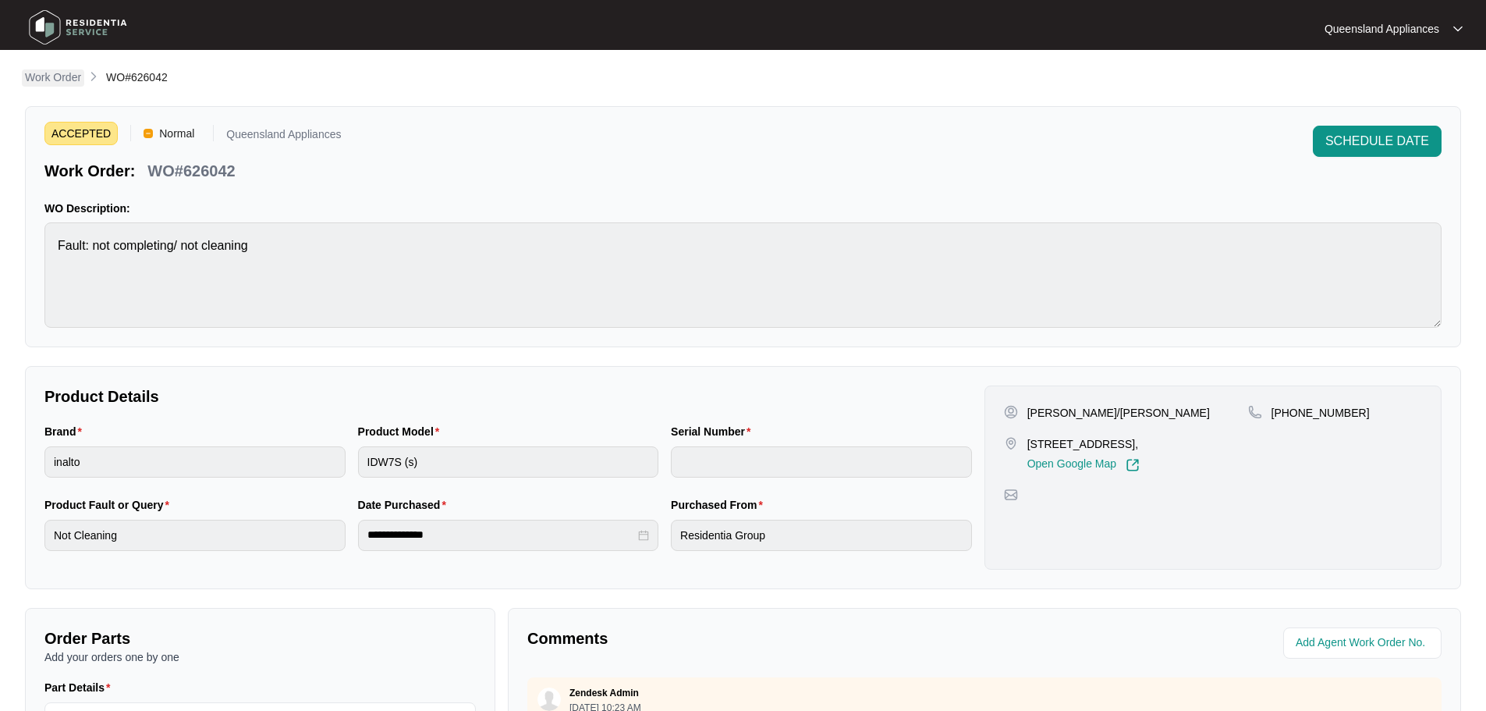
click at [51, 72] on p "Work Order" at bounding box center [53, 77] width 56 height 16
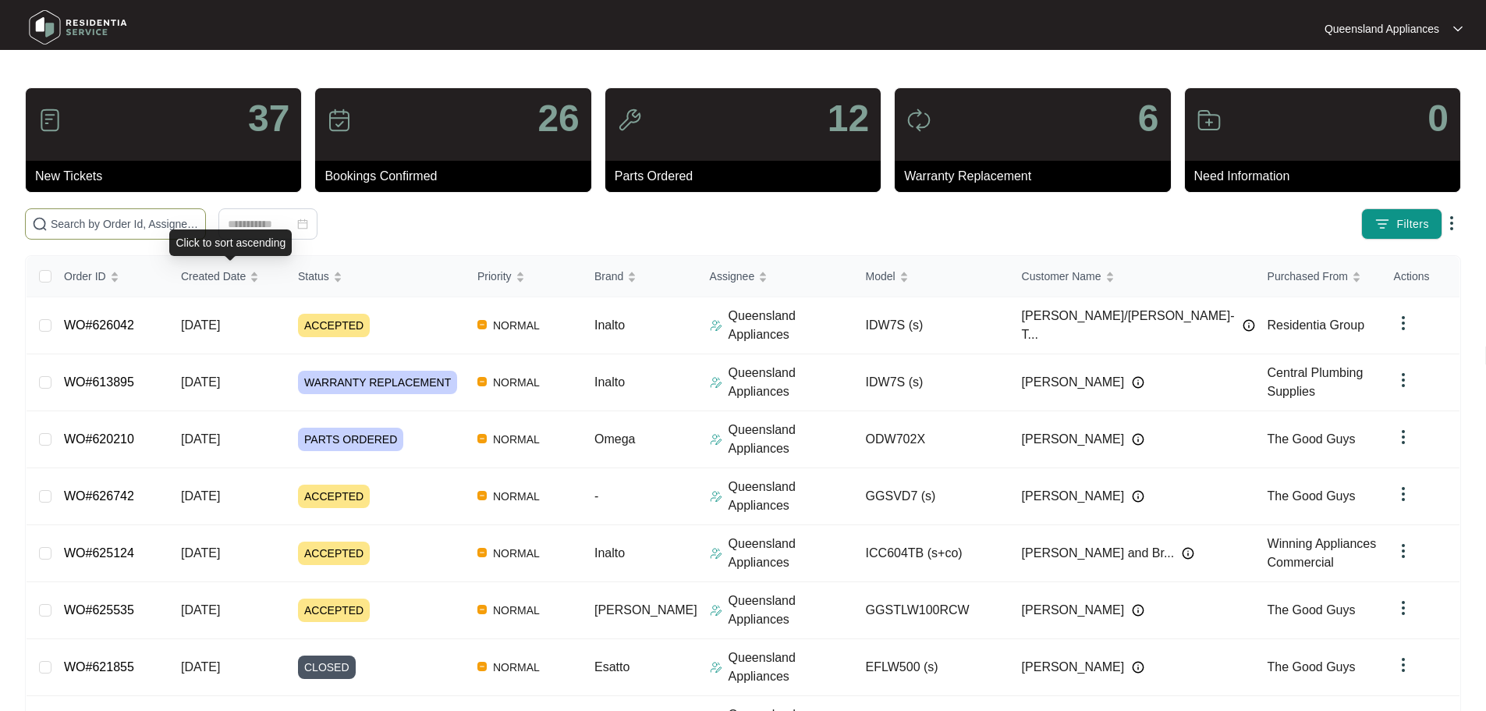
drag, startPoint x: 234, startPoint y: 232, endPoint x: 225, endPoint y: 218, distance: 16.5
click at [232, 226] on body "Queensland Appliances Queensland... 37 New Tickets 26 Bookings Confirmed 12 Par…" at bounding box center [743, 471] width 1486 height 942
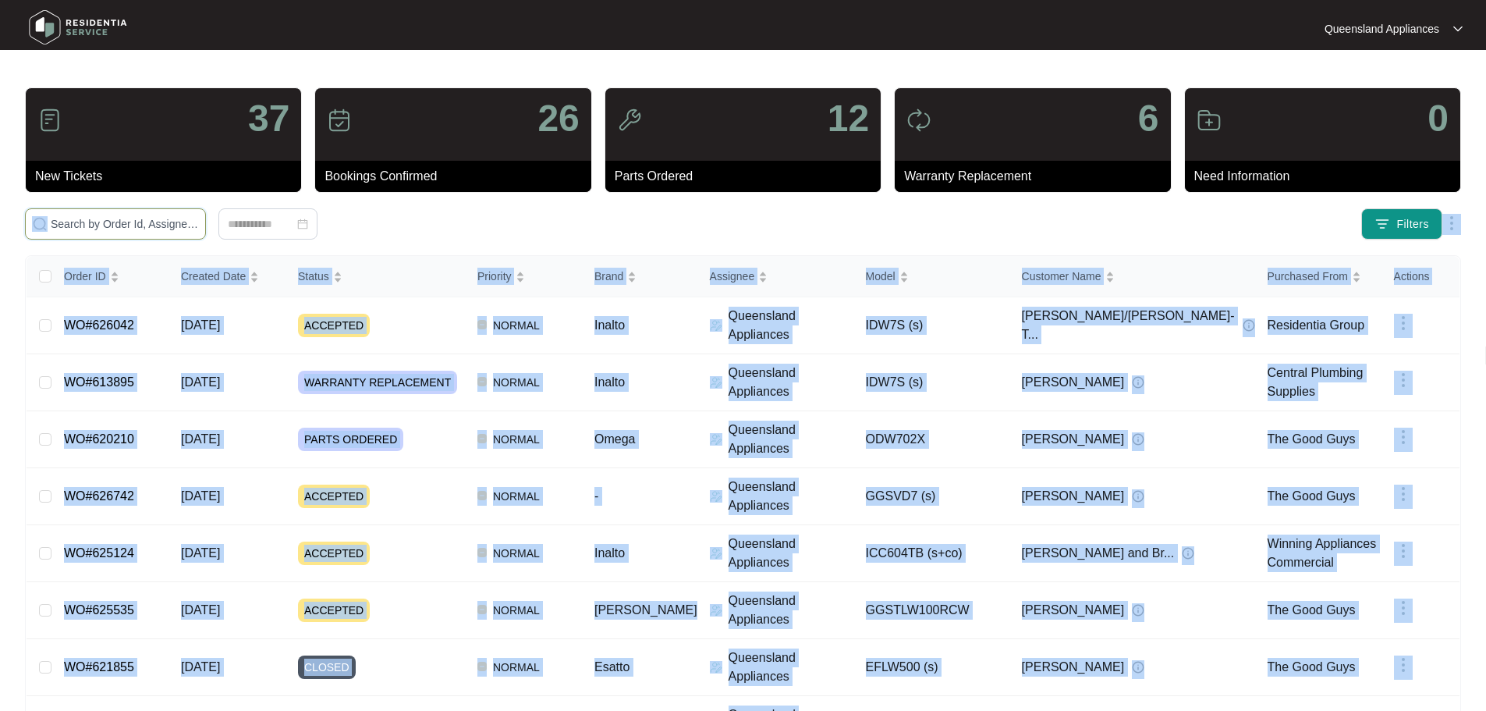
click at [199, 222] on input "text" at bounding box center [125, 223] width 148 height 17
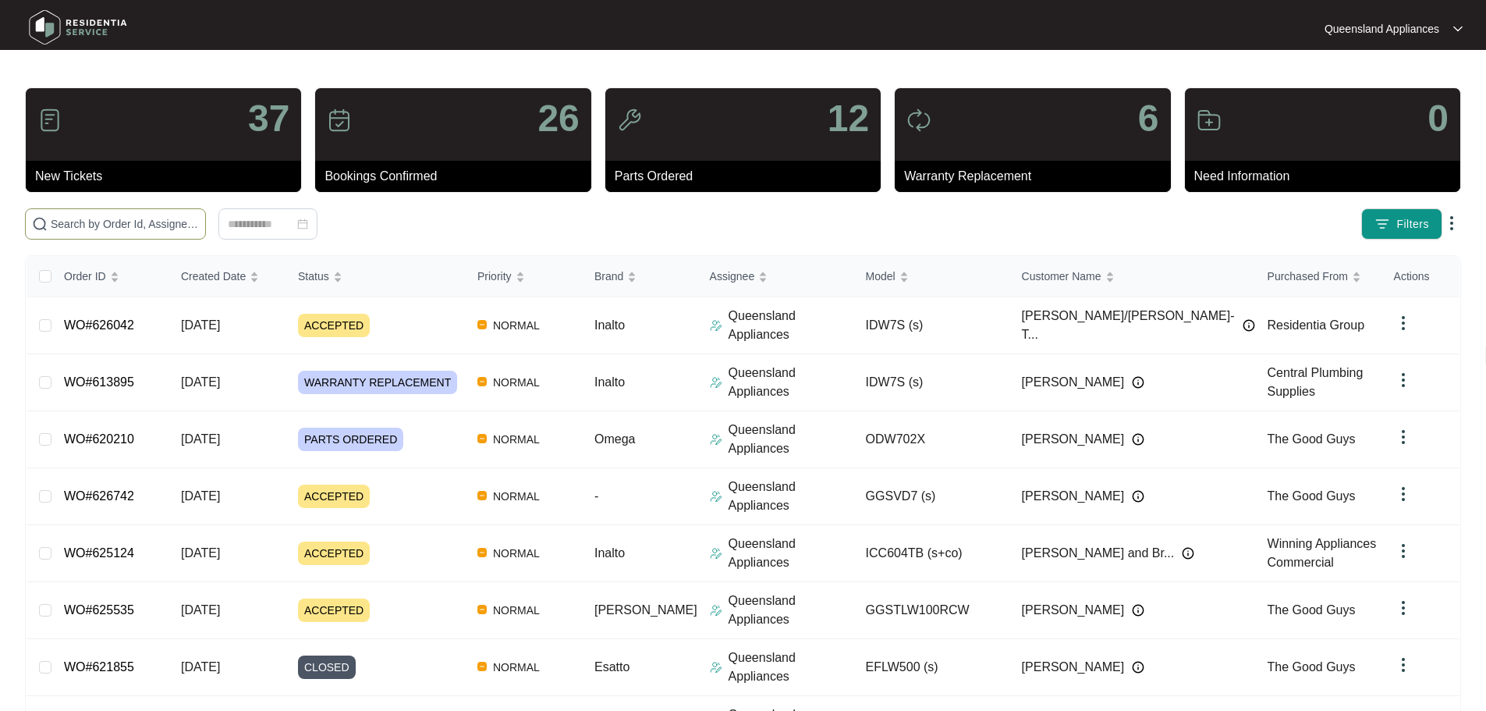
paste input "625897"
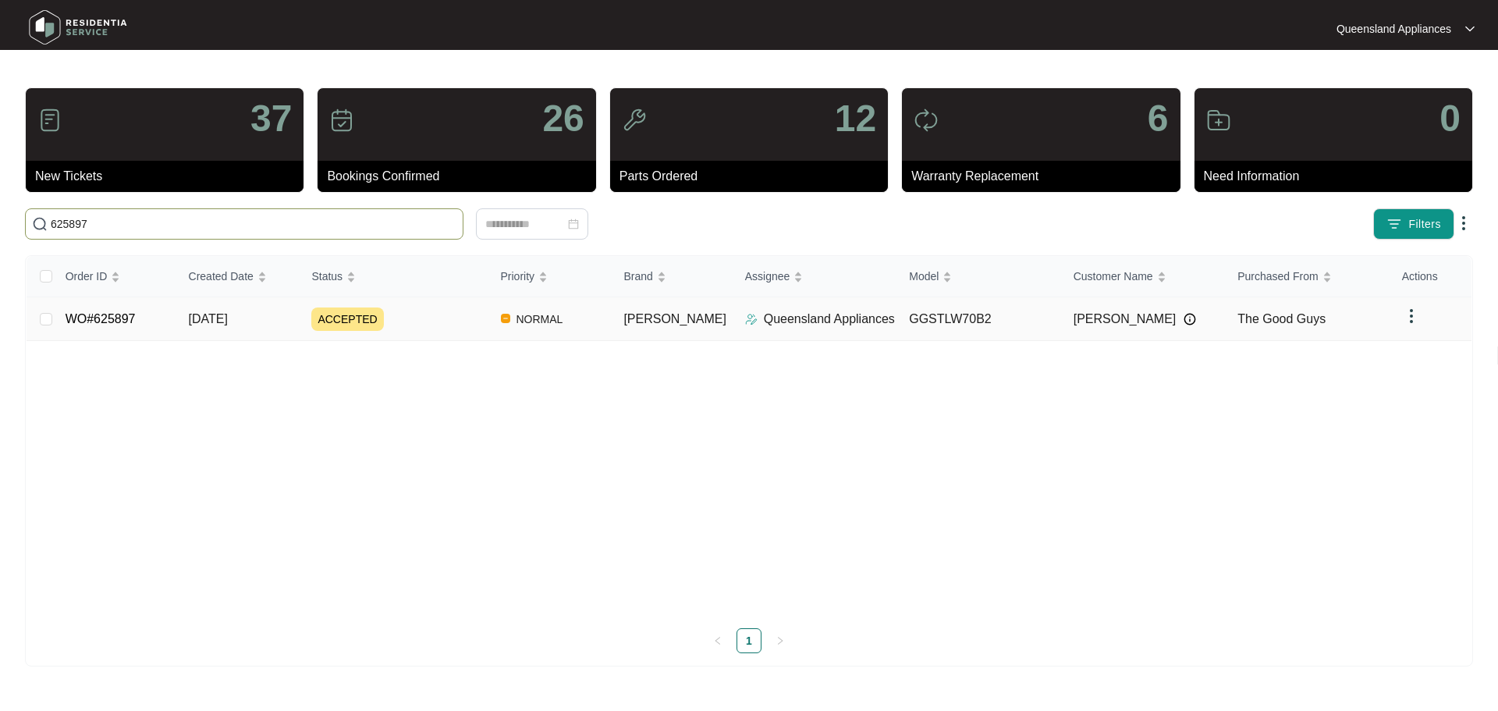
type input "625897"
click at [431, 324] on div "ACCEPTED" at bounding box center [399, 318] width 176 height 23
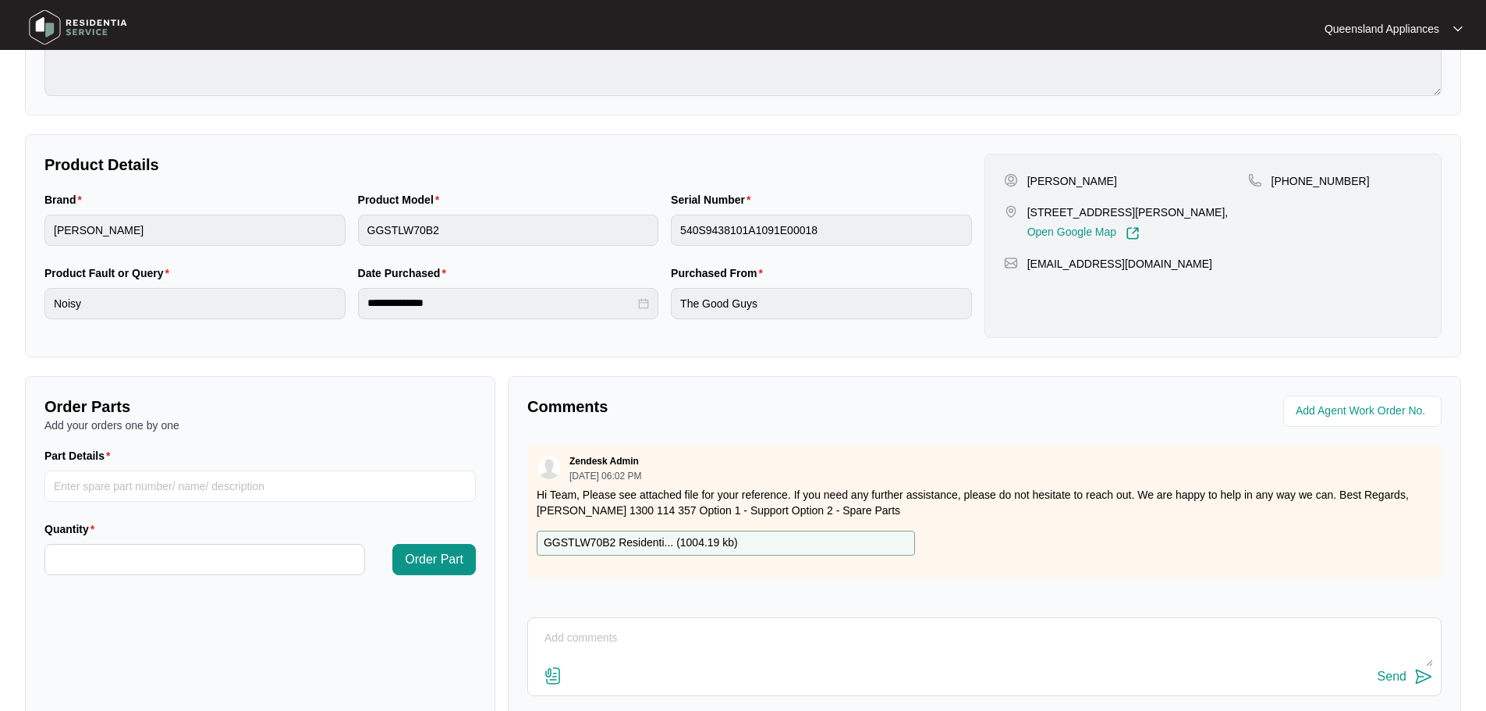
scroll to position [324, 0]
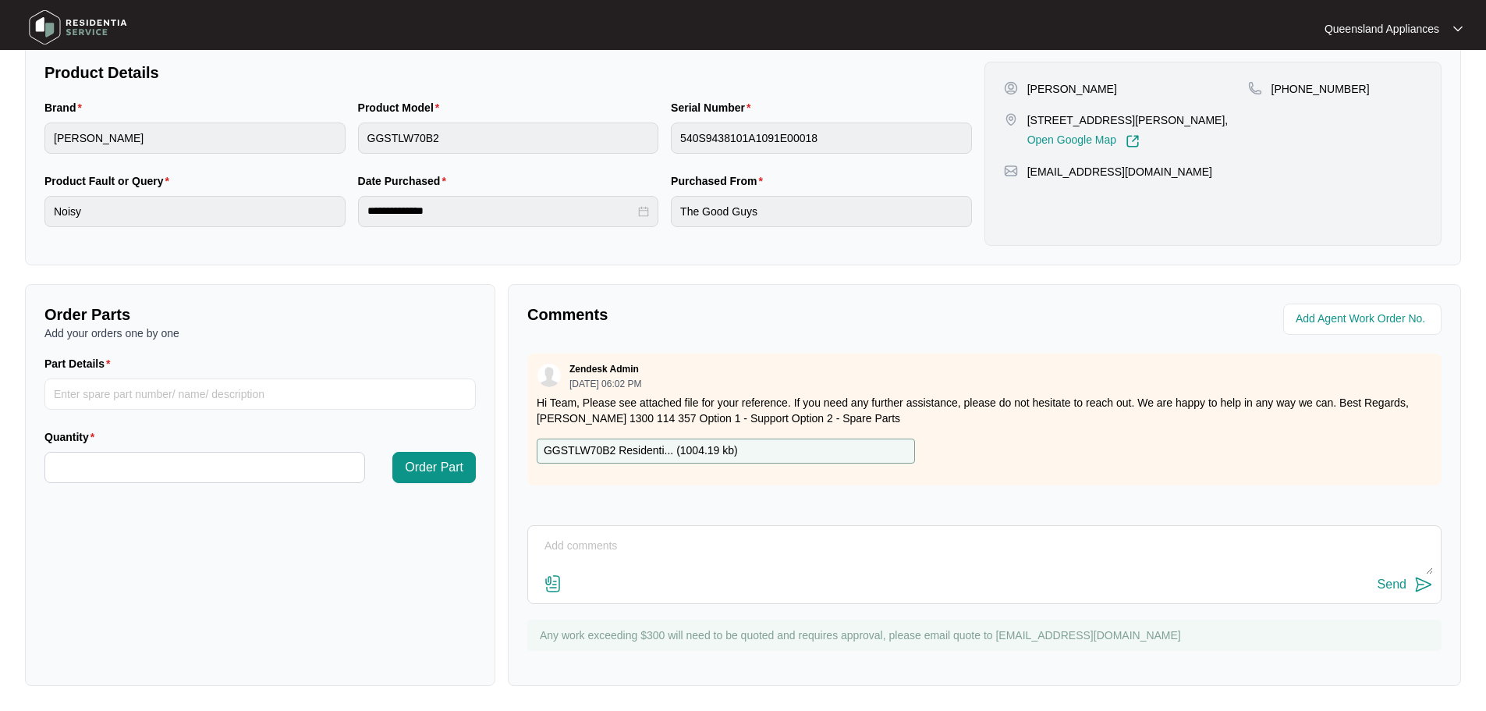
click at [633, 540] on textarea at bounding box center [984, 553] width 897 height 41
type textarea "h"
type textarea "Hi Team, Client has requested this service be booked for 19/8. We will contact …"
click at [1388, 585] on div "Send" at bounding box center [1391, 584] width 29 height 14
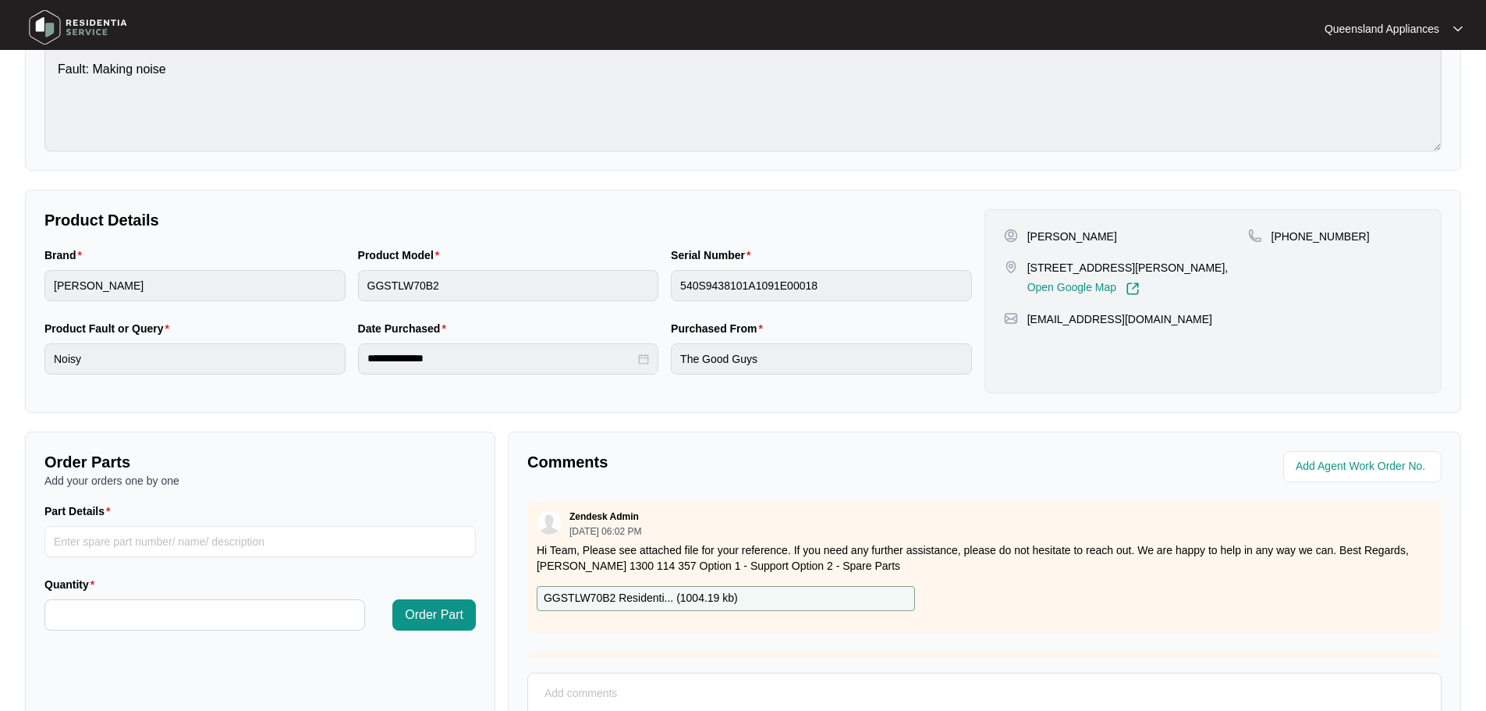
scroll to position [0, 0]
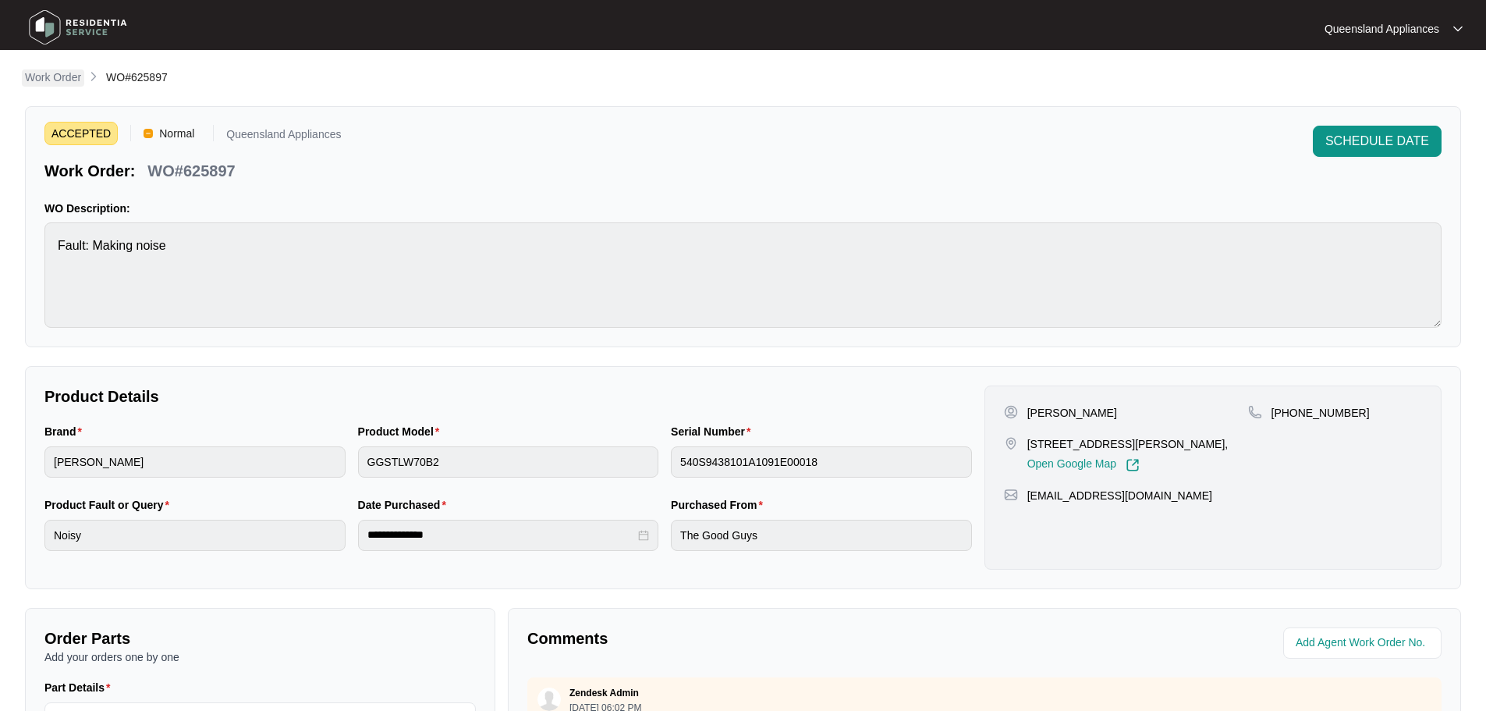
click at [61, 72] on p "Work Order" at bounding box center [53, 77] width 56 height 16
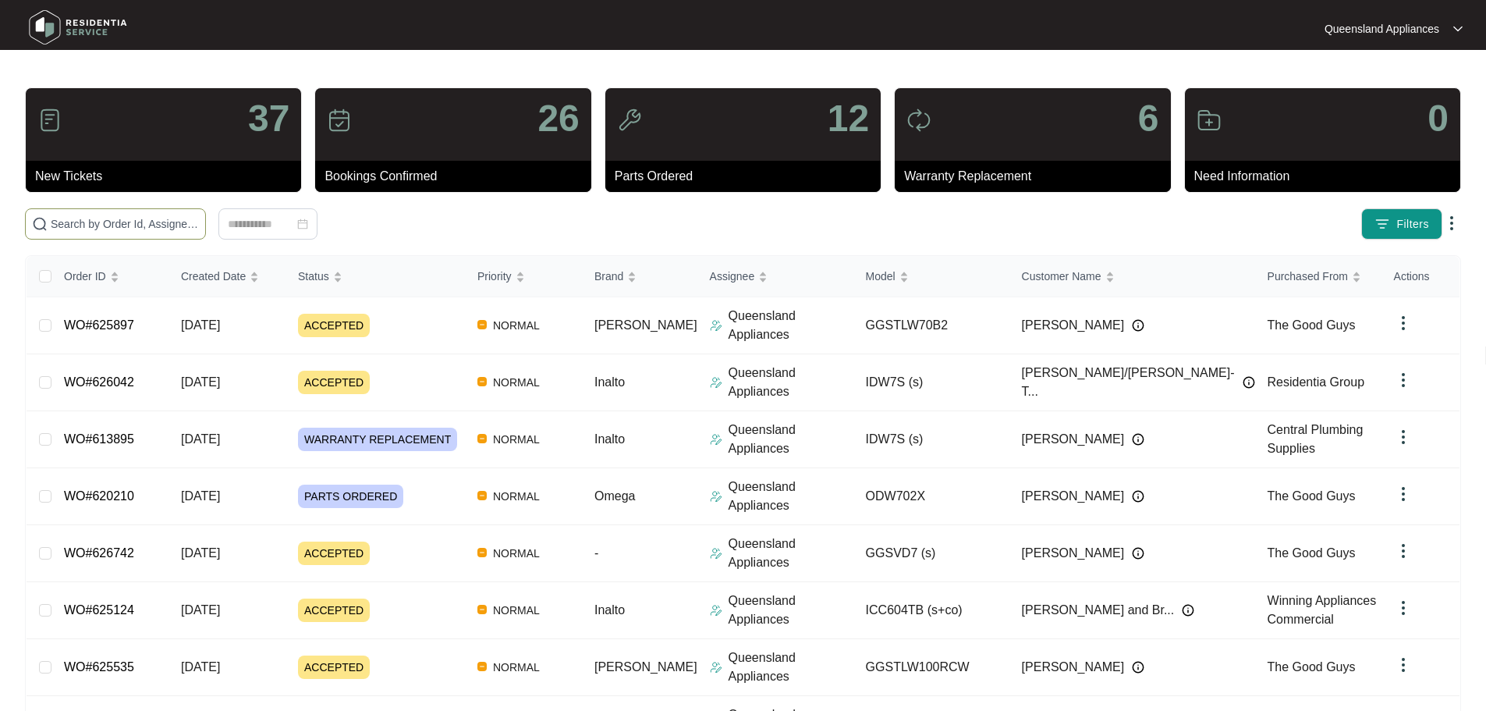
click at [206, 211] on span at bounding box center [115, 223] width 181 height 31
paste input "626139"
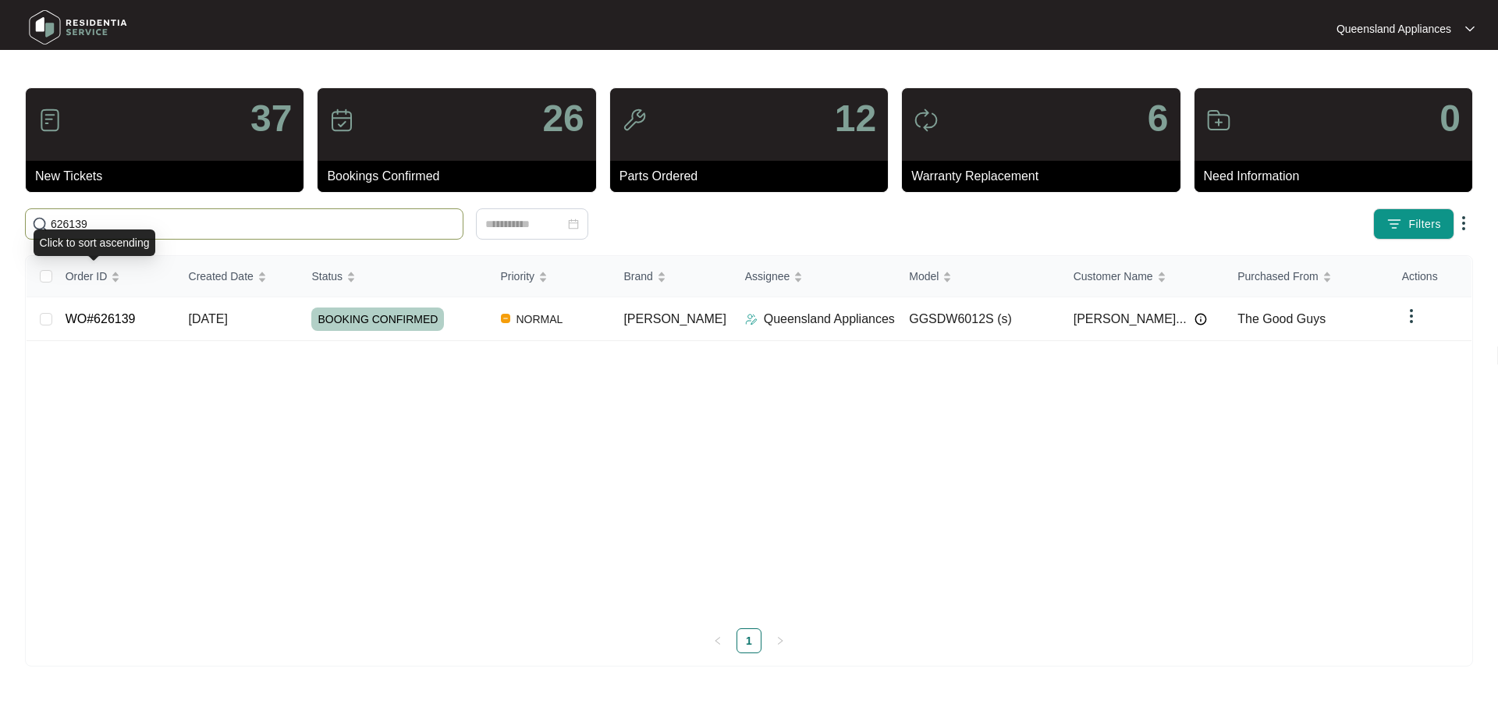
click at [97, 221] on input "626139" at bounding box center [254, 223] width 406 height 17
paste input "4525"
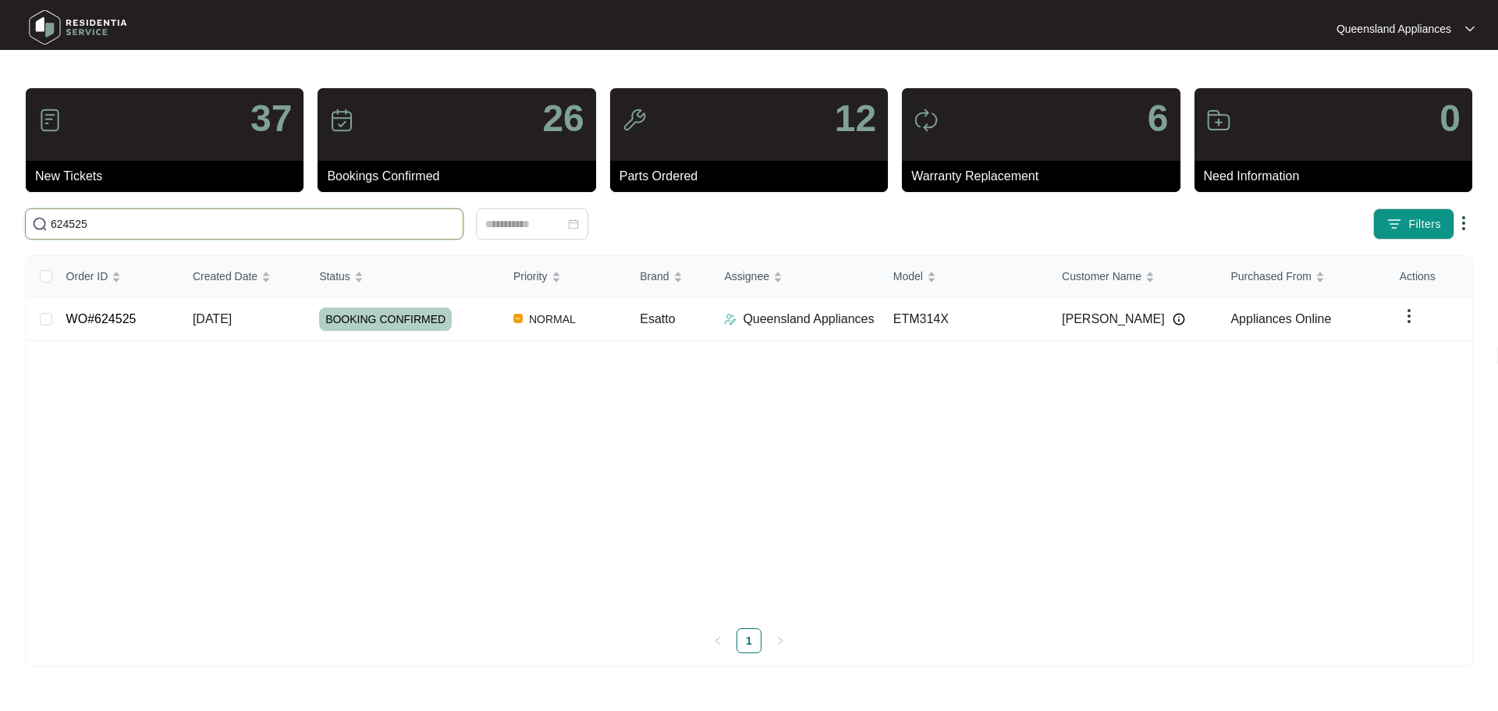
click at [364, 226] on input "624525" at bounding box center [254, 223] width 406 height 17
paste input "246"
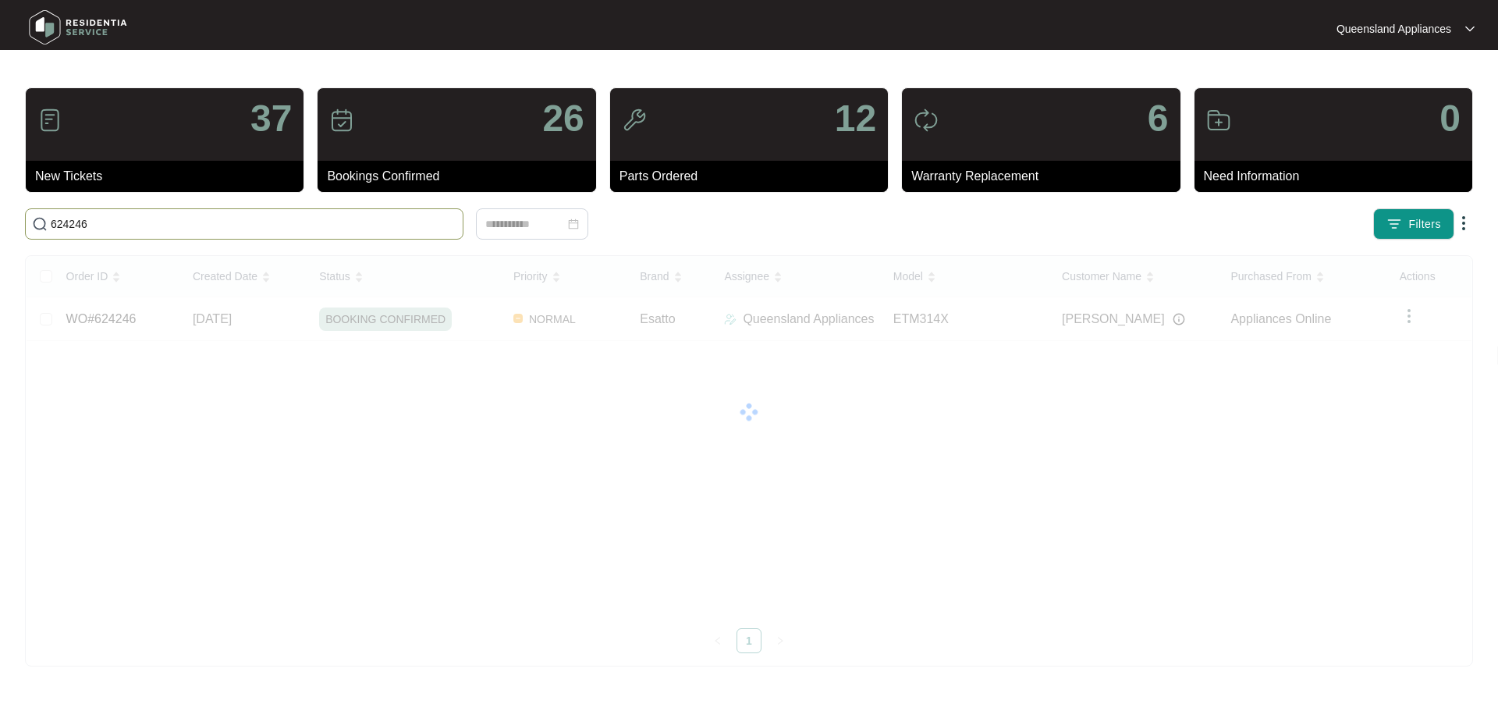
click at [220, 218] on input "624246" at bounding box center [254, 223] width 406 height 17
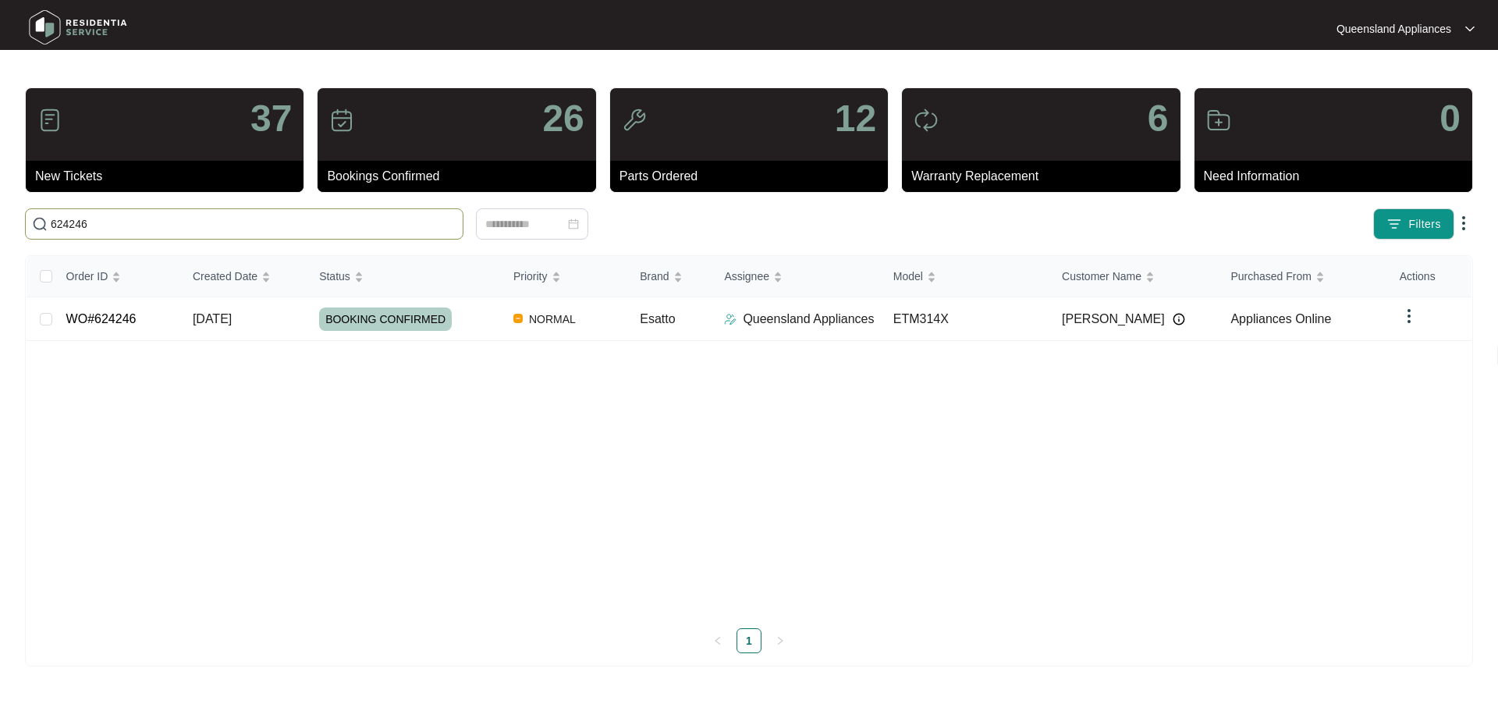
paste input "29"
type input "624229"
click at [443, 315] on div "ACCEPTED" at bounding box center [410, 318] width 182 height 23
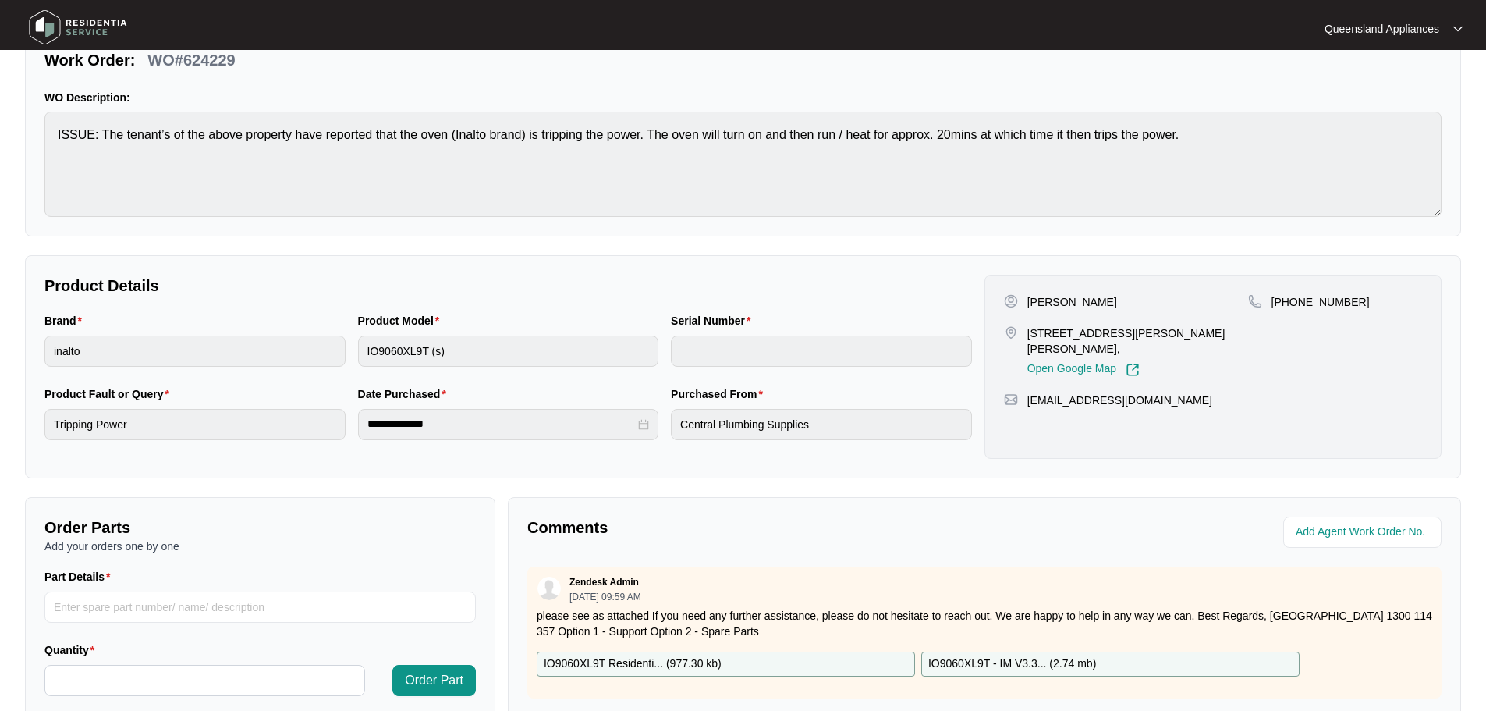
scroll to position [324, 0]
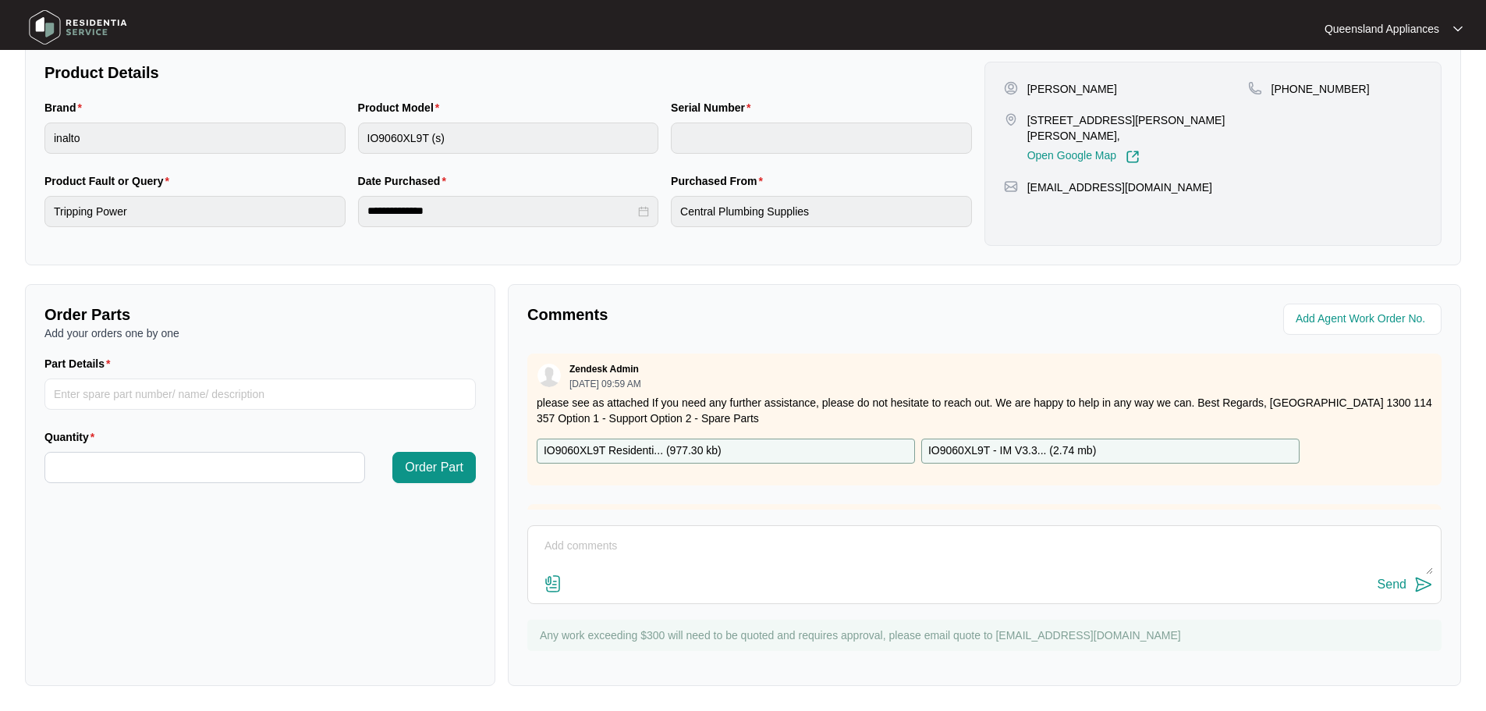
click at [629, 540] on textarea at bounding box center [984, 553] width 897 height 41
type textarea "h"
type textarea "Hi Team, We attempted to book this service for 13/8 however client was unavaila…"
click at [1414, 577] on img at bounding box center [1423, 584] width 19 height 19
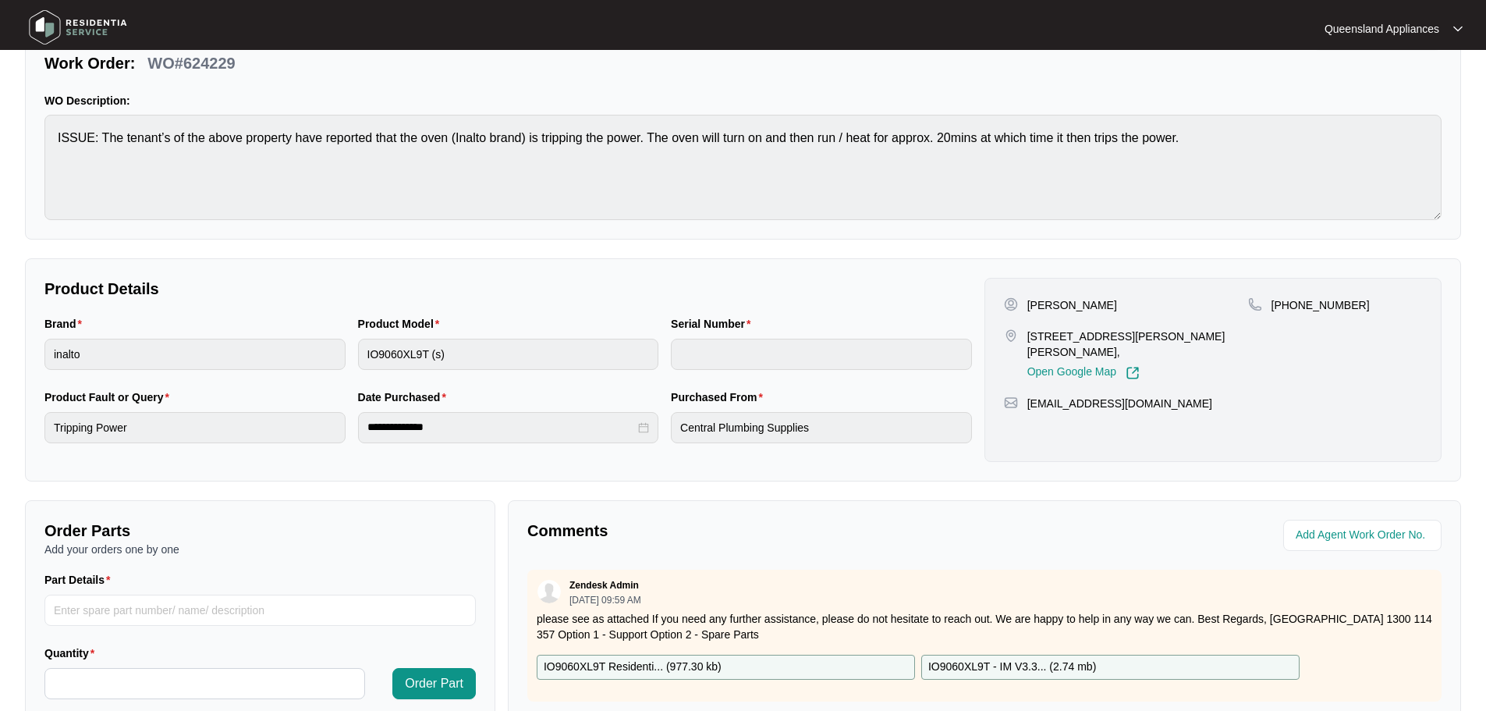
scroll to position [0, 0]
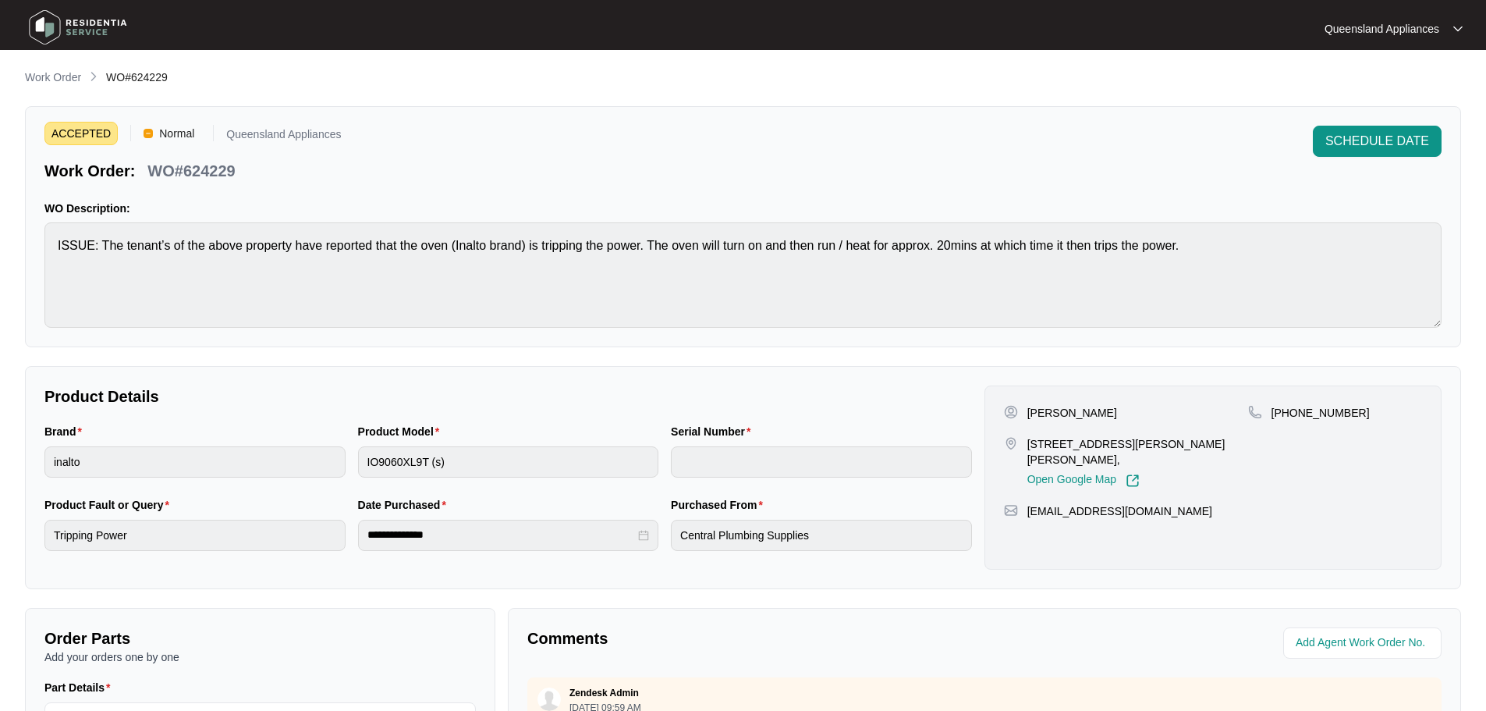
click at [53, 79] on p "Work Order" at bounding box center [53, 77] width 56 height 16
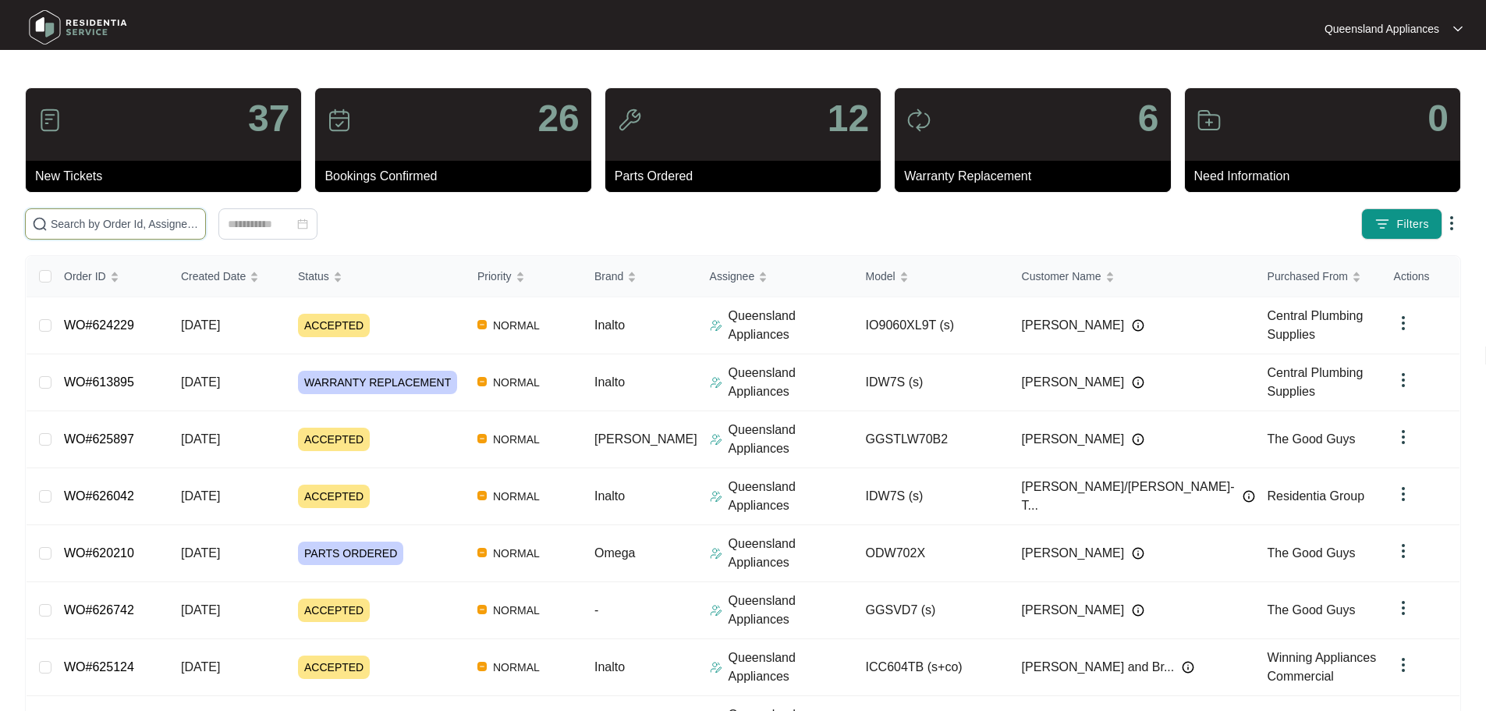
click at [135, 224] on input "text" at bounding box center [125, 223] width 148 height 17
paste input "624057"
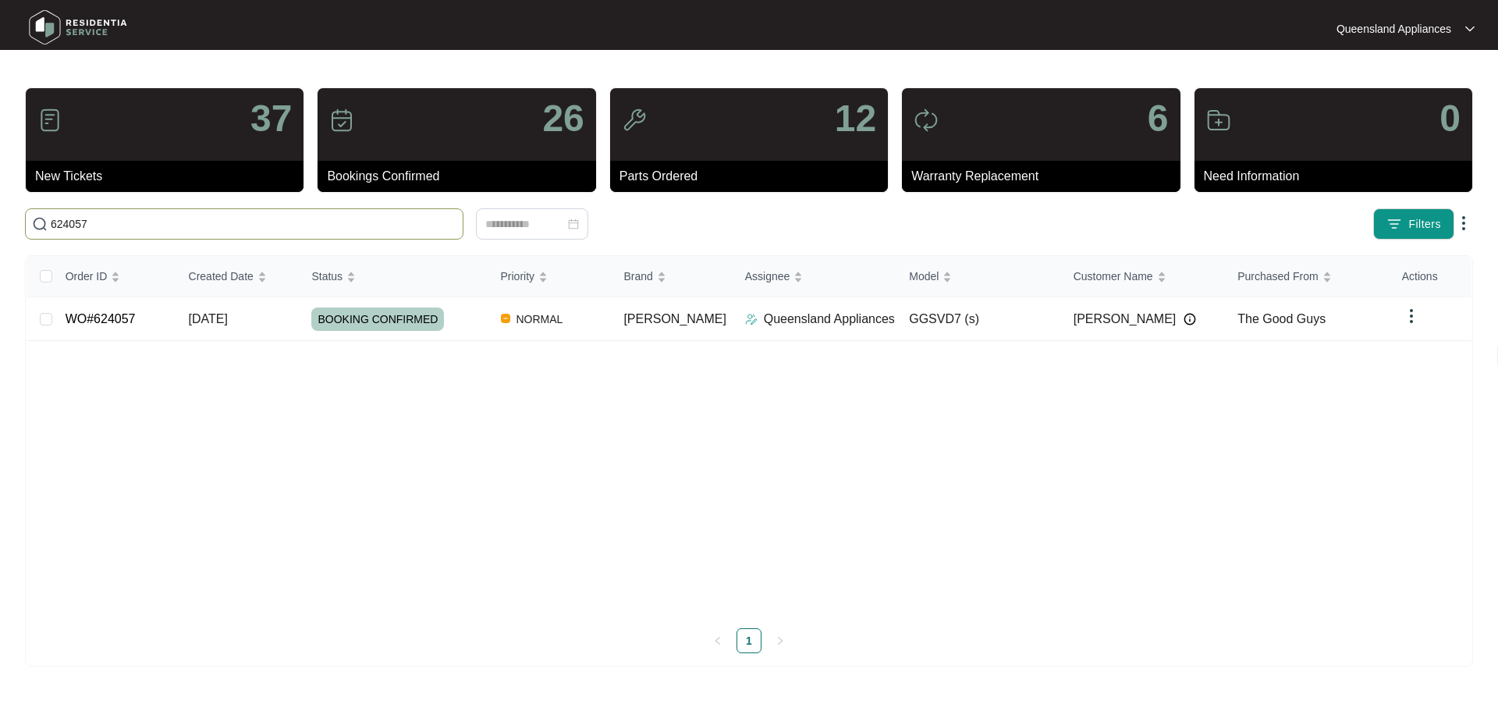
drag, startPoint x: 106, startPoint y: 222, endPoint x: 5, endPoint y: 222, distance: 100.6
click at [3, 219] on main "37 New Tickets 26 Bookings Confirmed 12 Parts Ordered 6 Warranty Replacement 0 …" at bounding box center [749, 355] width 1498 height 711
paste input "01"
click at [320, 231] on input "624001" at bounding box center [254, 223] width 406 height 17
click at [318, 229] on input "624001" at bounding box center [254, 223] width 406 height 17
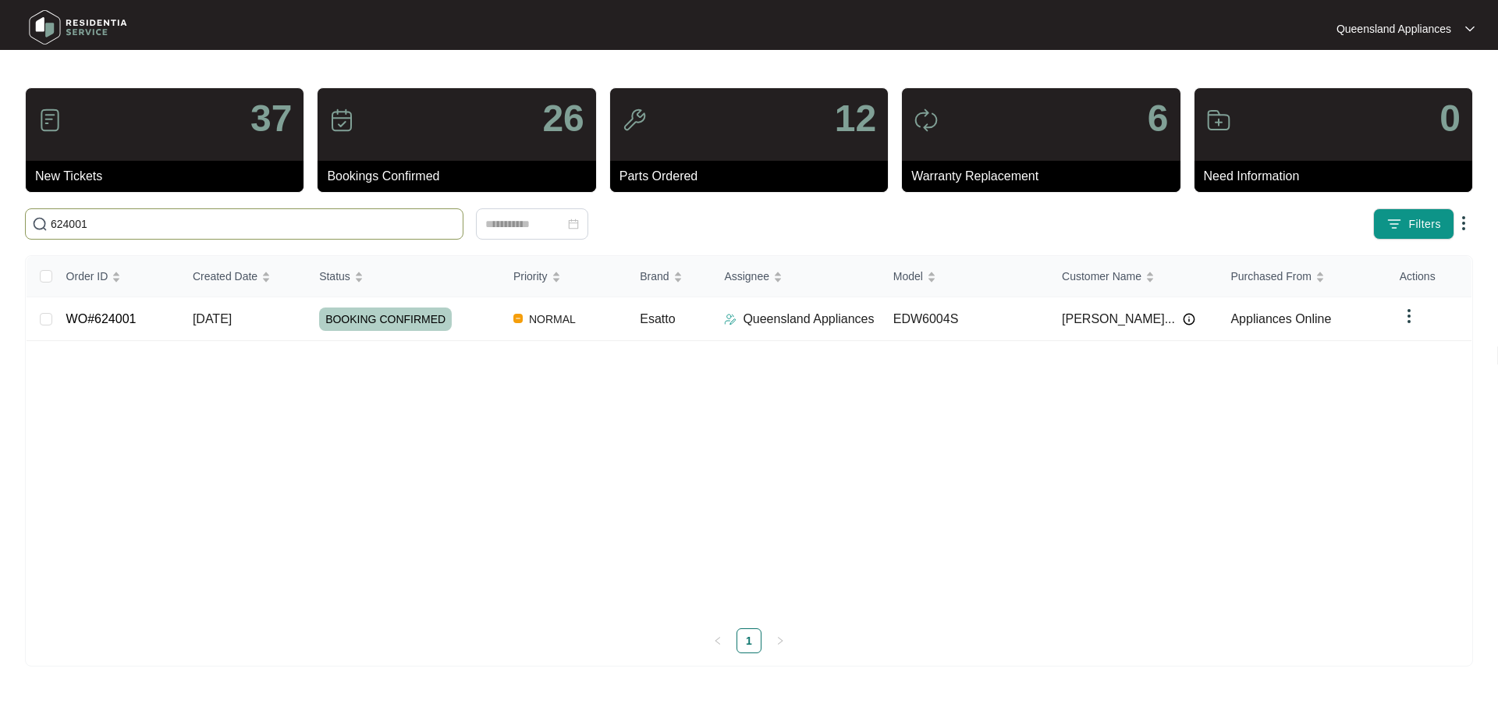
paste input "3404"
click at [386, 218] on input "623404" at bounding box center [254, 223] width 406 height 17
paste input "193"
click at [387, 220] on input "621934" at bounding box center [254, 223] width 406 height 17
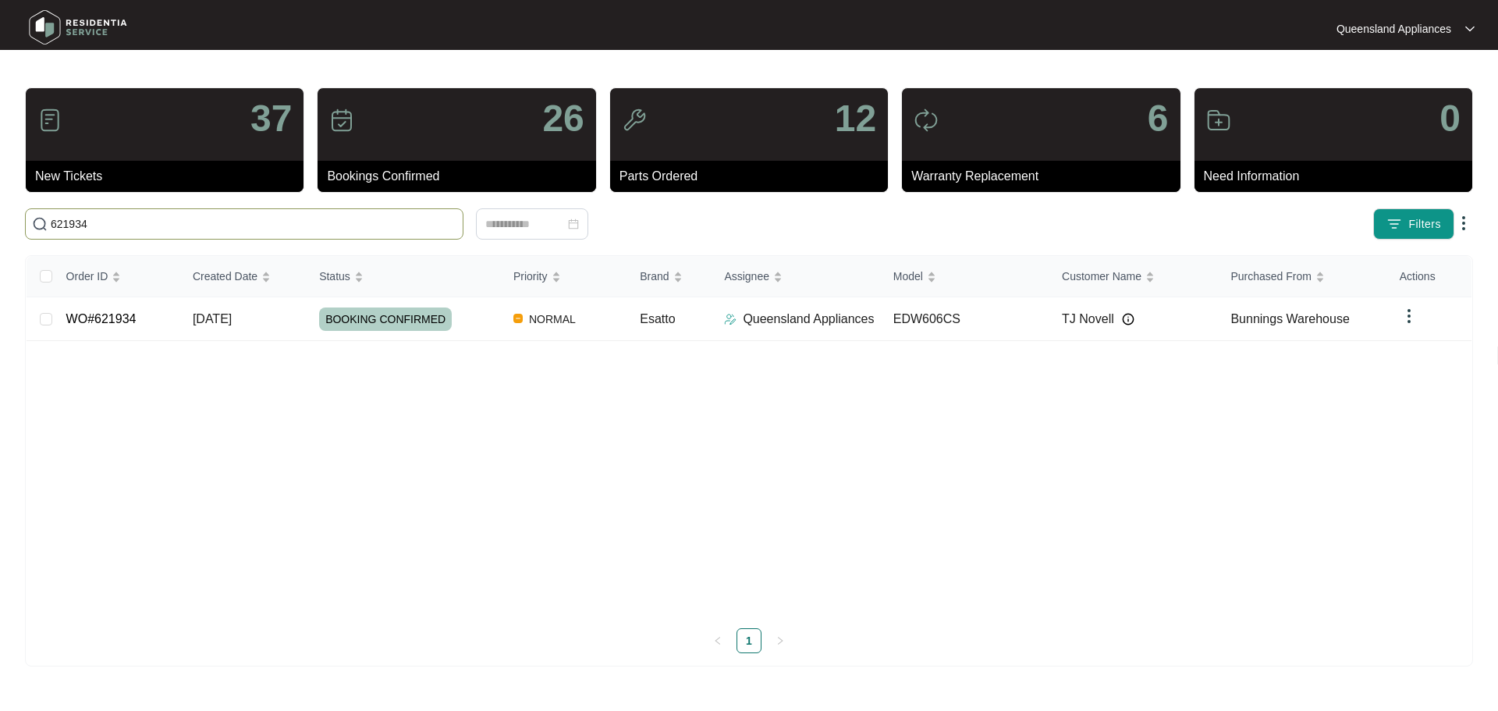
click at [387, 219] on input "621934" at bounding box center [254, 223] width 406 height 17
paste input "870"
type input "621870"
click at [476, 315] on div "PARTS ORDERED" at bounding box center [410, 318] width 182 height 23
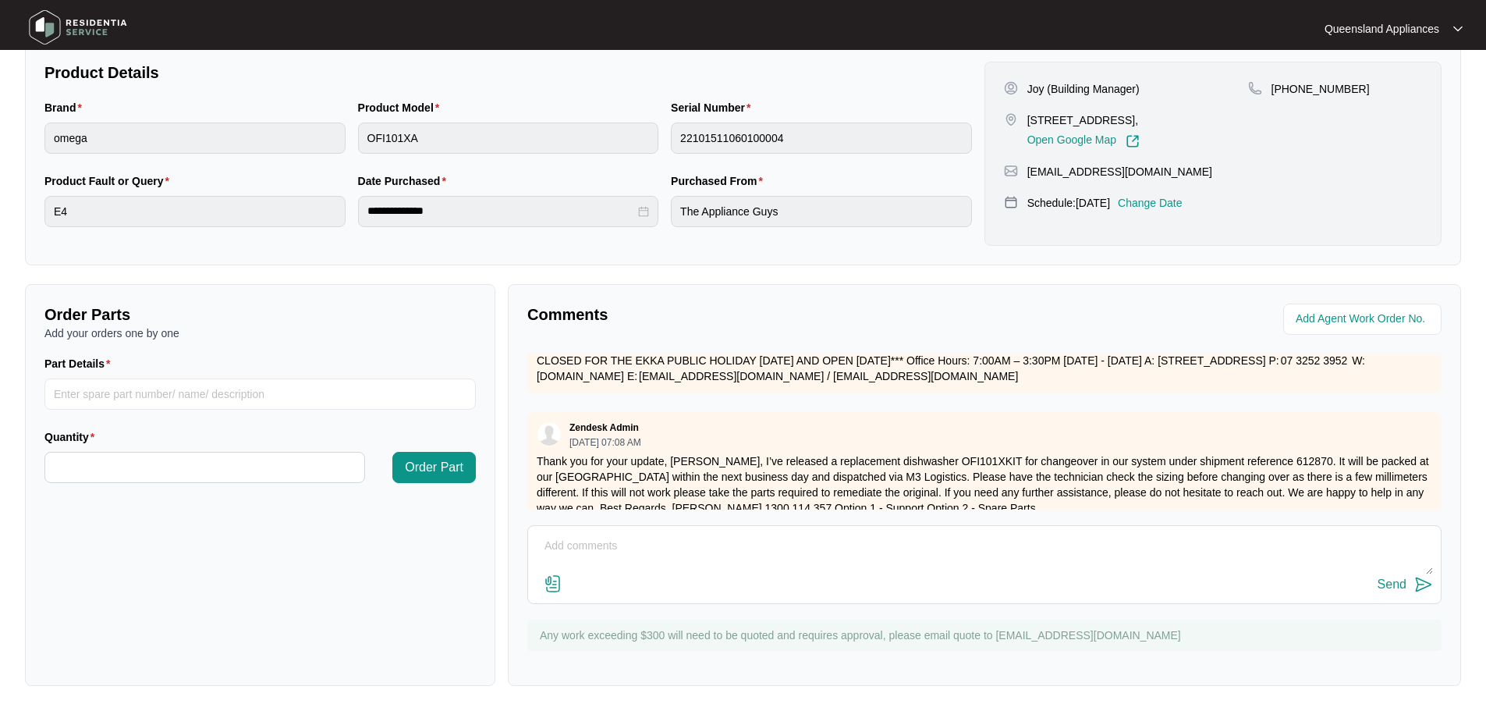
scroll to position [484, 0]
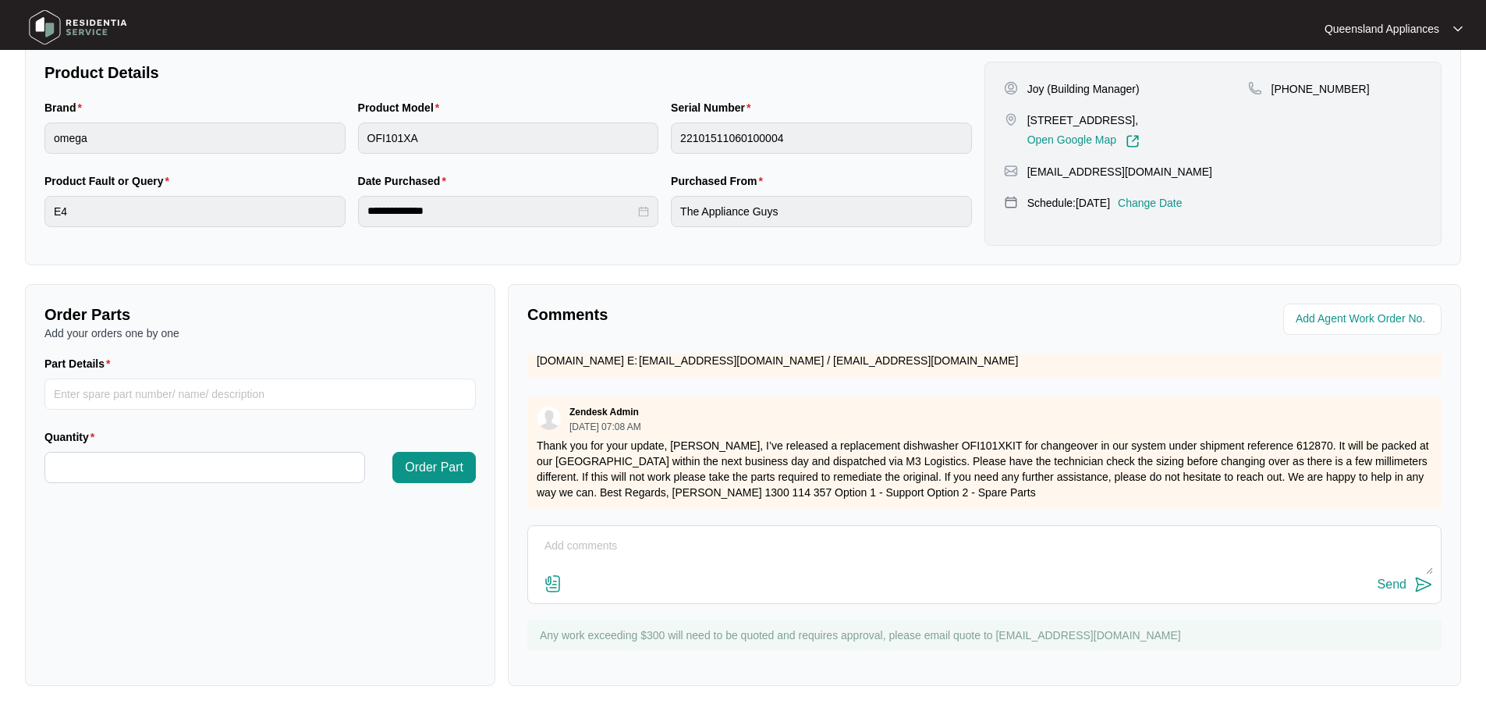
click at [773, 521] on div "Comments Zendesk Admin 08/01/2025 at 02:16 PM Hi team, Please see the attached …" at bounding box center [984, 485] width 953 height 402
click at [780, 545] on textarea at bounding box center [984, 553] width 897 height 41
type textarea "h"
click at [1101, 548] on textarea "Hi Team, Currently we are looking at booking this service in for Monday as we h…" at bounding box center [984, 553] width 897 height 41
drag, startPoint x: 591, startPoint y: 544, endPoint x: 1324, endPoint y: 527, distance: 732.6
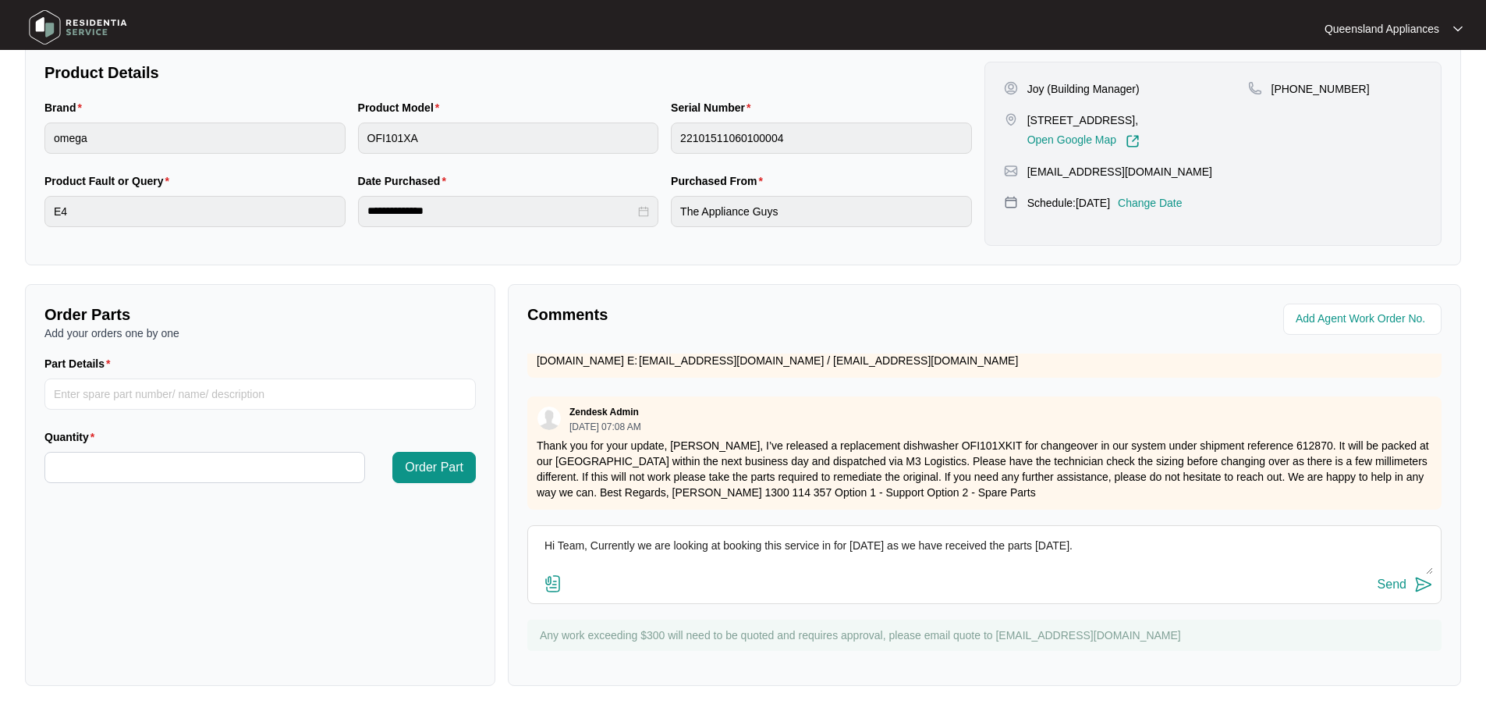
click at [1331, 530] on div "Hi Team, Currently we are looking at booking this service in for Monday as we h…" at bounding box center [984, 564] width 914 height 79
type textarea "Hi Team, we have received the changeover unit. We are currently organizing with…"
click at [1397, 582] on div "Send" at bounding box center [1391, 584] width 29 height 14
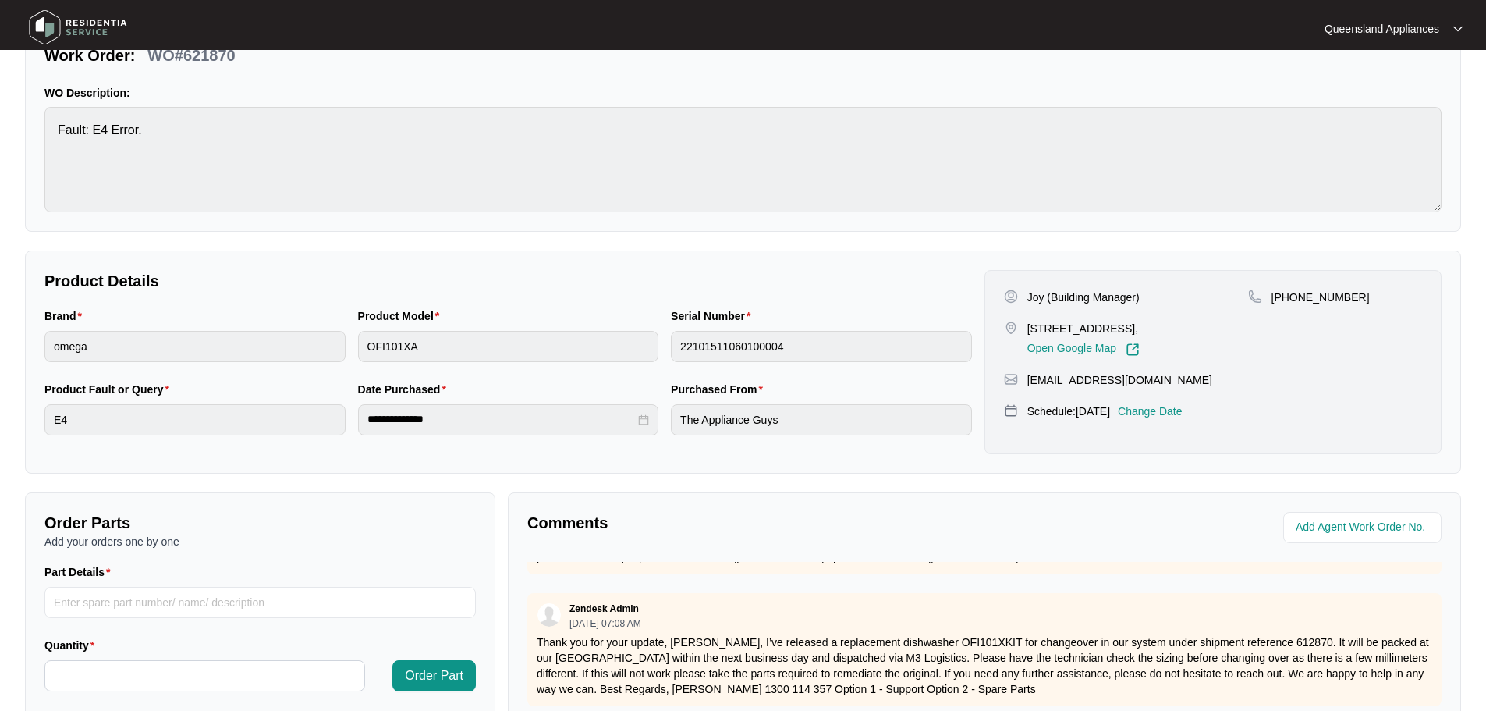
scroll to position [0, 0]
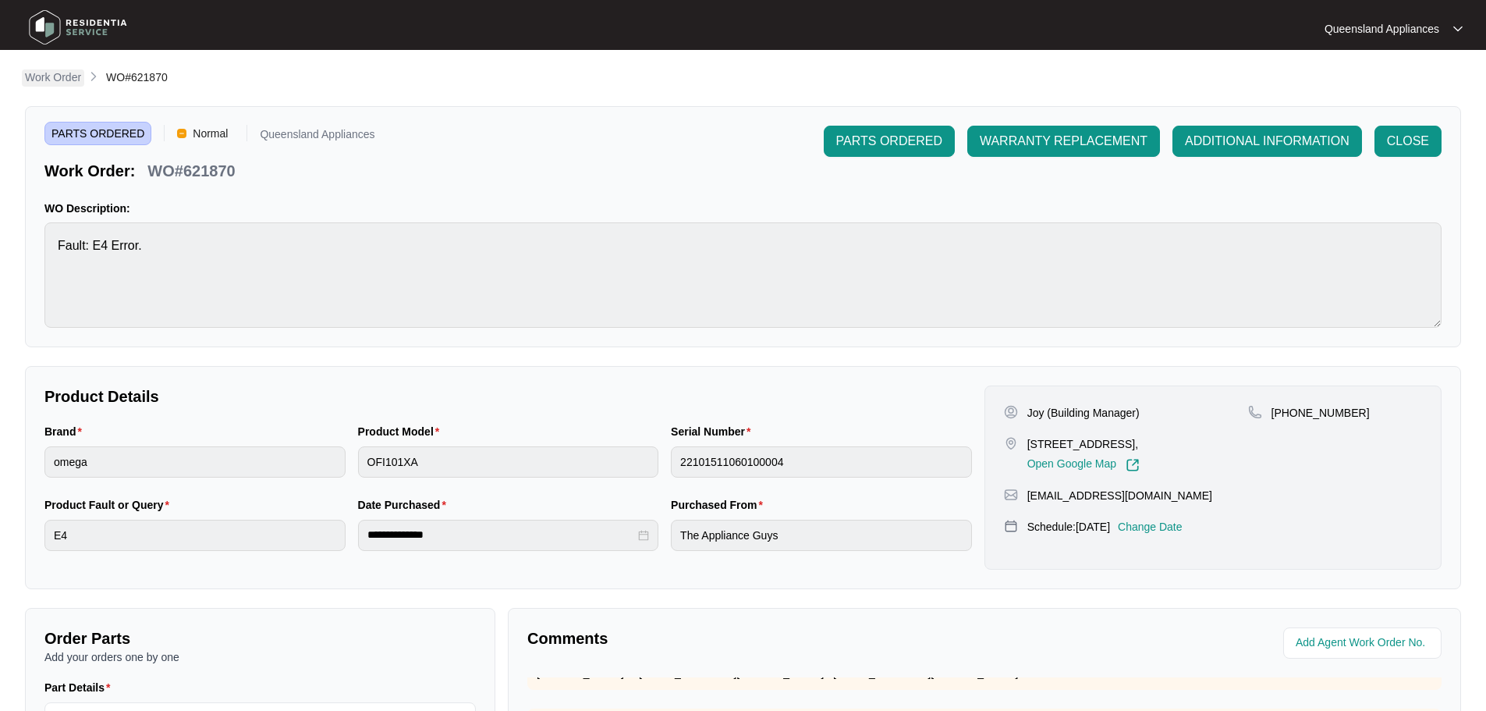
click at [30, 74] on p "Work Order" at bounding box center [53, 77] width 56 height 16
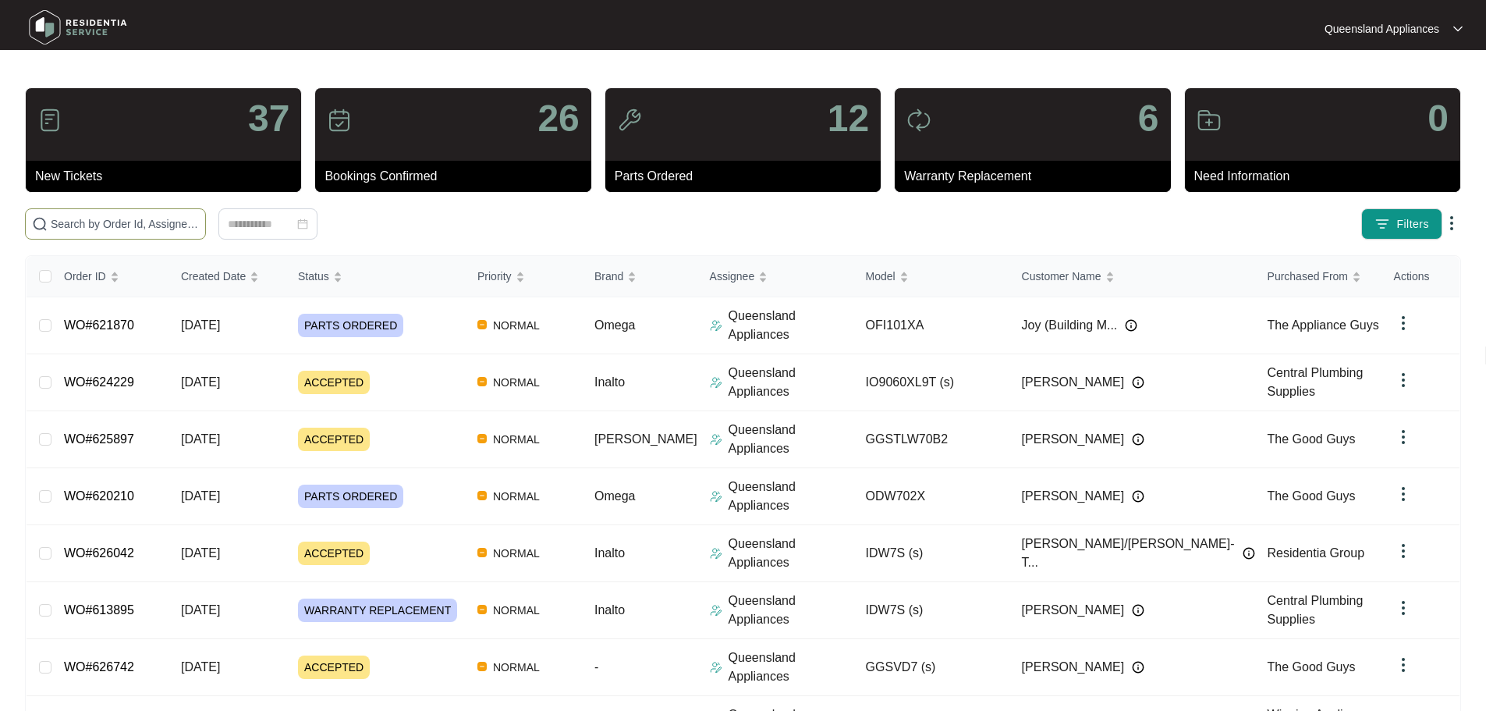
drag, startPoint x: 174, startPoint y: 218, endPoint x: 193, endPoint y: 236, distance: 26.5
click at [172, 218] on input "text" at bounding box center [125, 223] width 148 height 17
paste input "621802"
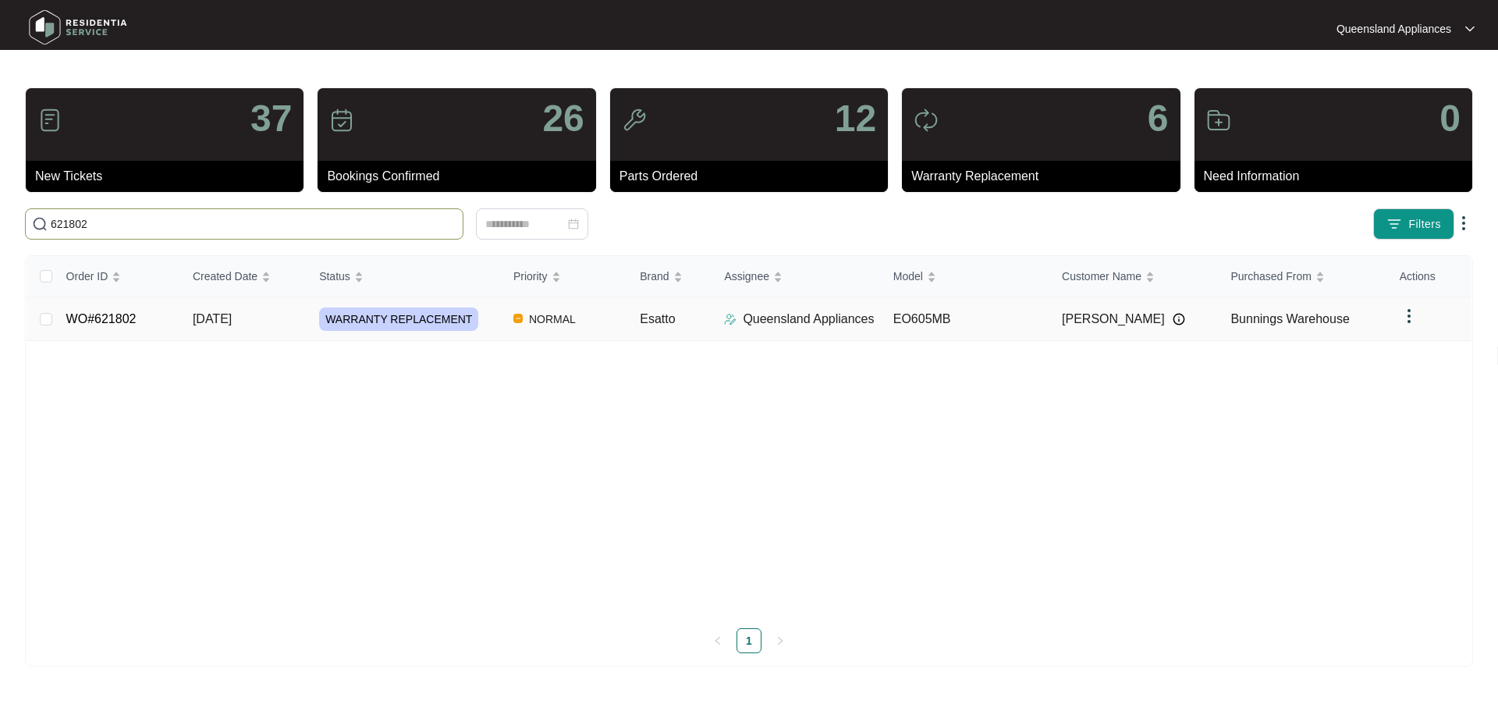
type input "621802"
click at [441, 327] on span "WARRANTY REPLACEMENT" at bounding box center [398, 318] width 159 height 23
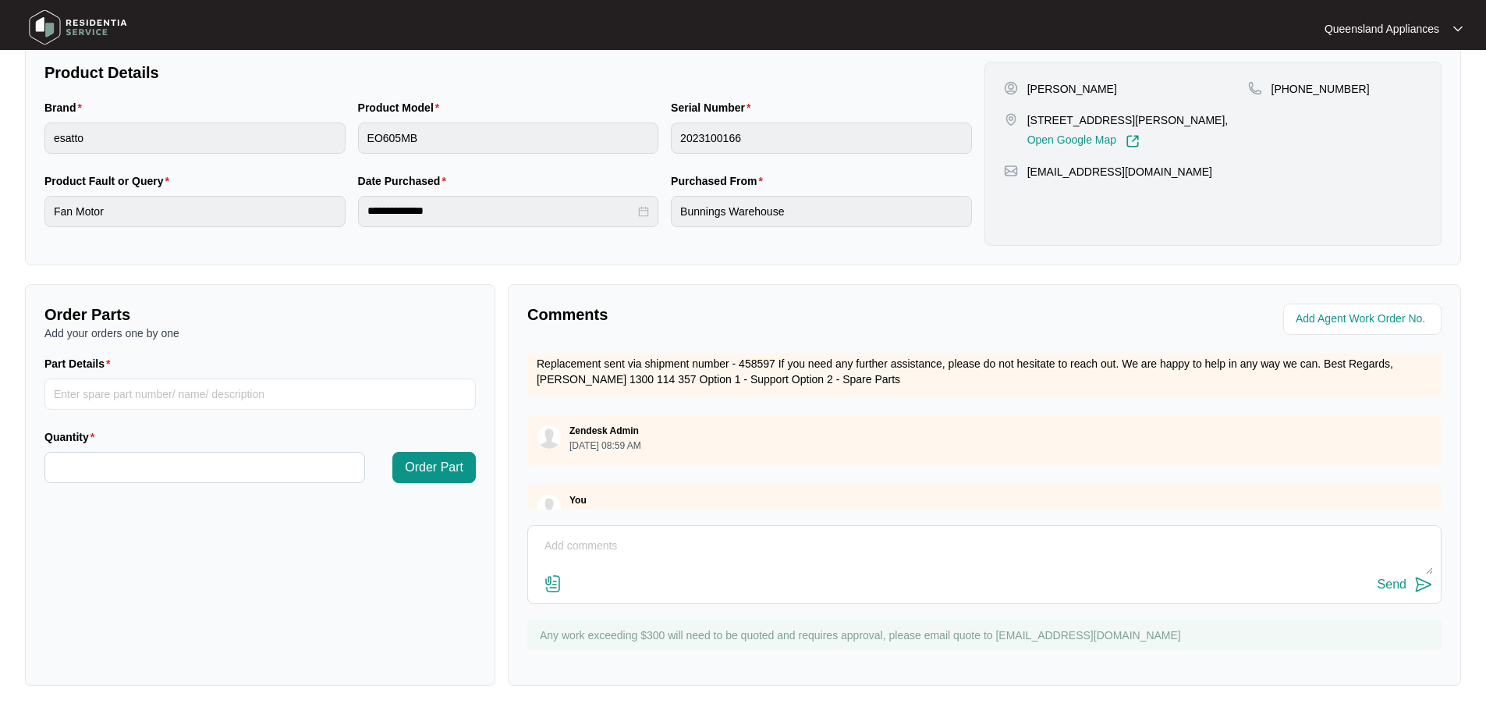
scroll to position [92, 0]
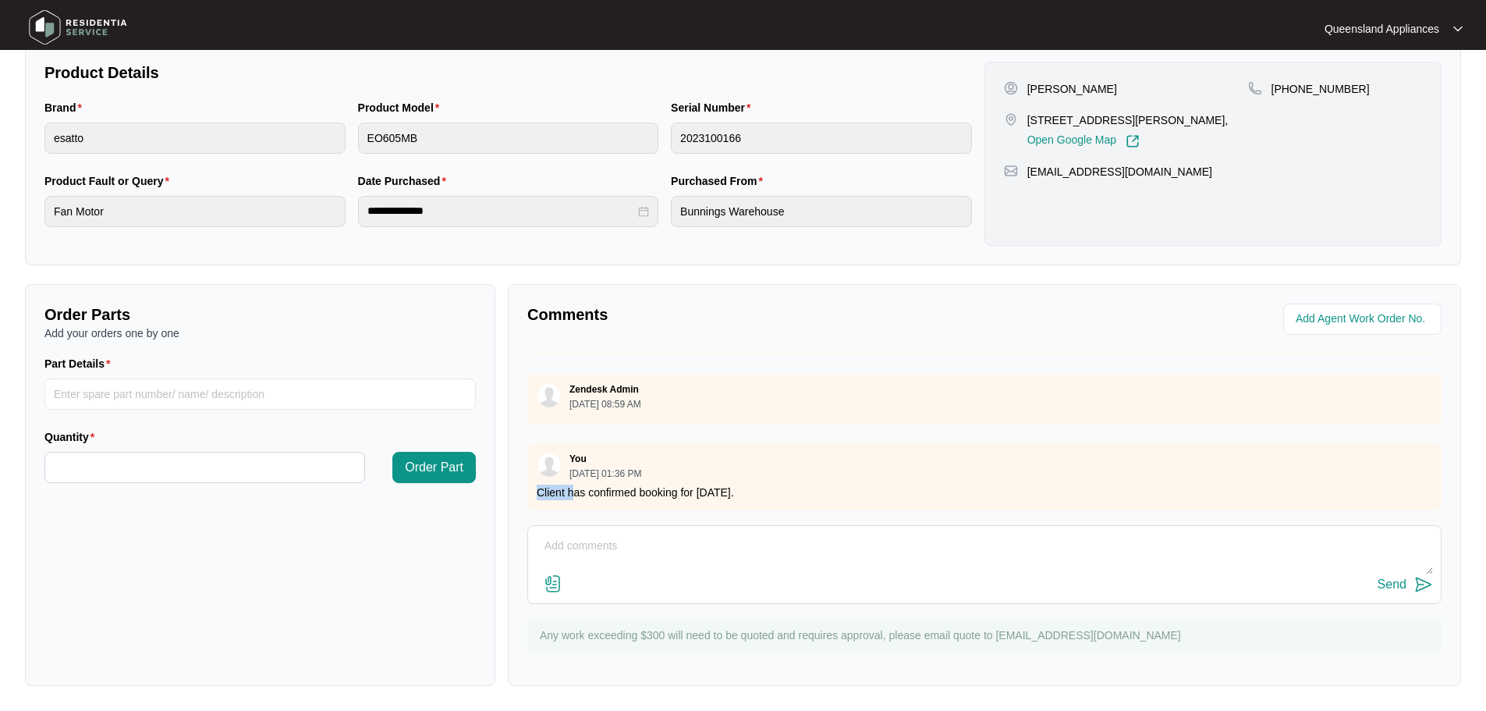
drag, startPoint x: 577, startPoint y: 474, endPoint x: 884, endPoint y: 454, distance: 308.0
click at [884, 454] on div "You 08/13/2025 at 01:36 PM Client has confirmed booking for Friday 15/8/25." at bounding box center [984, 476] width 914 height 66
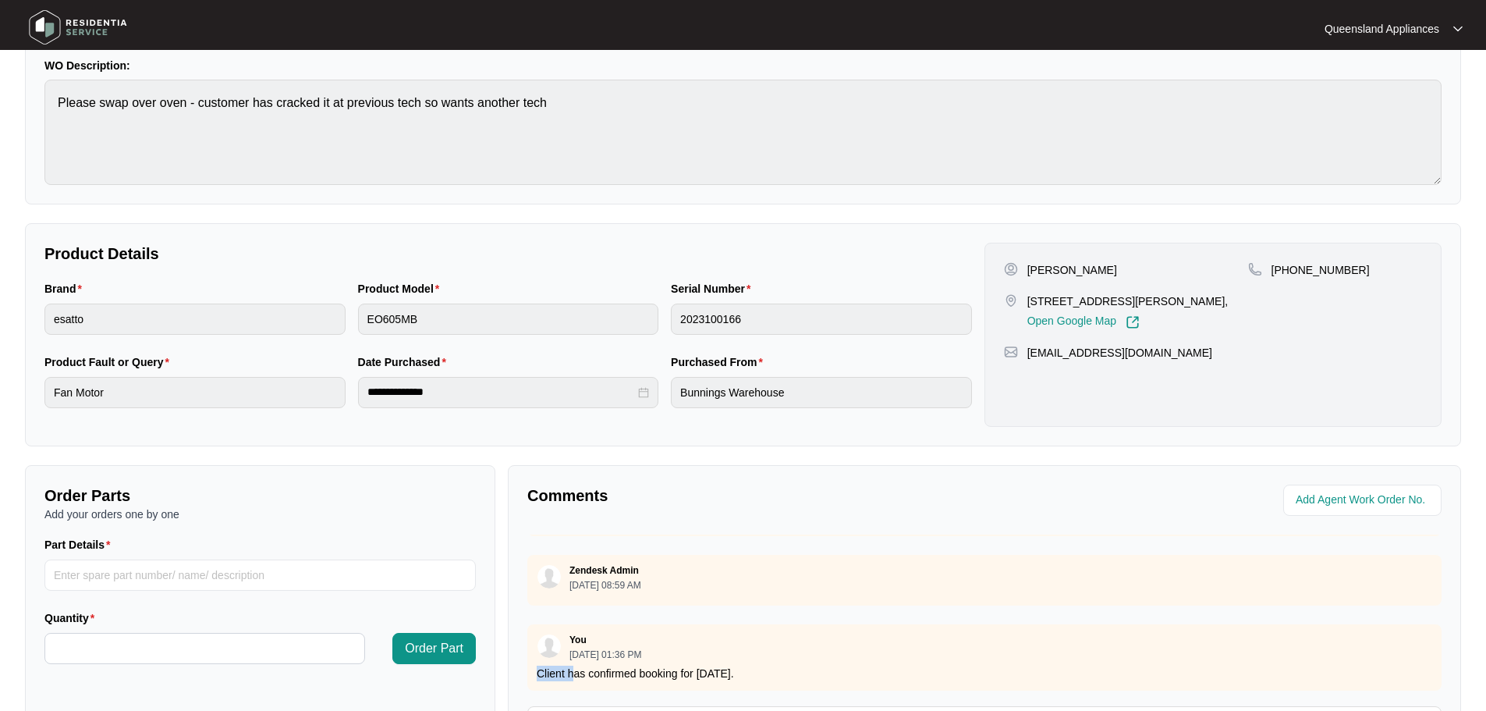
scroll to position [0, 0]
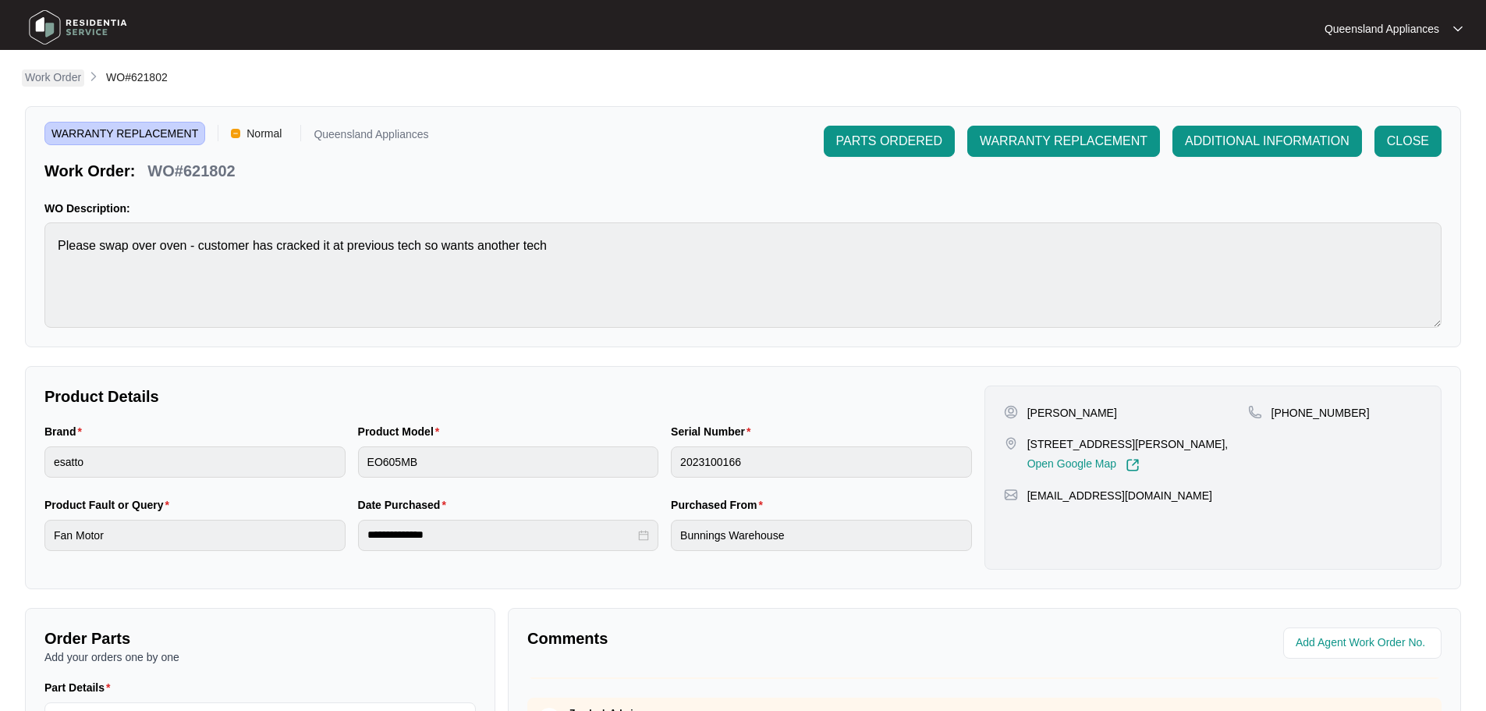
click at [63, 72] on p "Work Order" at bounding box center [53, 77] width 56 height 16
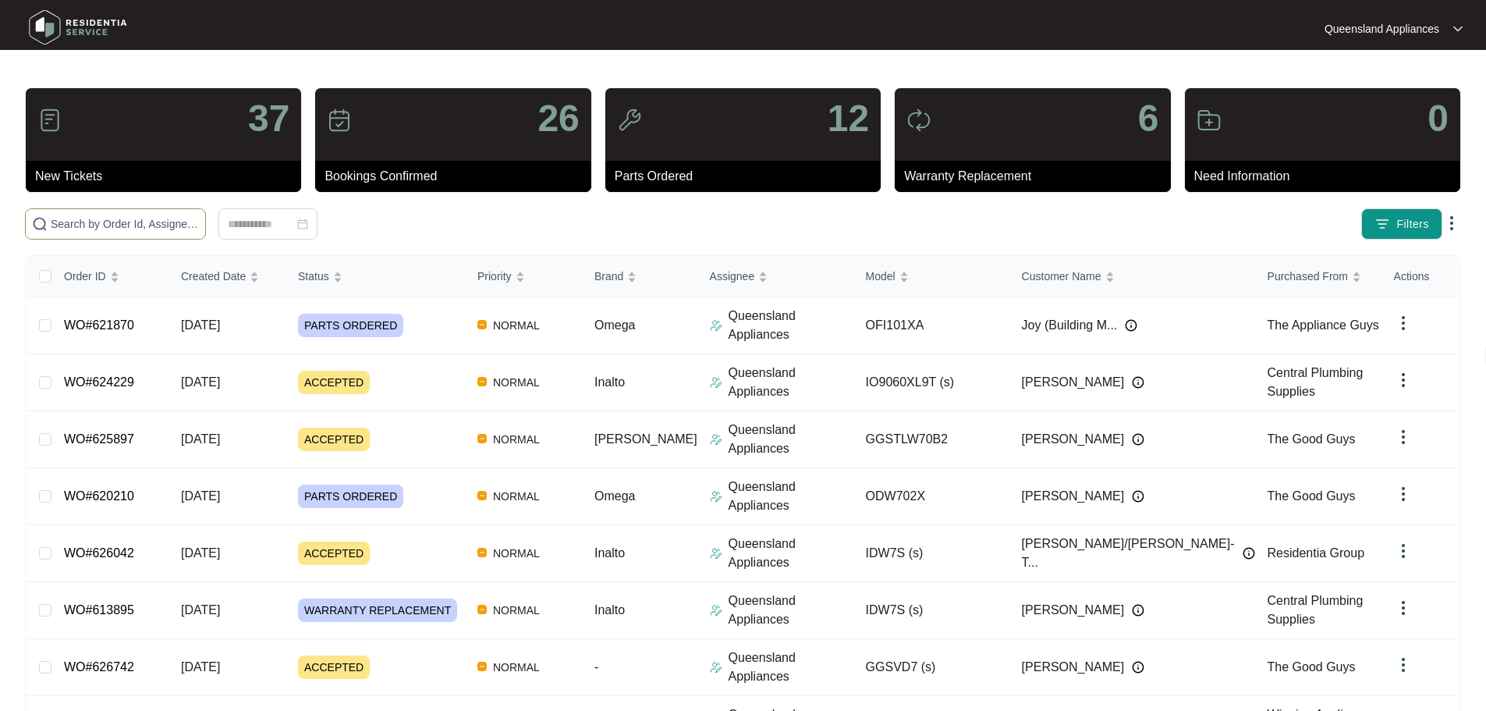
paste input "615184"
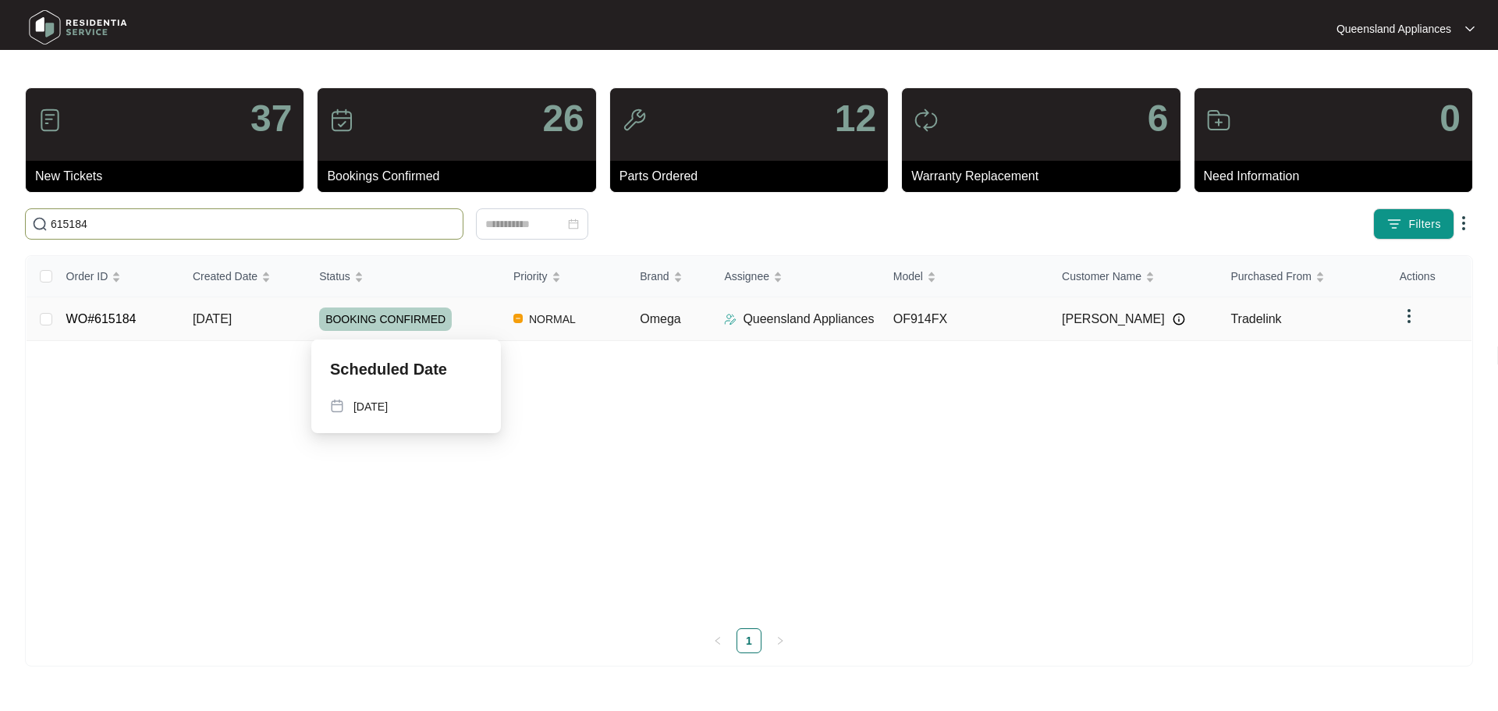
type input "615184"
click at [474, 318] on div "BOOKING CONFIRMED" at bounding box center [410, 318] width 182 height 23
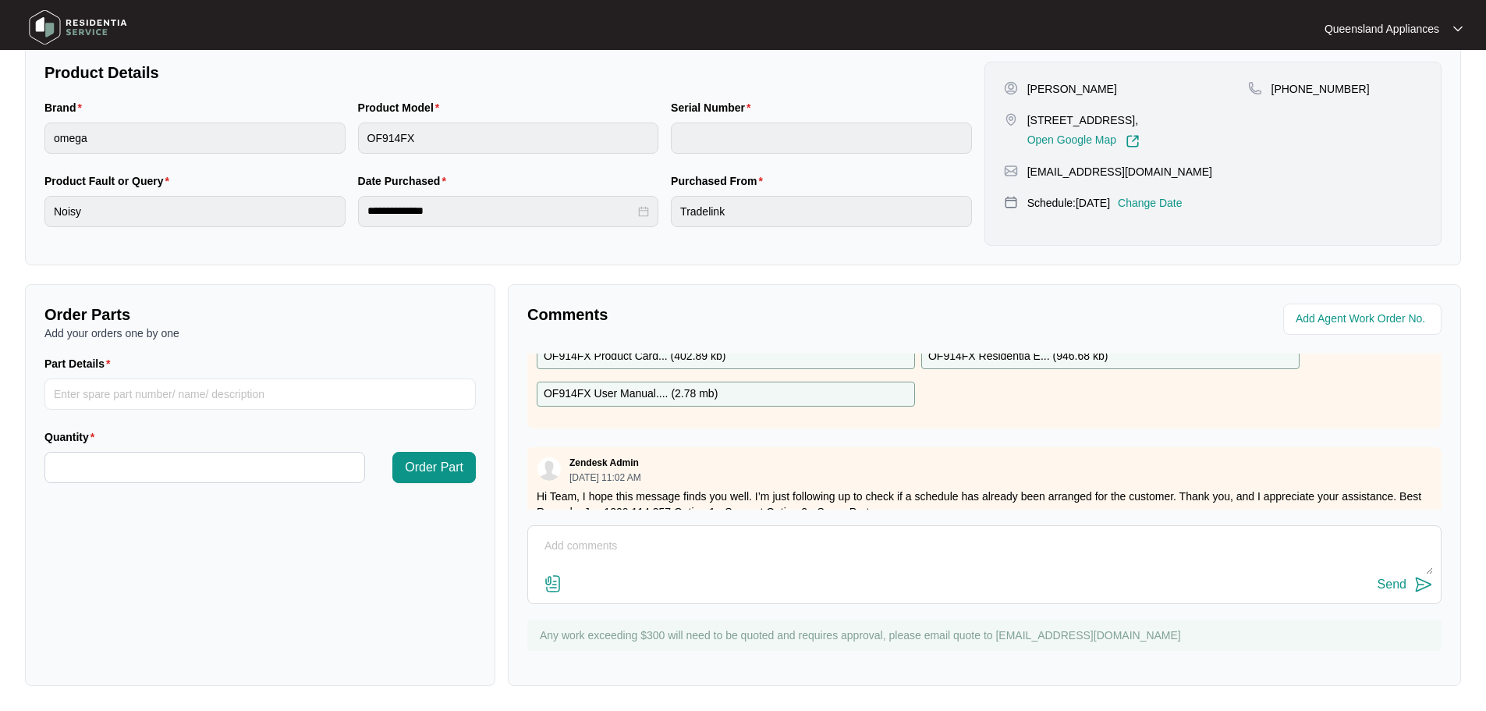
scroll to position [327, 0]
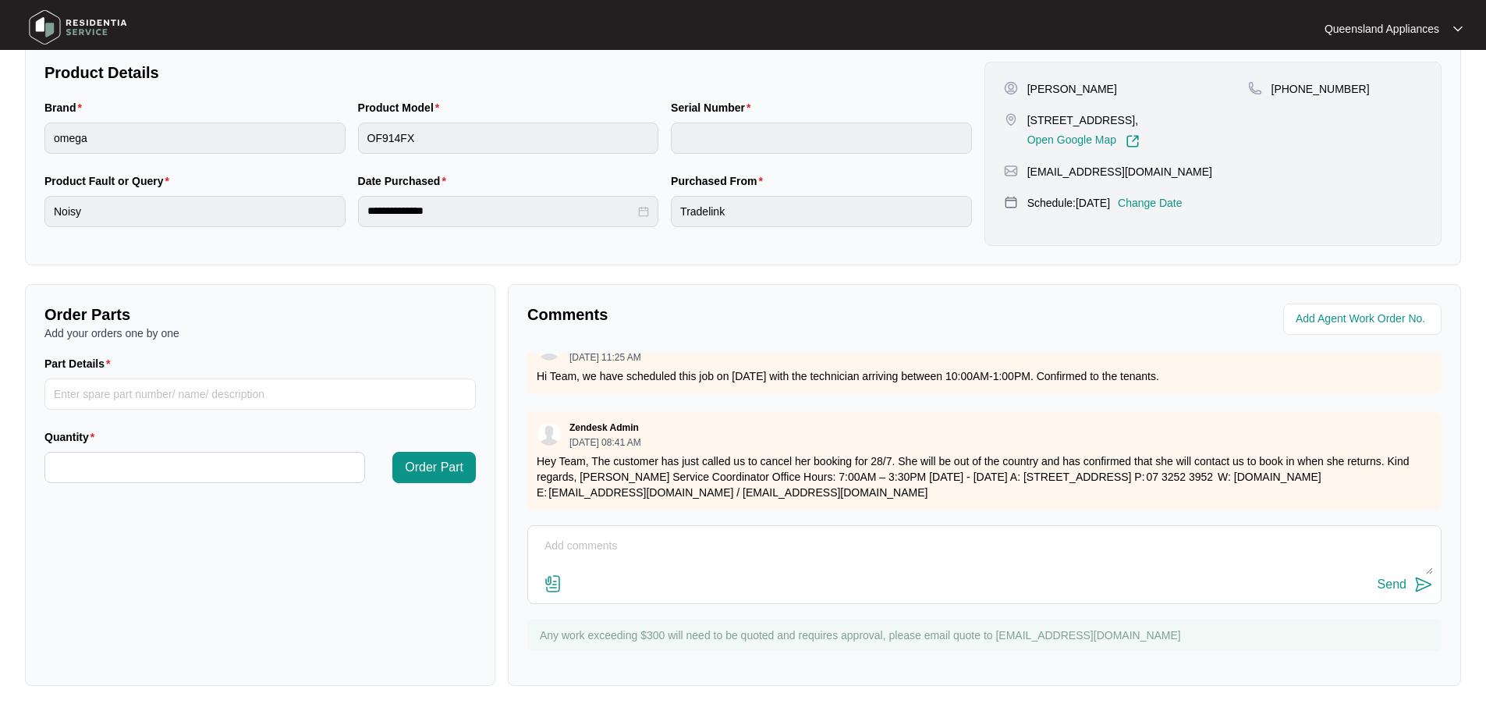
click at [693, 538] on textarea at bounding box center [984, 553] width 897 height 41
type textarea "Hi Team, Still awaiting confirmation from client that the booking is okay to go…"
click at [1414, 588] on img at bounding box center [1423, 584] width 19 height 19
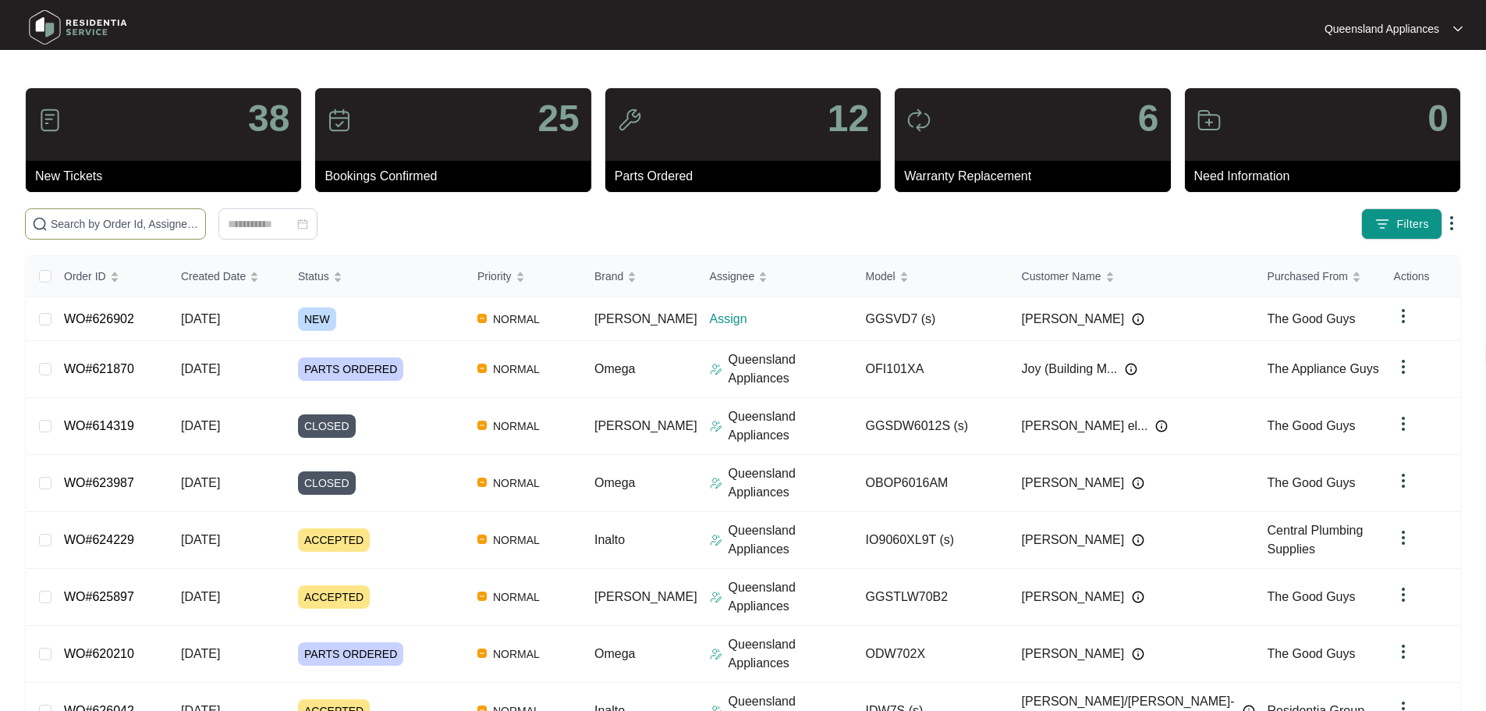
click at [199, 224] on input "text" at bounding box center [125, 223] width 148 height 17
paste input "626902"
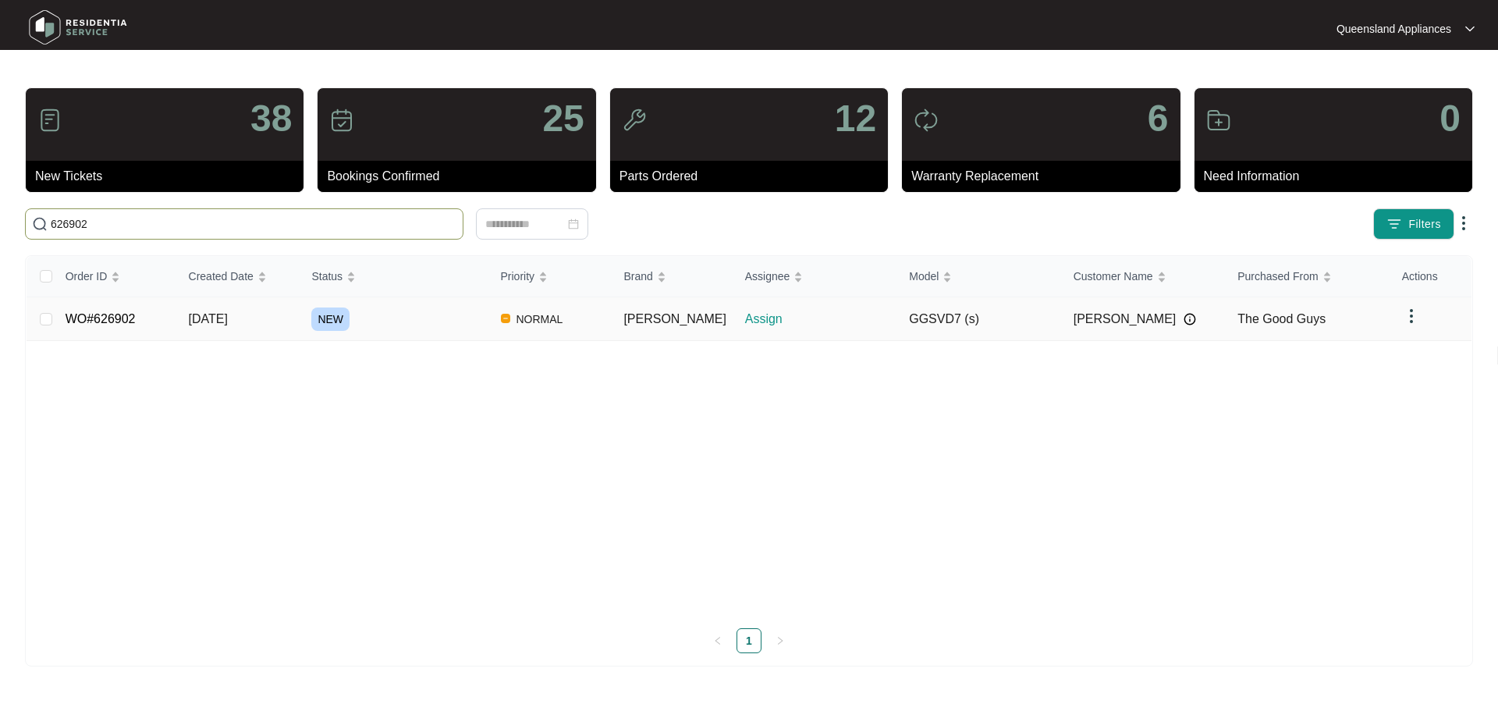
type input "626902"
click at [483, 319] on div "NEW" at bounding box center [399, 318] width 176 height 23
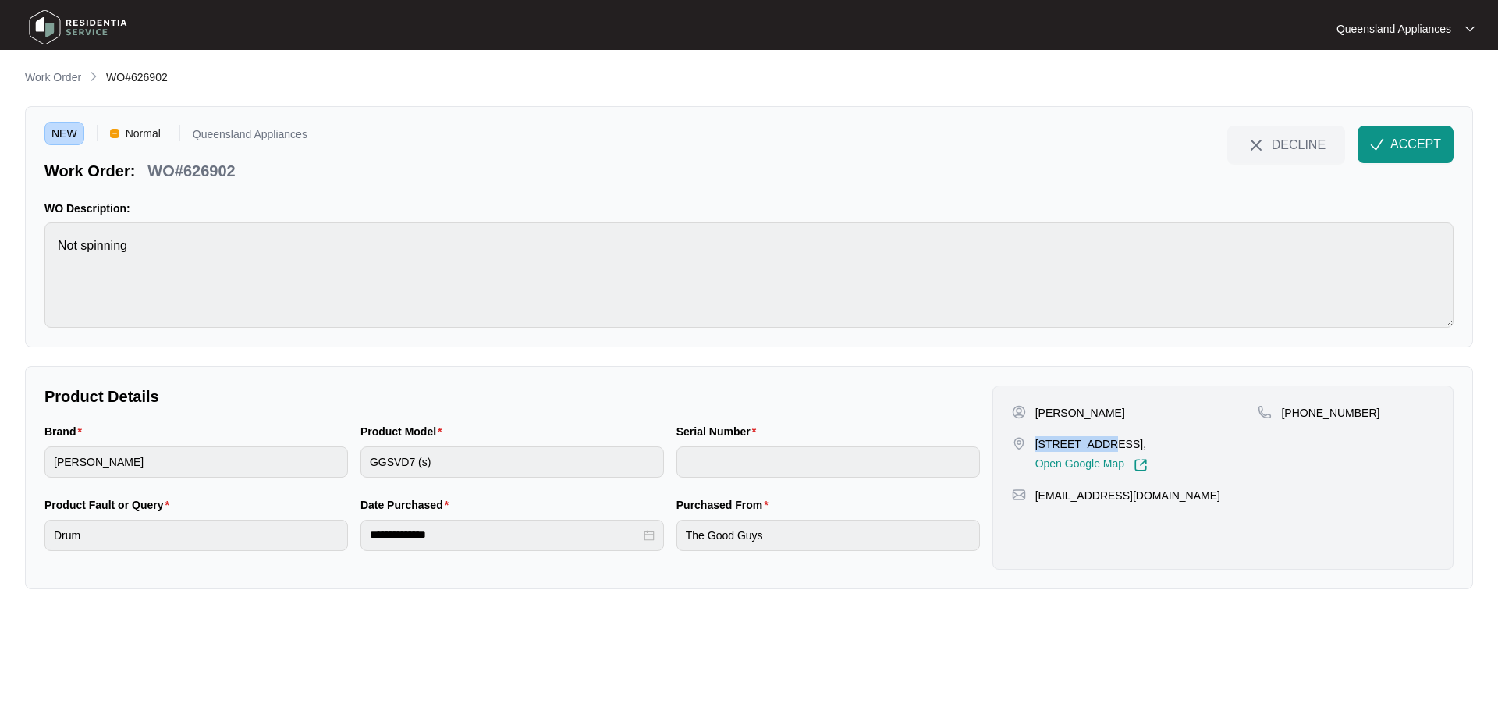
drag, startPoint x: 1037, startPoint y: 440, endPoint x: 1094, endPoint y: 440, distance: 56.9
click at [1094, 440] on p "11 glin avenue Newmarket Qld 4051," at bounding box center [1091, 444] width 112 height 16
copy p "11 glin aven"
drag, startPoint x: 1393, startPoint y: 141, endPoint x: 1386, endPoint y: 164, distance: 23.7
click at [1392, 144] on span "ACCEPT" at bounding box center [1415, 144] width 51 height 19
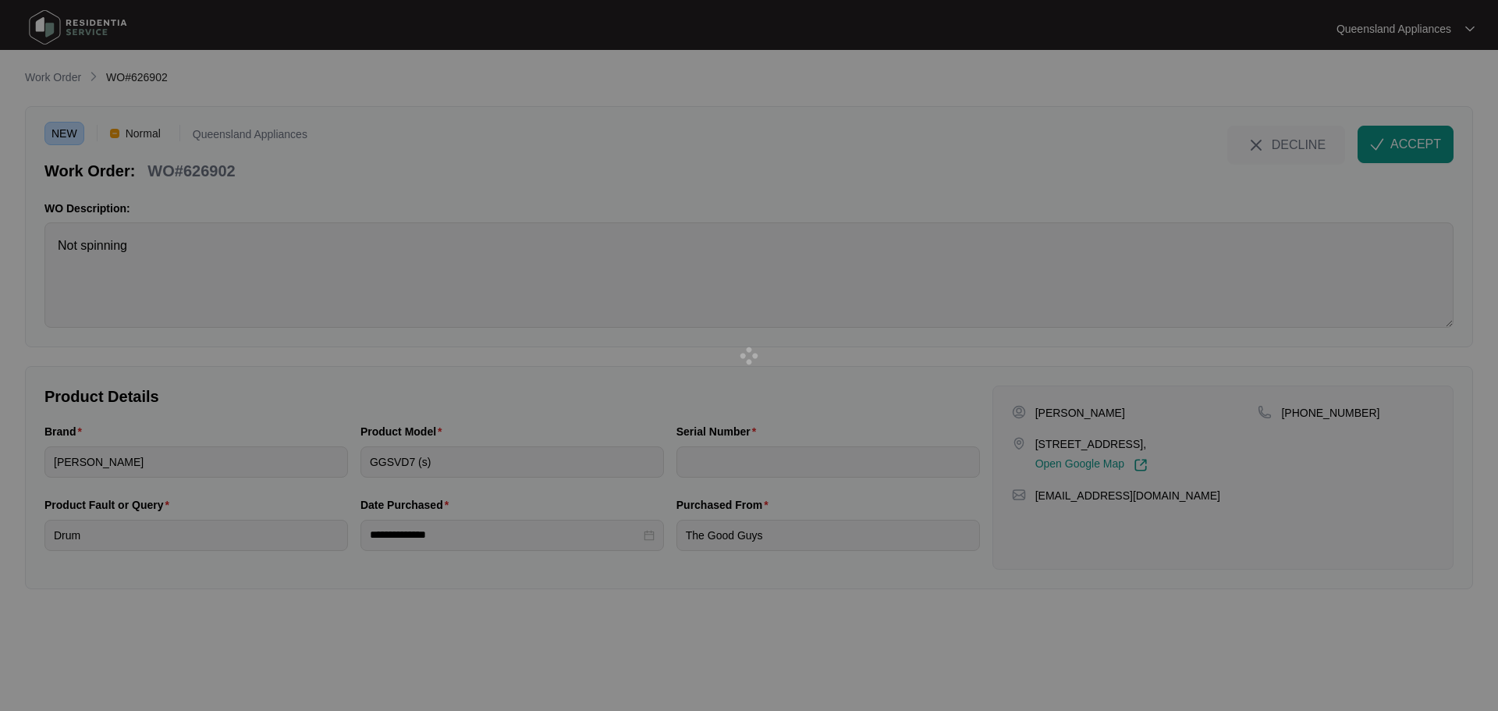
click at [1305, 412] on div at bounding box center [749, 355] width 1498 height 711
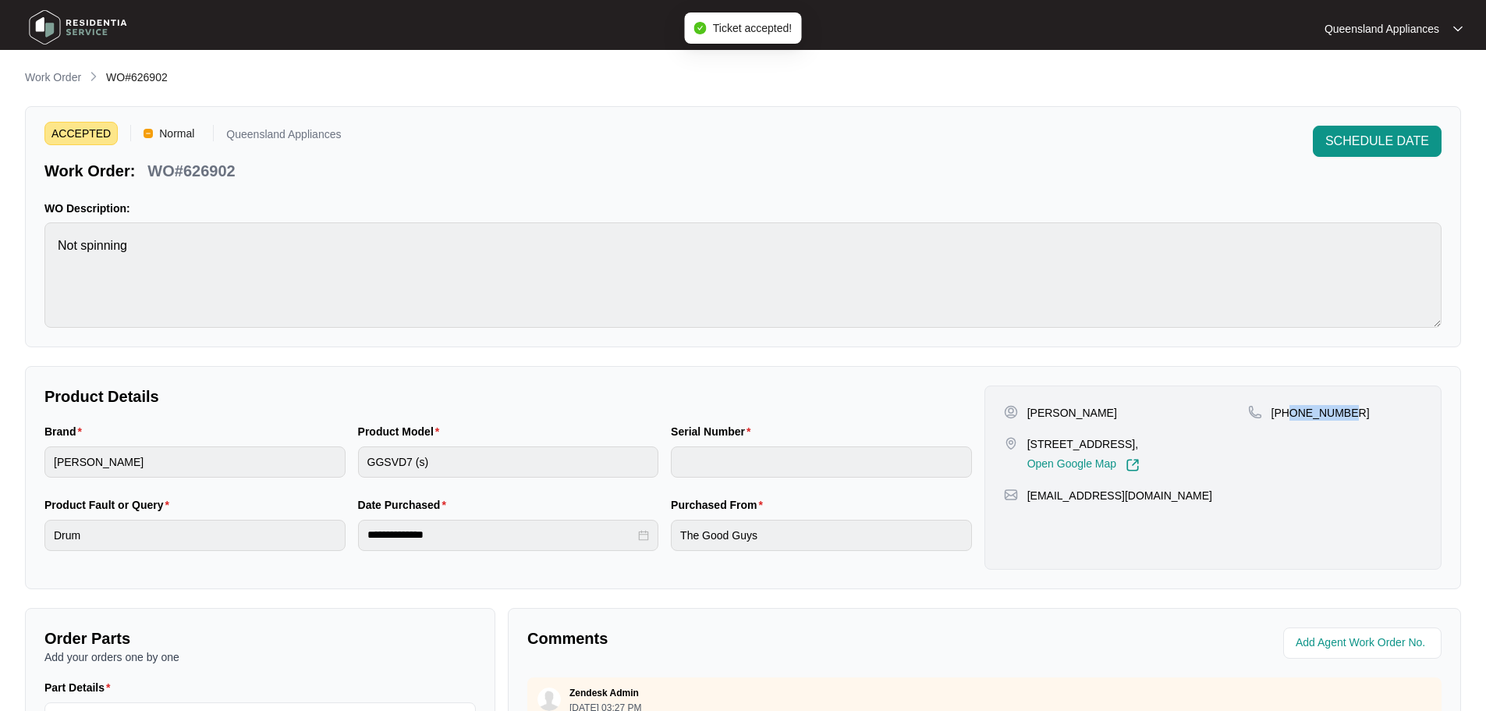
drag, startPoint x: 1287, startPoint y: 409, endPoint x: 1398, endPoint y: 413, distance: 111.6
click at [1398, 413] on div "+61448361090" at bounding box center [1335, 413] width 174 height 16
copy p "448361090"
